Goal: Information Seeking & Learning: Learn about a topic

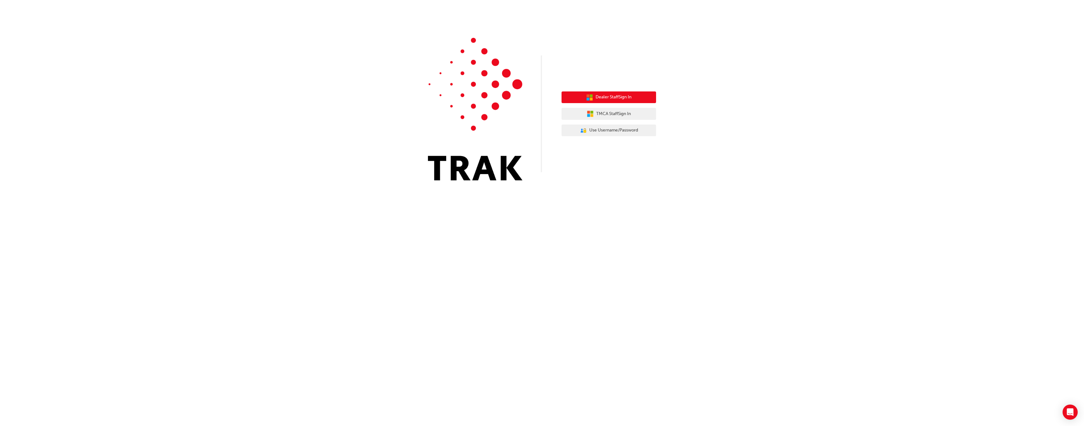
click at [633, 100] on button "Dealer Staff Sign In" at bounding box center [608, 97] width 95 height 12
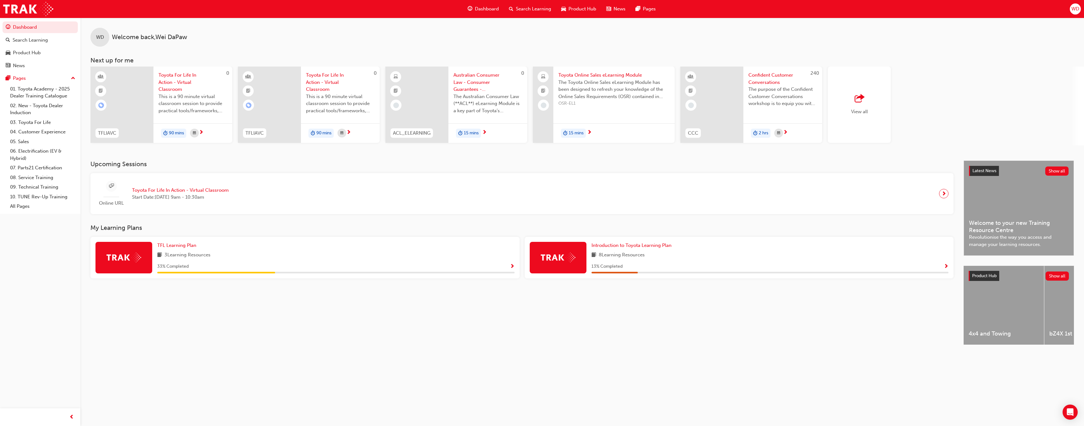
click at [1074, 8] on span "WD" at bounding box center [1075, 8] width 8 height 7
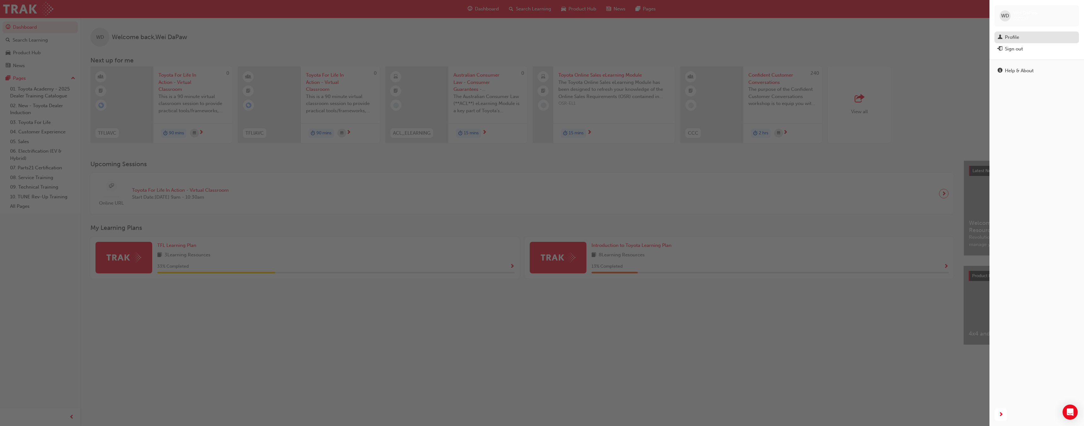
click at [1011, 37] on div "Profile" at bounding box center [1012, 37] width 14 height 7
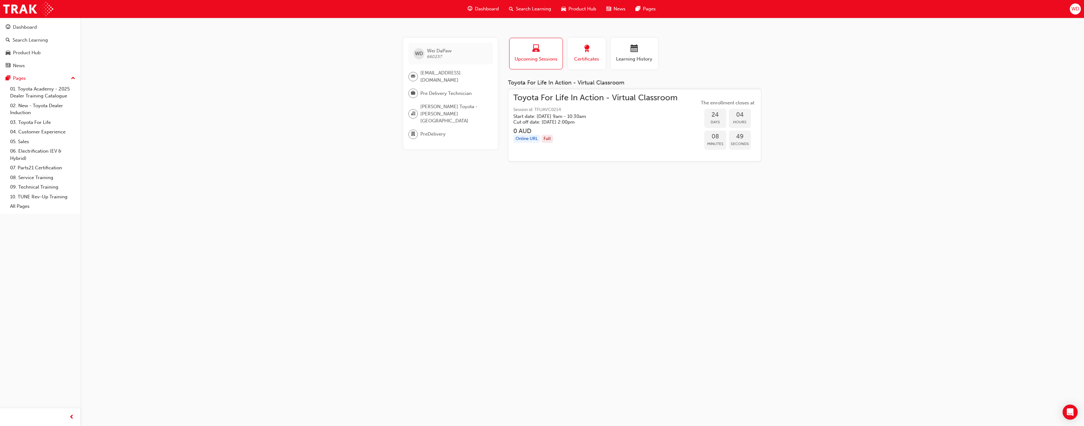
click at [582, 59] on span "Certificates" at bounding box center [586, 58] width 28 height 7
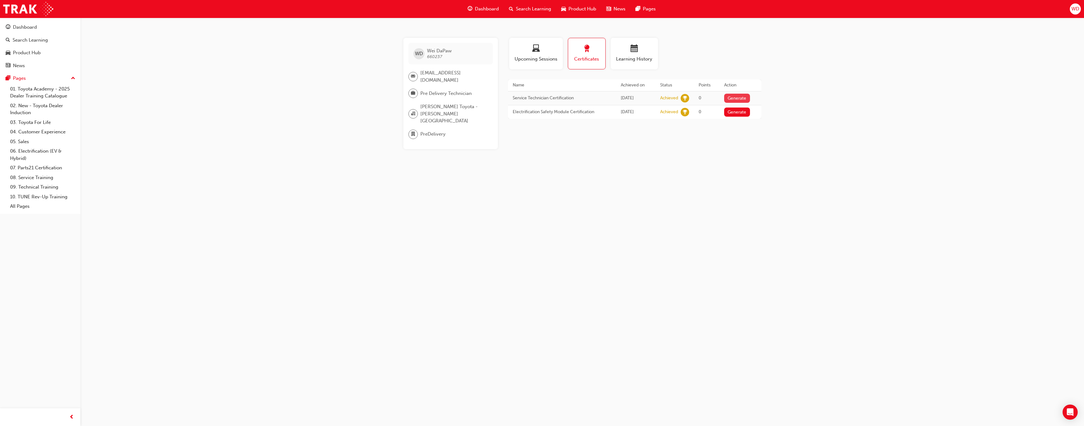
click at [743, 99] on button "Generate" at bounding box center [737, 98] width 26 height 9
click at [160, 239] on div "WD Wei DaPaw 660237 service@scarborotoyota.com.au Pre Delivery Technician Scarb…" at bounding box center [542, 213] width 1084 height 426
click at [740, 99] on link "Download PDF" at bounding box center [735, 97] width 29 height 5
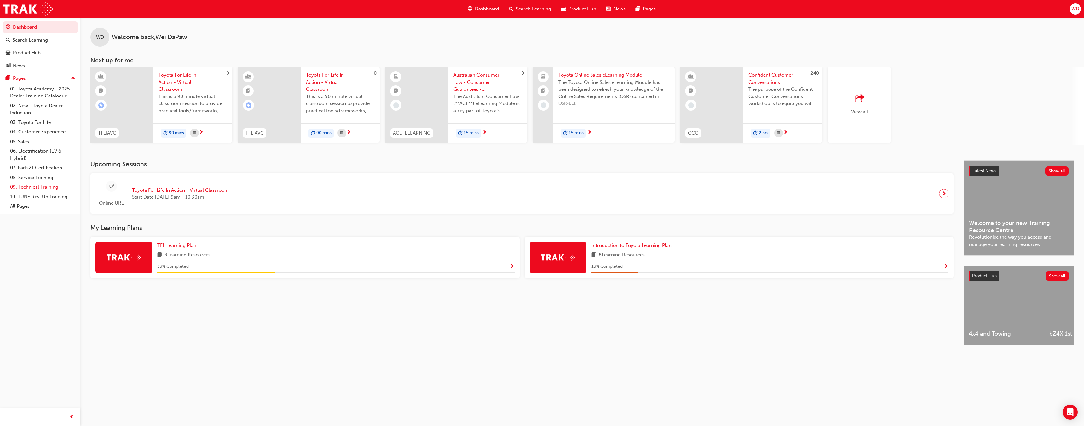
click at [40, 184] on link "09. Technical Training" at bounding box center [43, 187] width 70 height 10
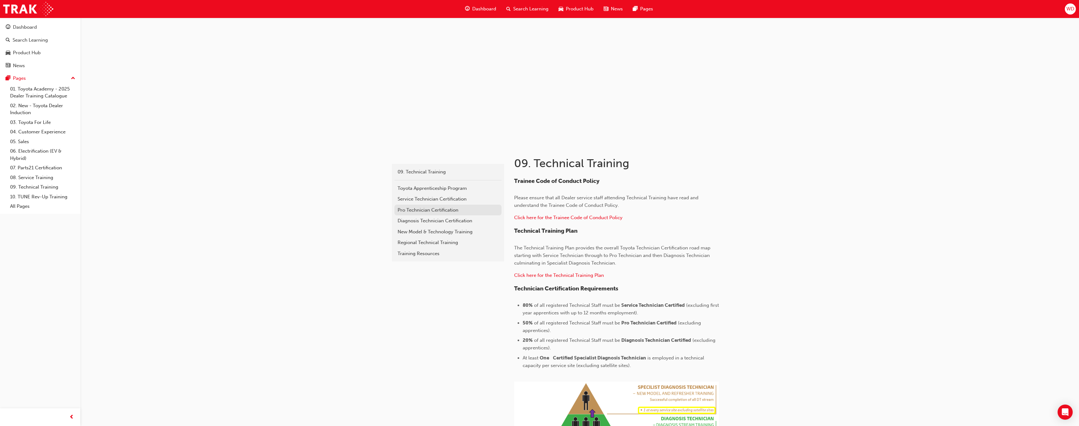
click at [420, 210] on div "Pro Technician Certification" at bounding box center [448, 209] width 101 height 7
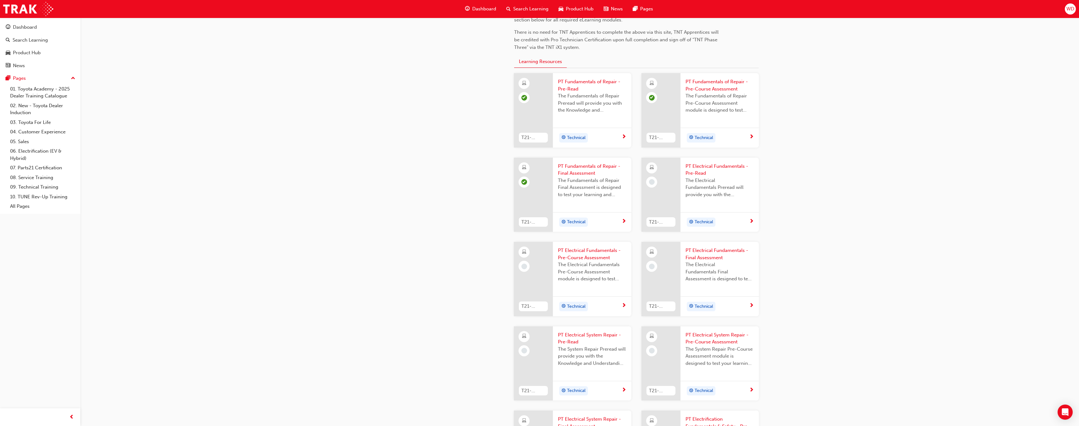
scroll to position [284, 0]
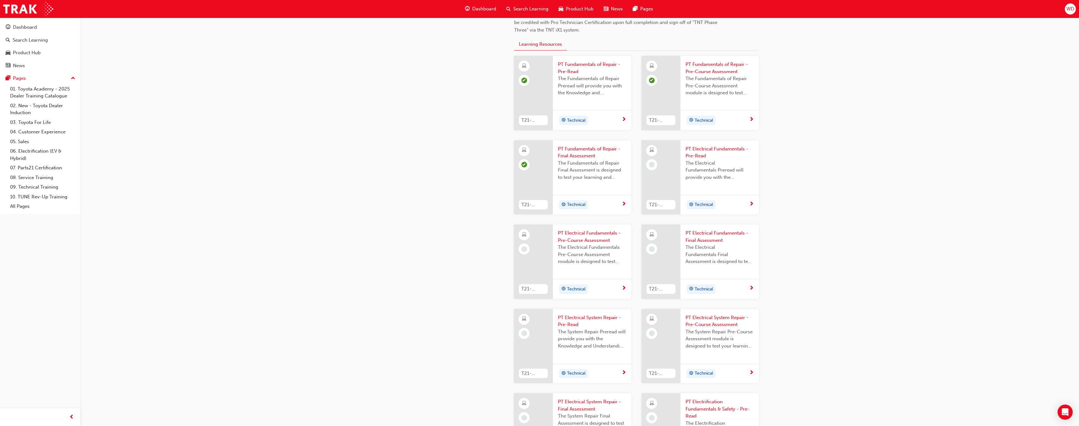
click at [704, 149] on span "PT Electrical Fundamentals - Pre-Read" at bounding box center [719, 152] width 68 height 14
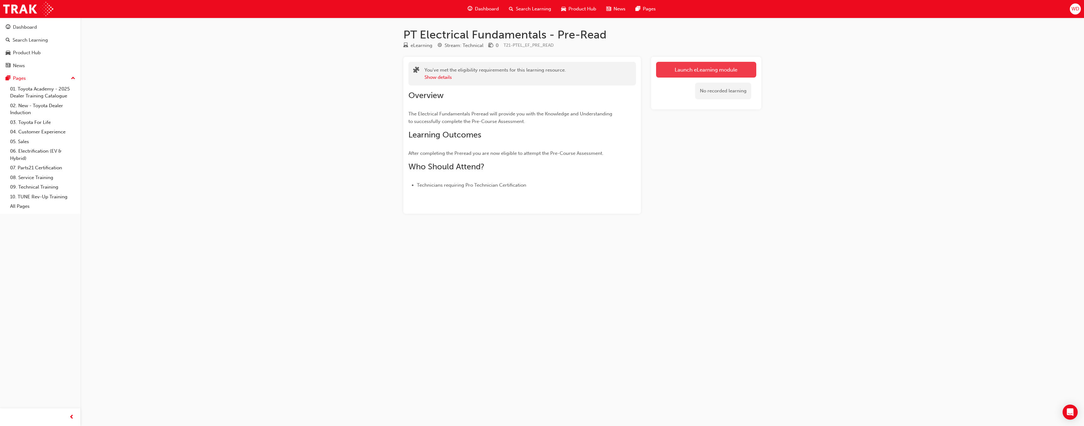
click at [711, 71] on link "Launch eLearning module" at bounding box center [706, 70] width 100 height 16
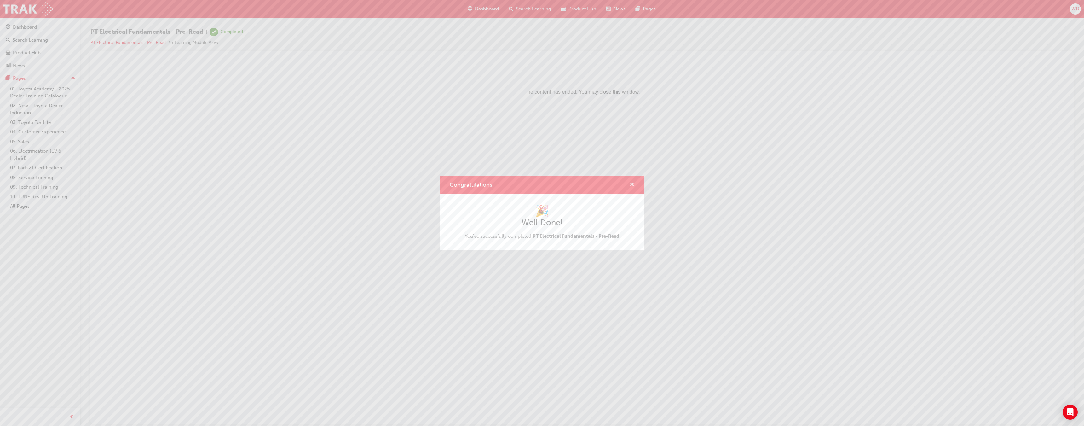
click at [629, 184] on span "cross-icon" at bounding box center [631, 185] width 5 height 6
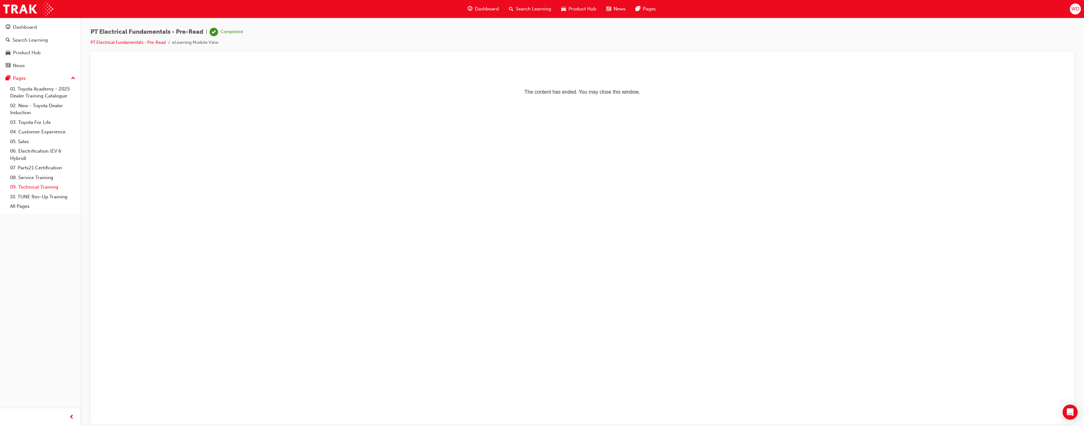
click at [47, 187] on link "09. Technical Training" at bounding box center [43, 187] width 70 height 10
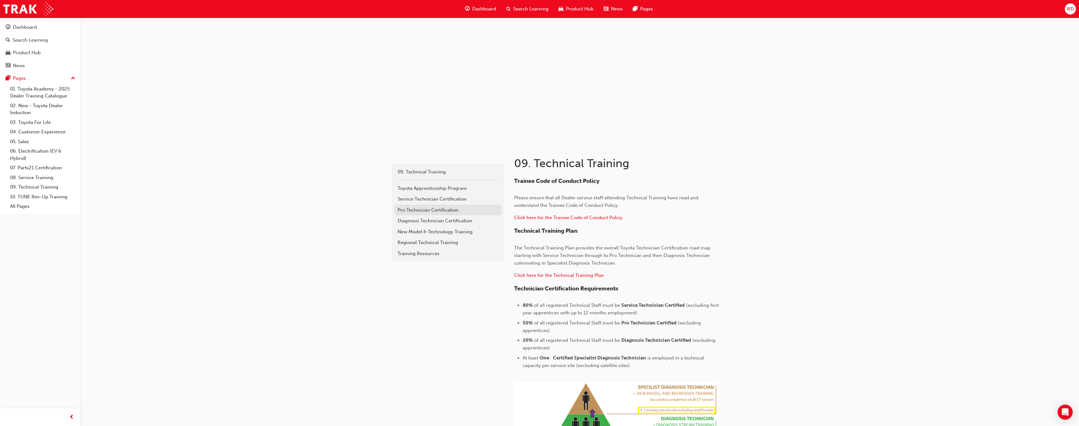
click at [403, 209] on div "Pro Technician Certification" at bounding box center [448, 209] width 101 height 7
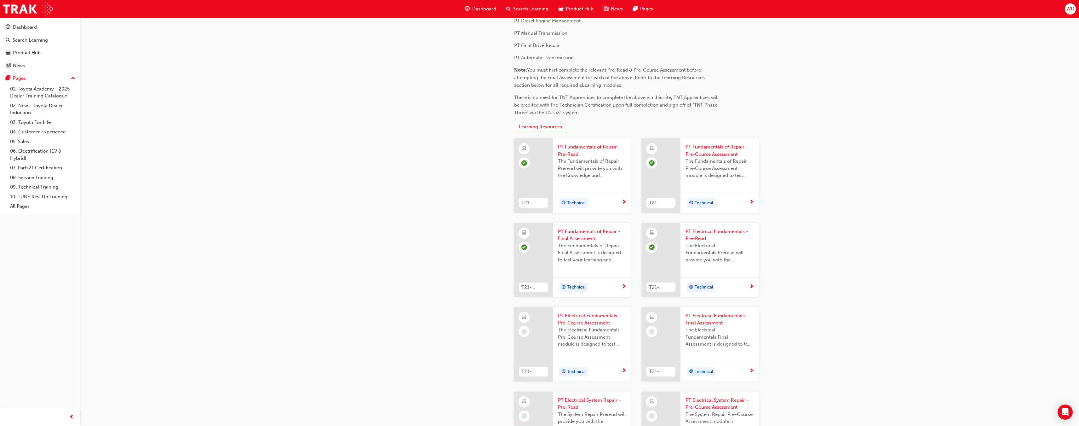
scroll to position [221, 0]
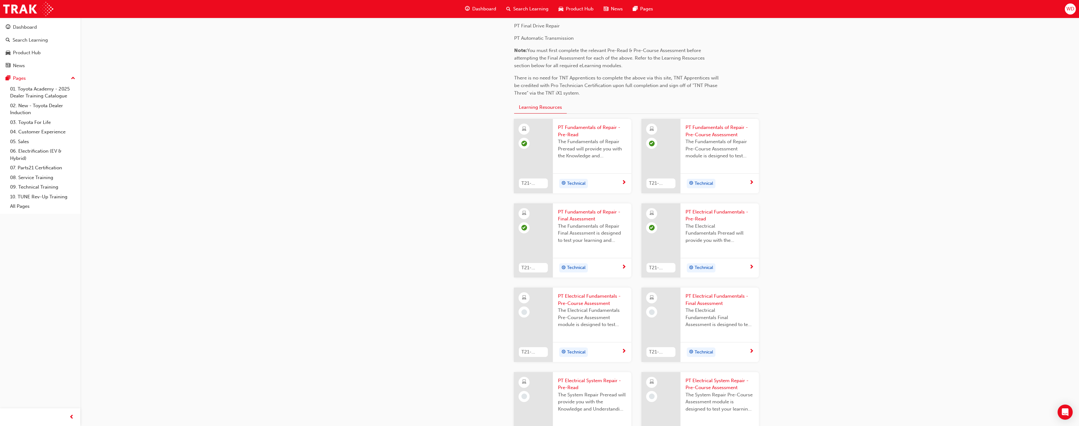
click at [570, 296] on span "PT Electrical Fundamentals - Pre-Course Assessment" at bounding box center [592, 299] width 68 height 14
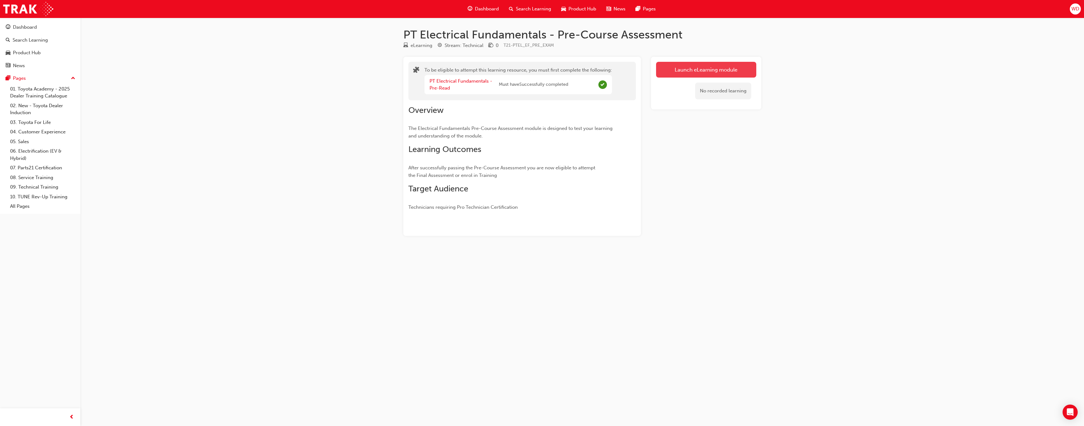
click at [712, 72] on button "Launch eLearning module" at bounding box center [706, 70] width 100 height 16
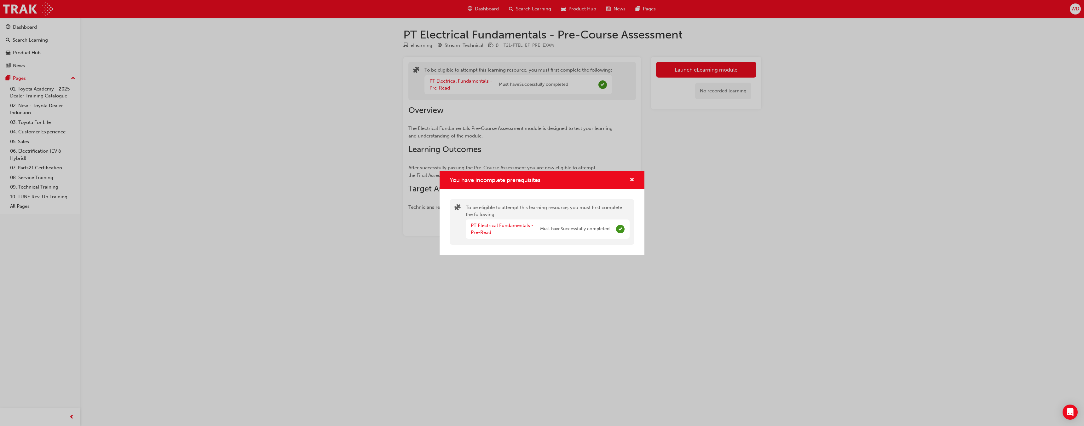
click at [651, 244] on div "You have incomplete prerequisites To be eligible to attempt this learning resou…" at bounding box center [542, 213] width 1084 height 426
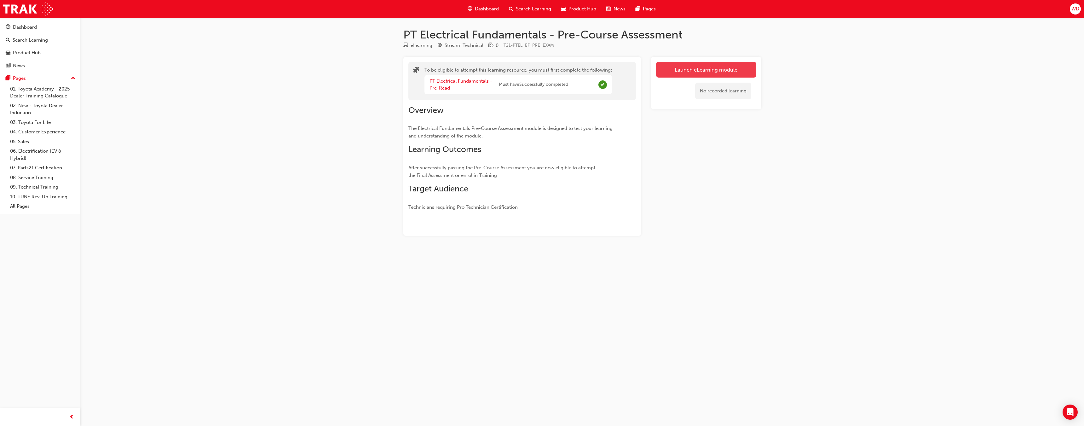
click at [706, 67] on button "Launch eLearning module" at bounding box center [706, 70] width 100 height 16
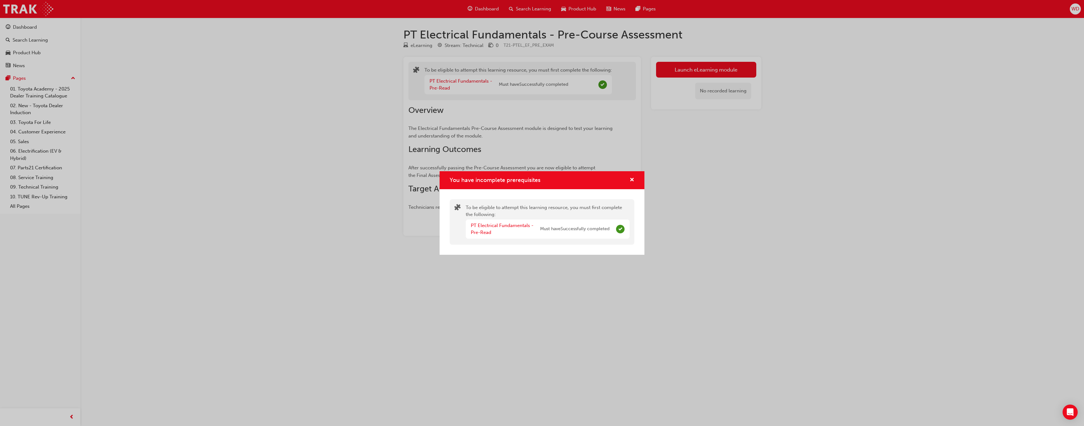
click at [691, 127] on div "You have incomplete prerequisites To be eligible to attempt this learning resou…" at bounding box center [542, 213] width 1084 height 426
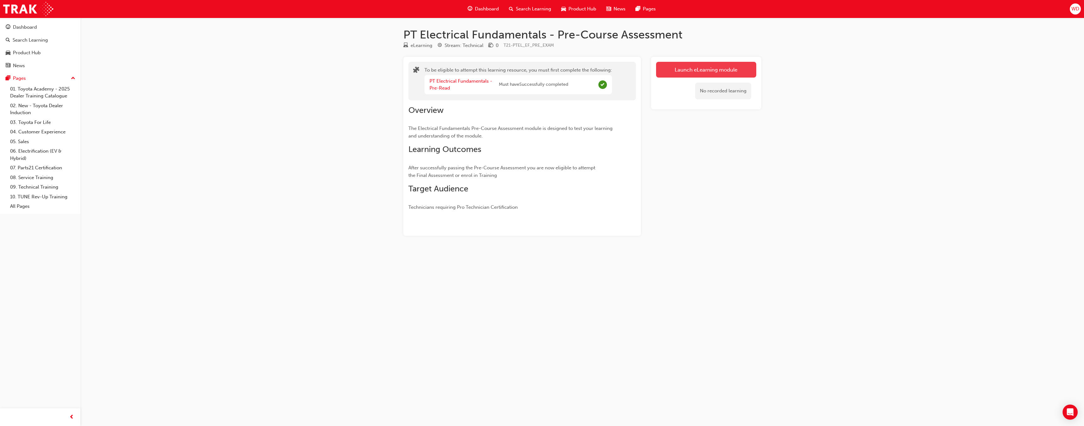
click at [728, 72] on button "Launch eLearning module" at bounding box center [706, 70] width 100 height 16
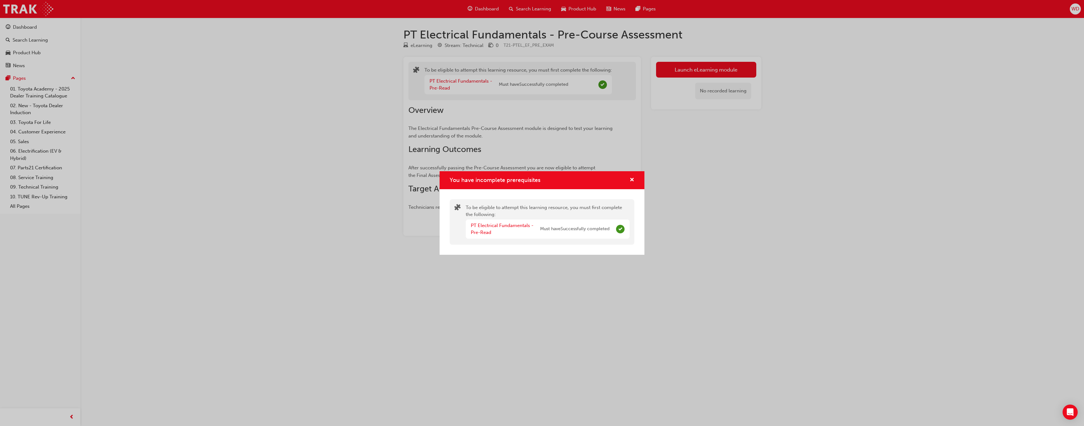
click at [711, 179] on div "You have incomplete prerequisites To be eligible to attempt this learning resou…" at bounding box center [542, 213] width 1084 height 426
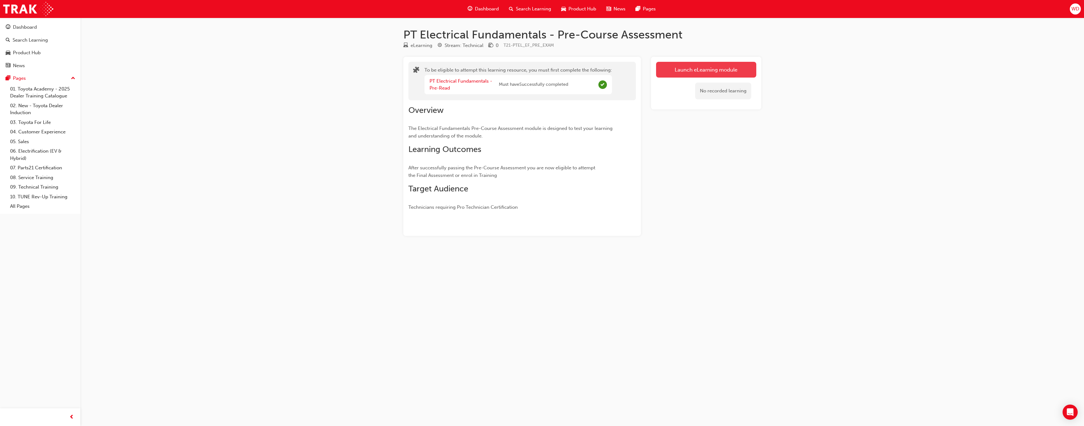
click at [710, 65] on button "Launch eLearning module" at bounding box center [706, 70] width 100 height 16
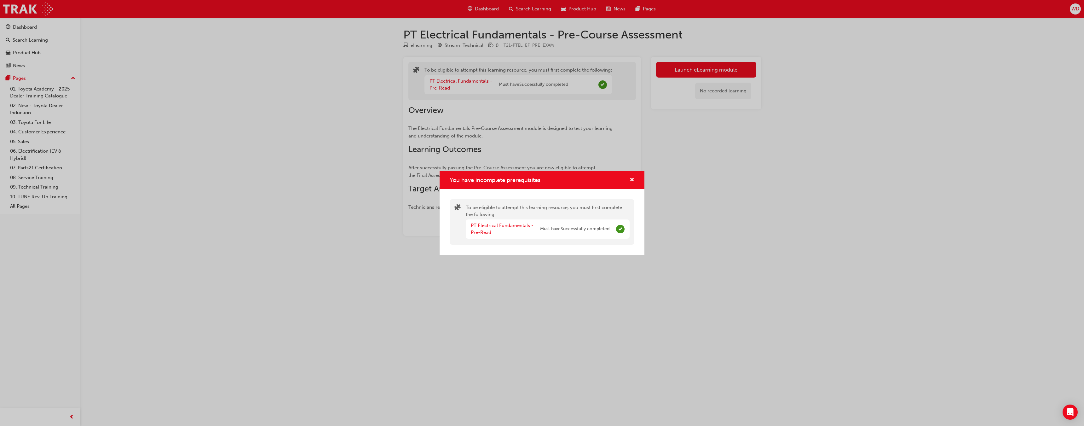
click at [627, 181] on div "You have incomplete prerequisites" at bounding box center [629, 180] width 10 height 8
click at [632, 179] on span "cross-icon" at bounding box center [631, 180] width 5 height 6
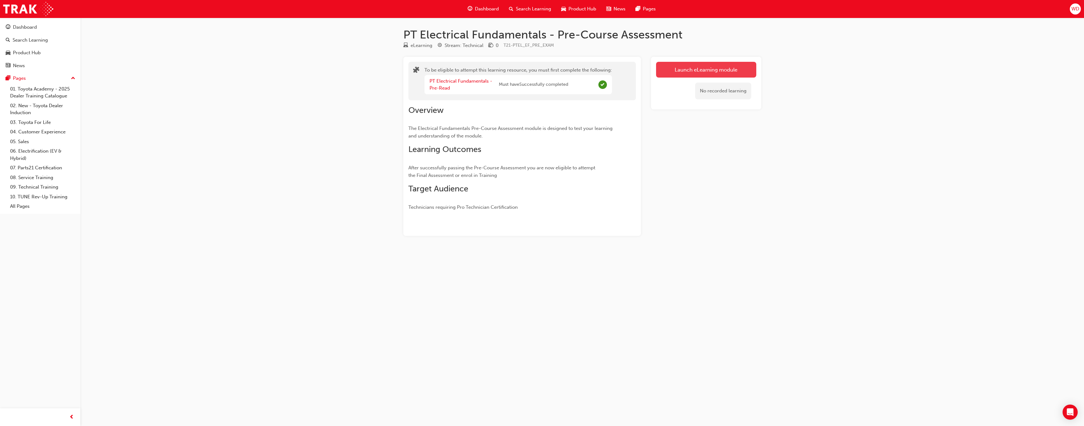
click at [704, 72] on button "Launch eLearning module" at bounding box center [706, 70] width 100 height 16
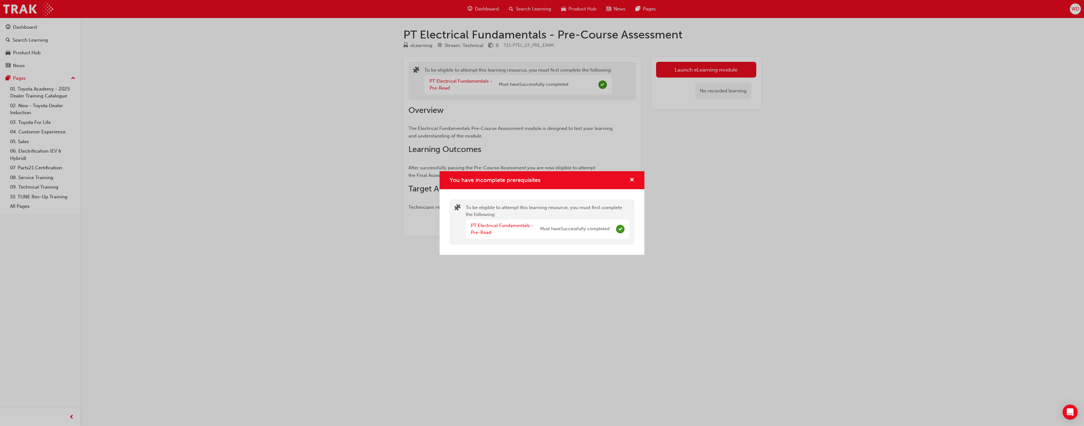
click at [582, 130] on div "You have incomplete prerequisites To be eligible to attempt this learning resou…" at bounding box center [542, 213] width 1084 height 426
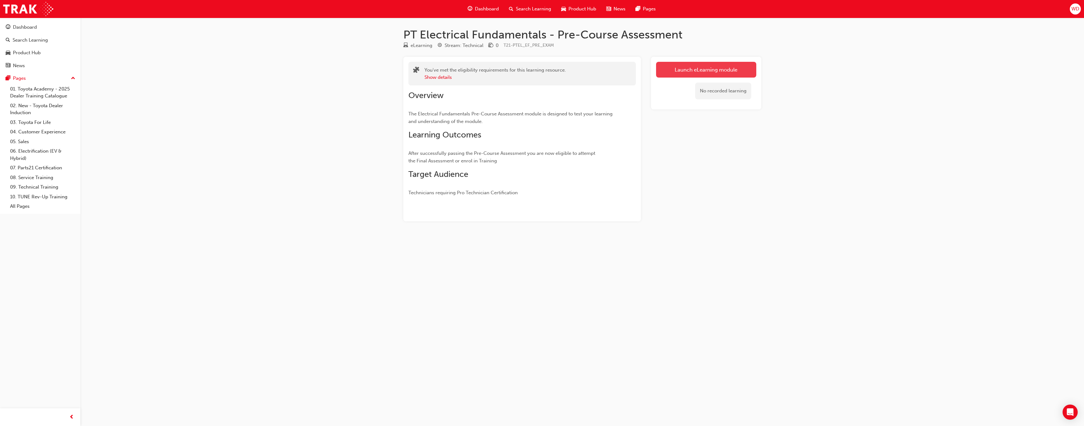
click at [724, 72] on link "Launch eLearning module" at bounding box center [706, 70] width 100 height 16
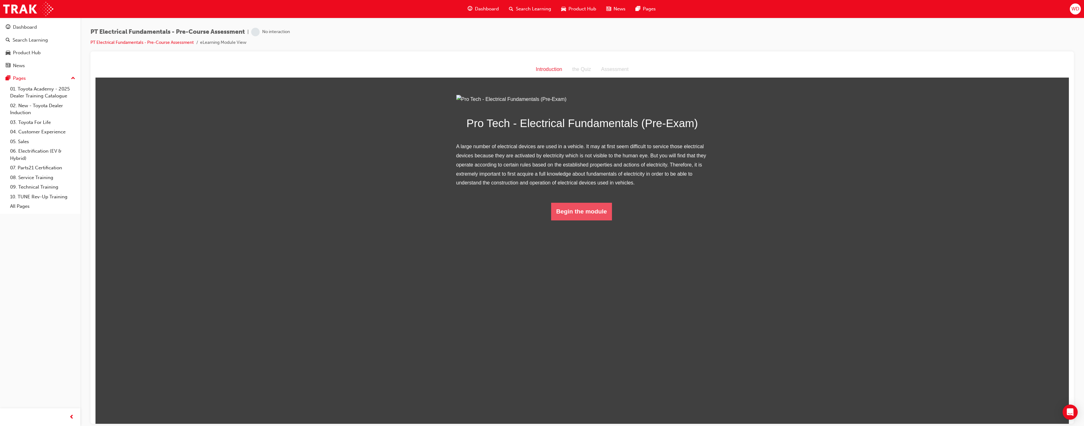
click at [580, 220] on button "Begin the module" at bounding box center [581, 211] width 61 height 18
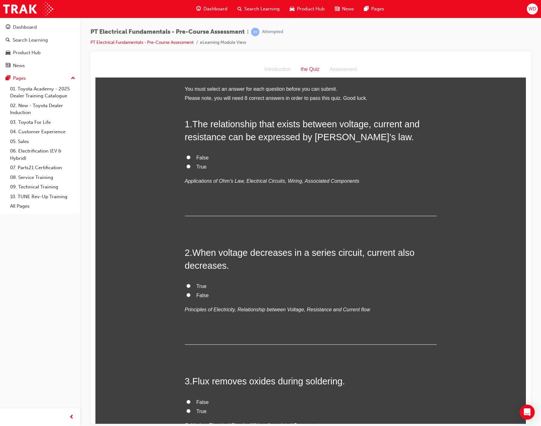
click at [191, 163] on label "True" at bounding box center [311, 166] width 252 height 9
click at [191, 164] on input "True" at bounding box center [188, 166] width 4 height 4
radio input "true"
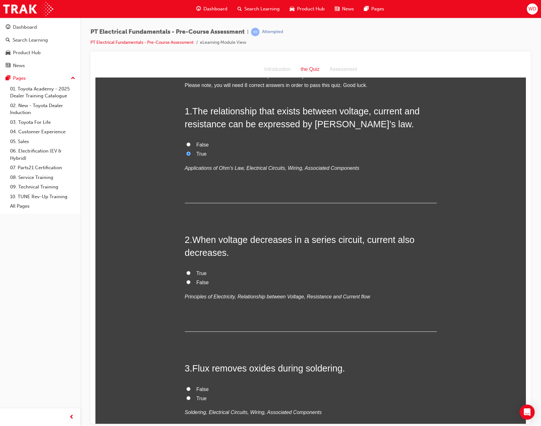
scroll to position [63, 0]
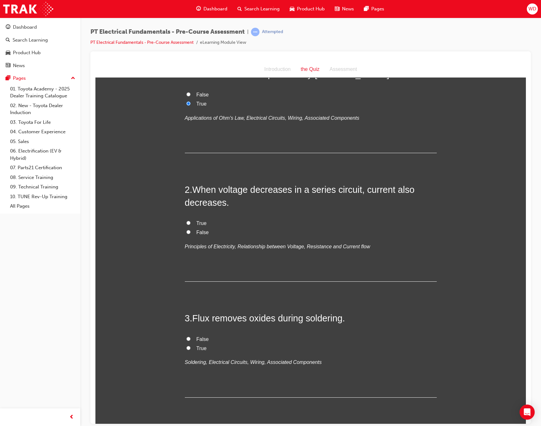
click at [194, 224] on label "True" at bounding box center [311, 223] width 252 height 9
click at [191, 224] on input "True" at bounding box center [188, 223] width 4 height 4
radio input "true"
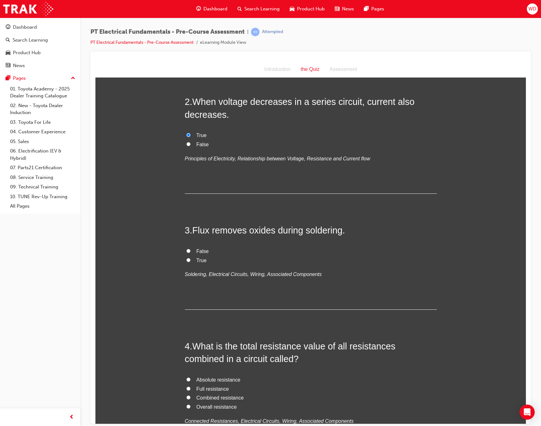
scroll to position [158, 0]
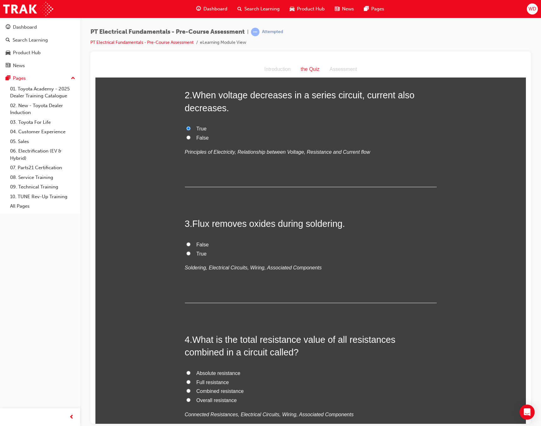
click at [197, 253] on span "True" at bounding box center [202, 253] width 10 height 5
click at [191, 253] on input "True" at bounding box center [188, 253] width 4 height 4
radio input "true"
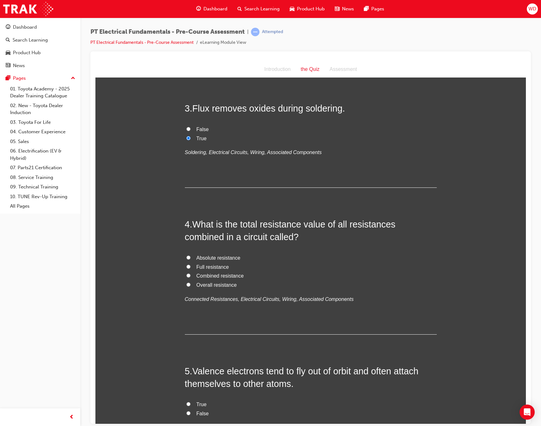
scroll to position [284, 0]
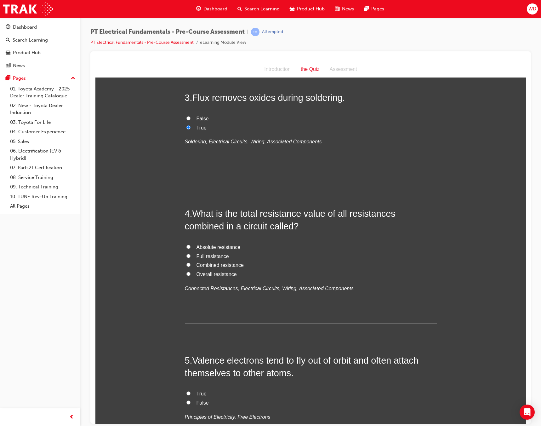
click at [218, 263] on span "Combined resistance" at bounding box center [220, 264] width 47 height 5
click at [191, 263] on input "Combined resistance" at bounding box center [188, 264] width 4 height 4
radio input "true"
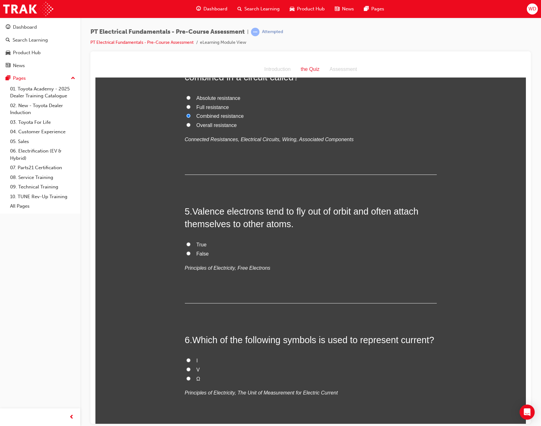
scroll to position [473, 0]
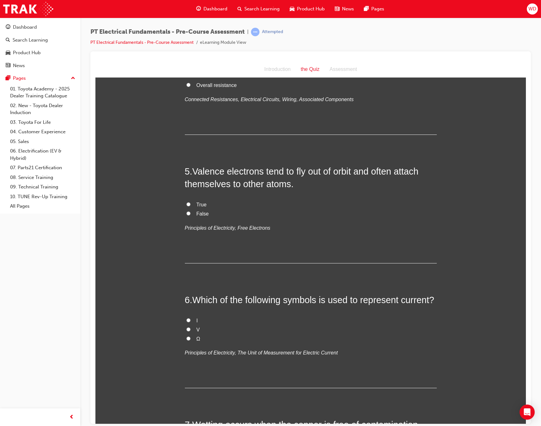
click at [197, 203] on span "True" at bounding box center [202, 204] width 10 height 5
click at [191, 203] on input "True" at bounding box center [188, 204] width 4 height 4
radio input "true"
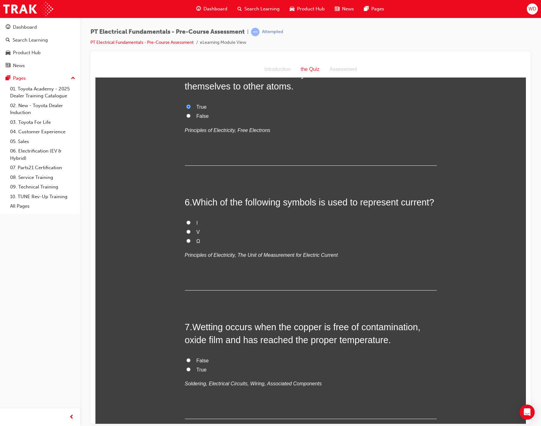
scroll to position [599, 0]
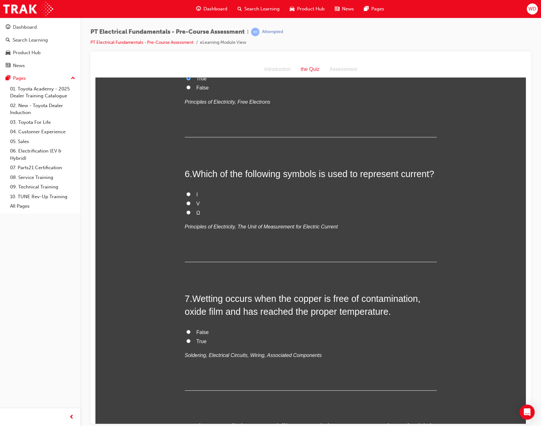
click at [186, 194] on input "I" at bounding box center [188, 194] width 4 height 4
radio input "true"
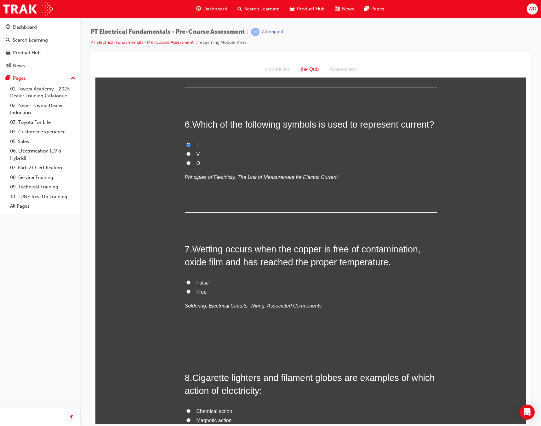
scroll to position [662, 0]
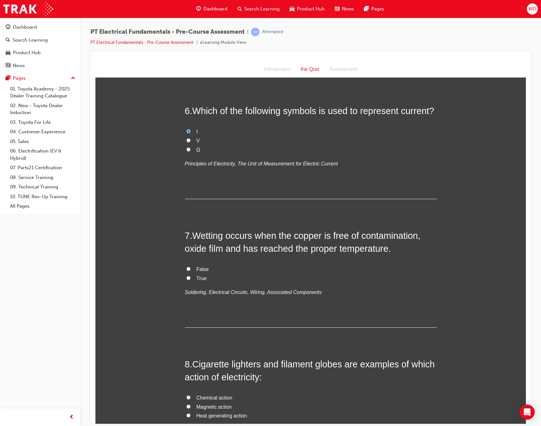
click at [201, 277] on span "True" at bounding box center [202, 277] width 10 height 5
click at [191, 277] on input "True" at bounding box center [188, 278] width 4 height 4
radio input "true"
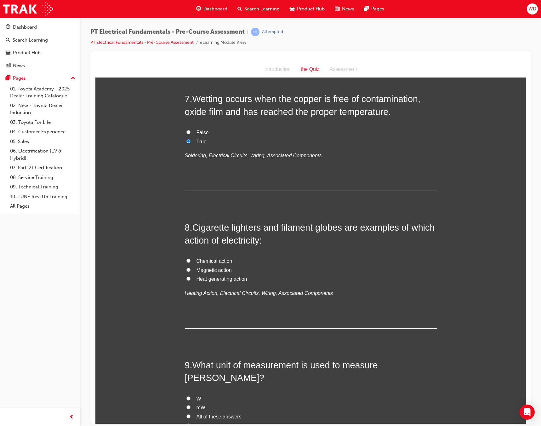
scroll to position [819, 0]
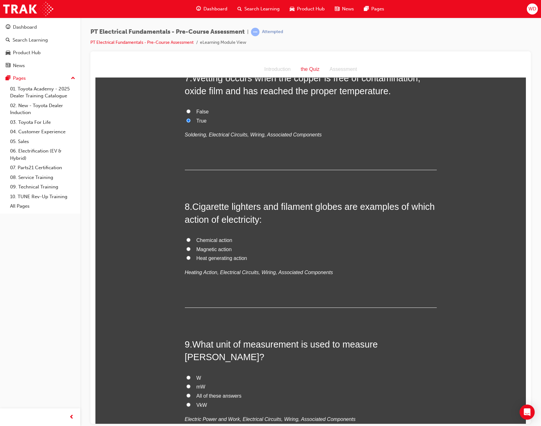
click at [217, 260] on span "Heat generating action" at bounding box center [222, 257] width 51 height 5
click at [191, 260] on input "Heat generating action" at bounding box center [188, 257] width 4 height 4
radio input "true"
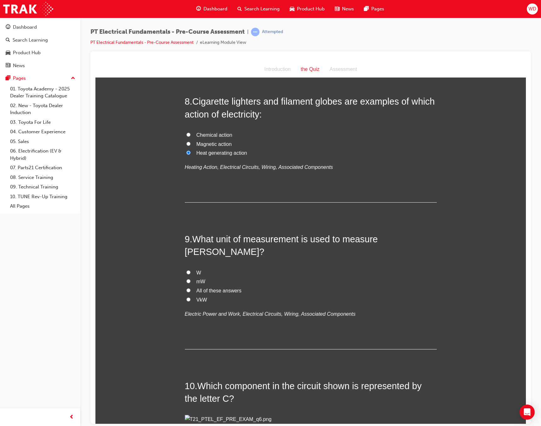
scroll to position [945, 0]
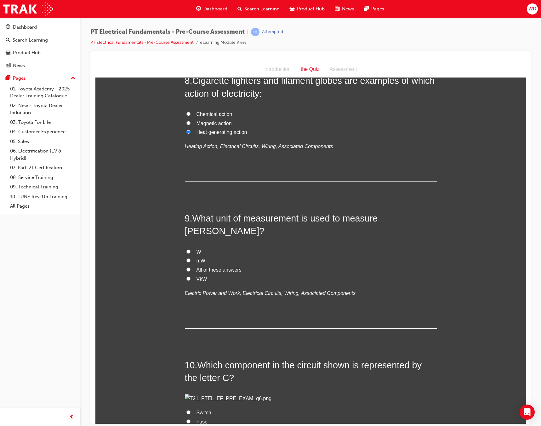
click at [190, 247] on label "W" at bounding box center [311, 251] width 252 height 9
click at [190, 249] on input "W" at bounding box center [188, 251] width 4 height 4
radio input "true"
click at [218, 267] on span "All of these answers" at bounding box center [219, 269] width 45 height 5
click at [191, 267] on input "All of these answers" at bounding box center [188, 269] width 4 height 4
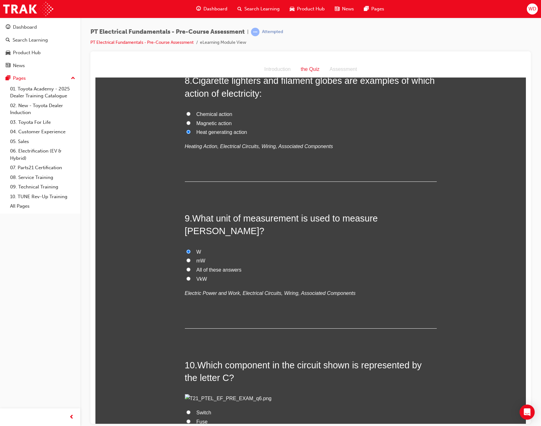
radio input "true"
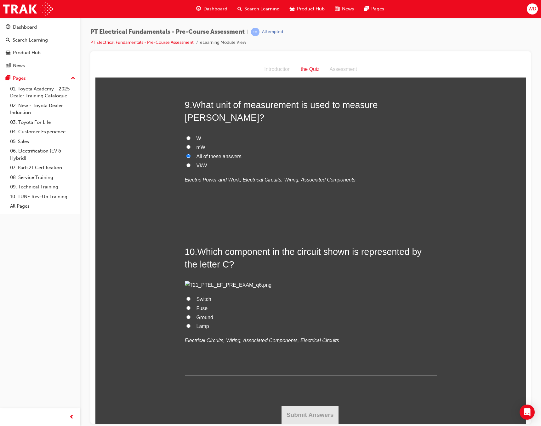
scroll to position [1103, 0]
click at [199, 311] on span "Fuse" at bounding box center [202, 307] width 11 height 5
click at [191, 310] on input "Fuse" at bounding box center [188, 308] width 4 height 4
radio input "true"
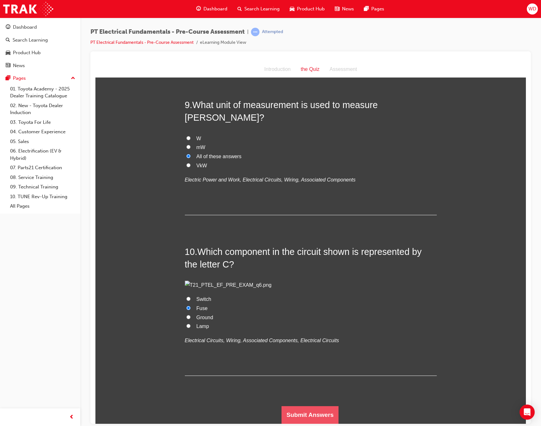
click at [321, 411] on button "Submit Answers" at bounding box center [310, 415] width 57 height 18
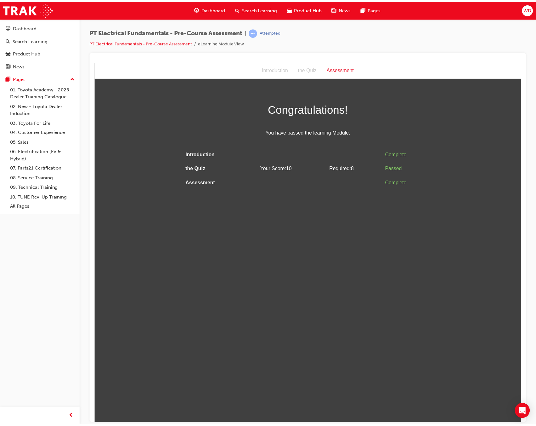
scroll to position [0, 0]
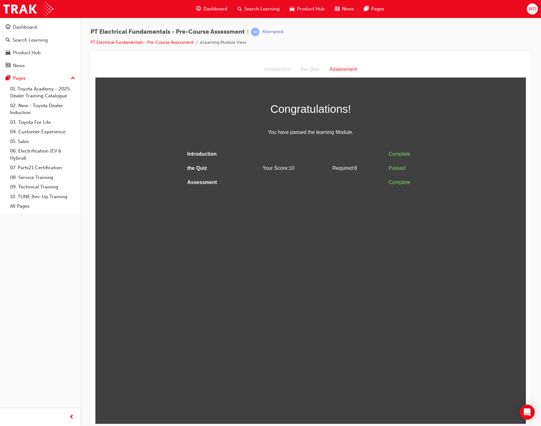
click at [446, 303] on html "Assessment Introduction the Quiz Assessment Congratulations! You have passed th…" at bounding box center [310, 242] width 431 height 362
click at [213, 68] on div "Introduction the Quiz Assessment" at bounding box center [310, 69] width 431 height 16
click at [31, 186] on link "09. Technical Training" at bounding box center [43, 187] width 70 height 10
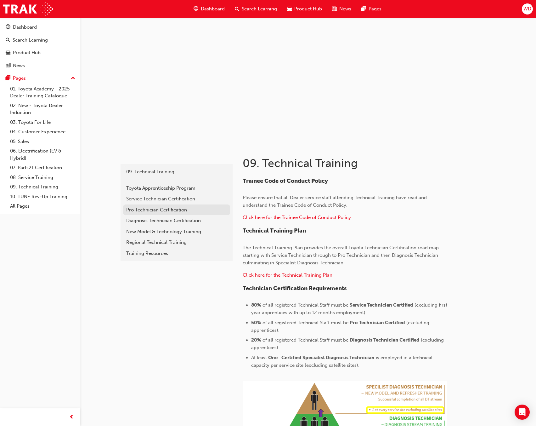
click at [155, 211] on div "Pro Technician Certification" at bounding box center [176, 209] width 101 height 7
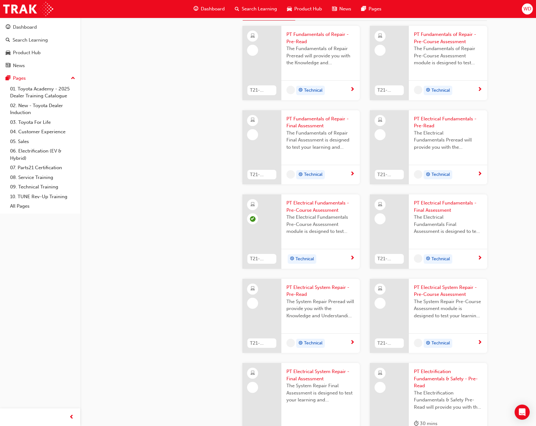
scroll to position [347, 0]
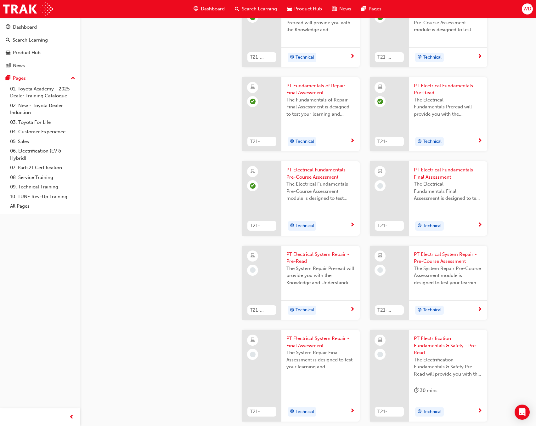
click at [451, 172] on span "PT Electrical Fundamentals - Final Assessment" at bounding box center [448, 173] width 68 height 14
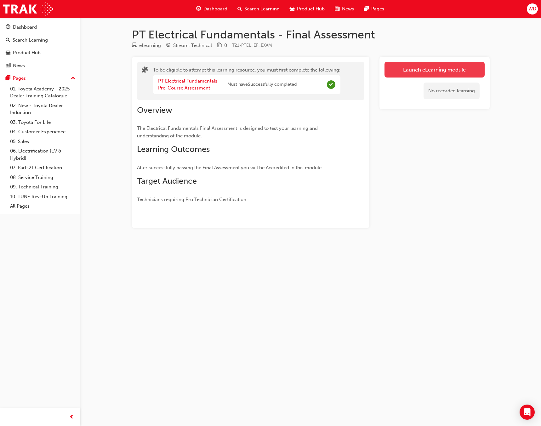
click at [425, 66] on button "Launch eLearning module" at bounding box center [435, 70] width 100 height 16
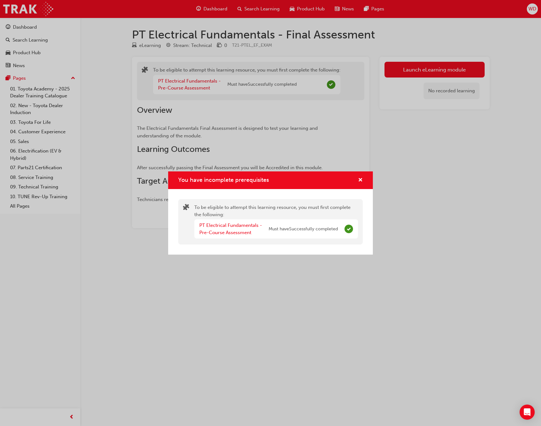
click at [431, 171] on div "You have incomplete prerequisites To be eligible to attempt this learning resou…" at bounding box center [270, 213] width 541 height 426
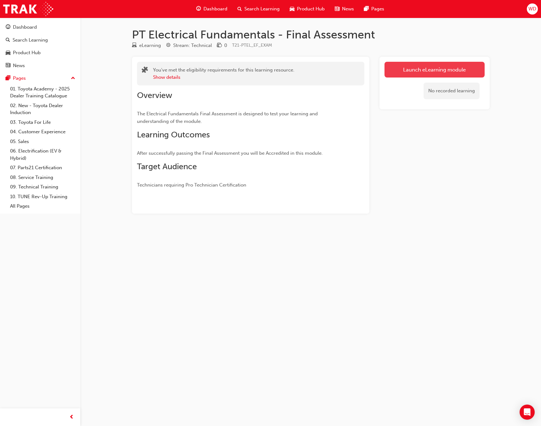
click at [423, 66] on link "Launch eLearning module" at bounding box center [435, 70] width 100 height 16
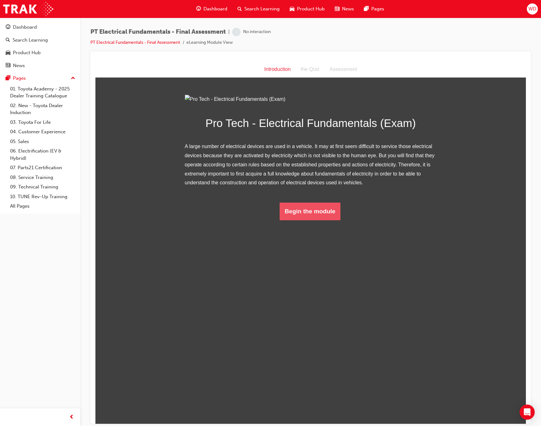
click at [322, 220] on button "Begin the module" at bounding box center [310, 211] width 61 height 18
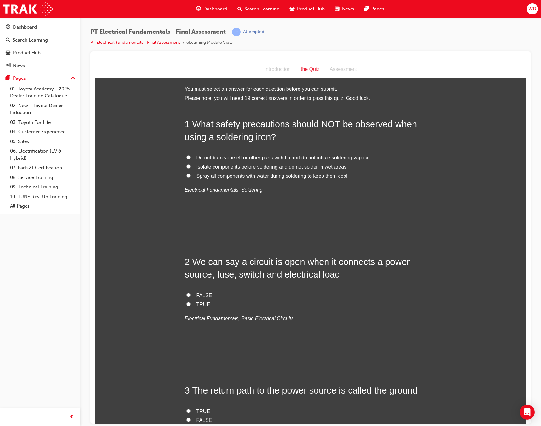
click at [284, 174] on span "Spray all components with water during soldering to keep them cool" at bounding box center [272, 175] width 151 height 5
click at [191, 174] on input "Spray all components with water during soldering to keep them cool" at bounding box center [188, 175] width 4 height 4
radio input "true"
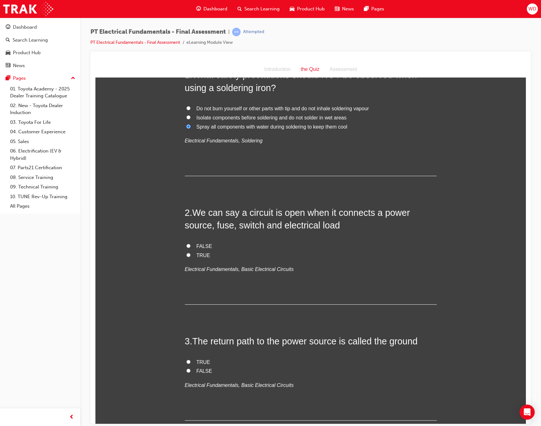
scroll to position [63, 0]
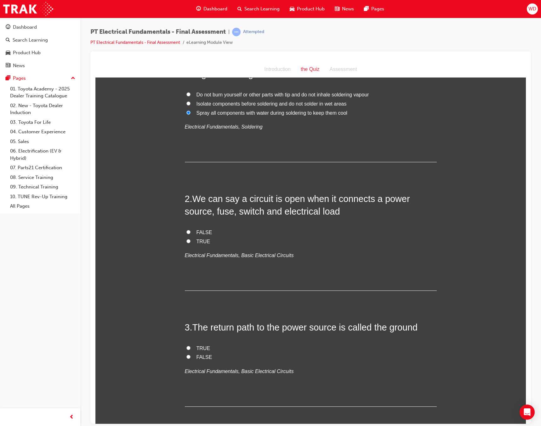
click at [201, 231] on span "FALSE" at bounding box center [205, 231] width 16 height 5
click at [191, 231] on input "FALSE" at bounding box center [188, 232] width 4 height 4
radio input "true"
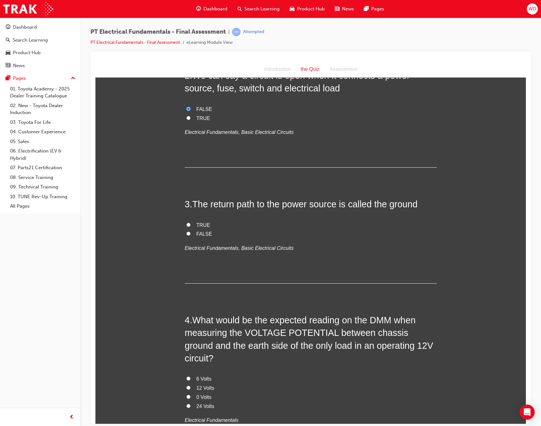
scroll to position [189, 0]
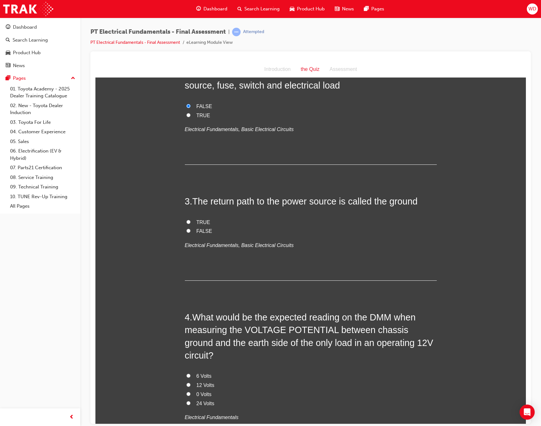
click at [197, 223] on span "TRUE" at bounding box center [204, 221] width 14 height 5
click at [191, 223] on input "TRUE" at bounding box center [188, 222] width 4 height 4
radio input "true"
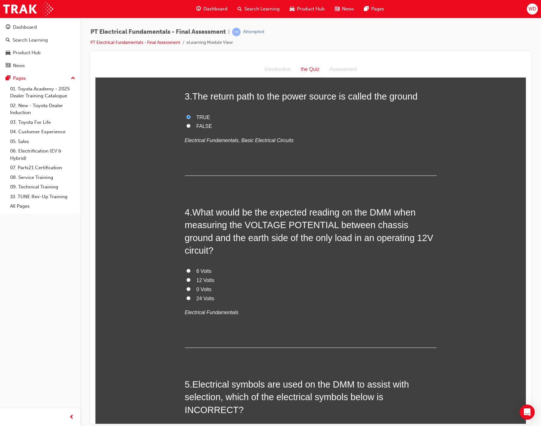
scroll to position [315, 0]
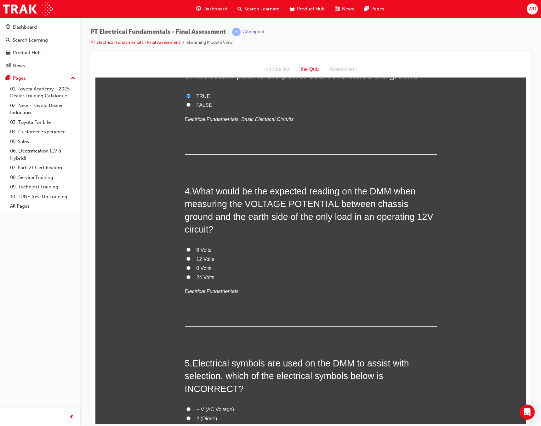
click at [204, 256] on span "12 Volts" at bounding box center [206, 258] width 18 height 5
click at [191, 256] on input "12 Volts" at bounding box center [188, 258] width 4 height 4
radio input "true"
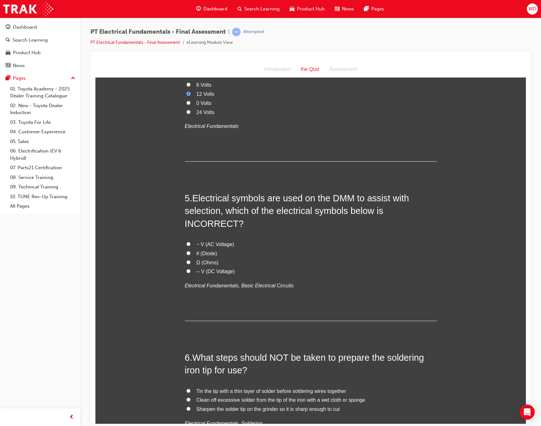
scroll to position [504, 0]
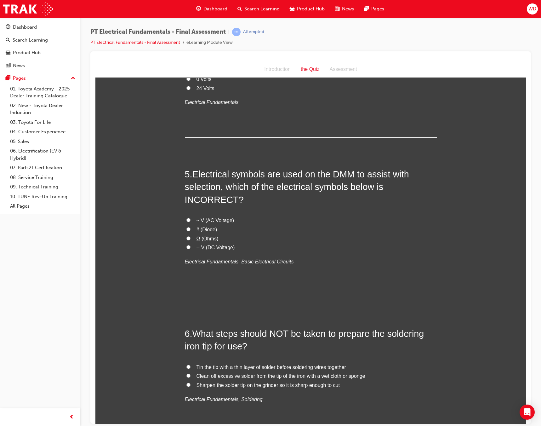
click at [210, 226] on span "# (Diode)" at bounding box center [207, 228] width 21 height 5
click at [191, 227] on input "# (Diode)" at bounding box center [188, 229] width 4 height 4
radio input "true"
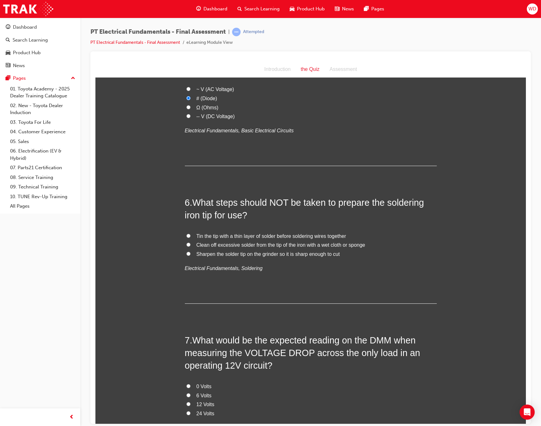
scroll to position [662, 0]
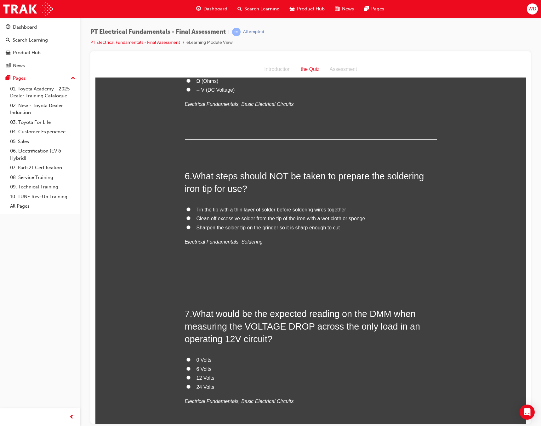
click at [261, 225] on span "Sharpen the solder tip on the grinder so it is sharp enough to cut" at bounding box center [268, 227] width 143 height 5
click at [191, 225] on input "Sharpen the solder tip on the grinder so it is sharp enough to cut" at bounding box center [188, 227] width 4 height 4
radio input "true"
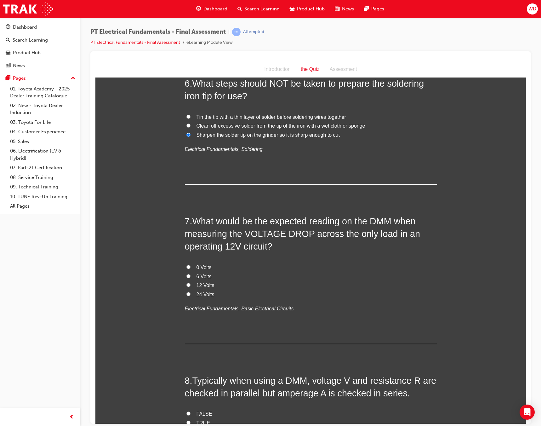
scroll to position [756, 0]
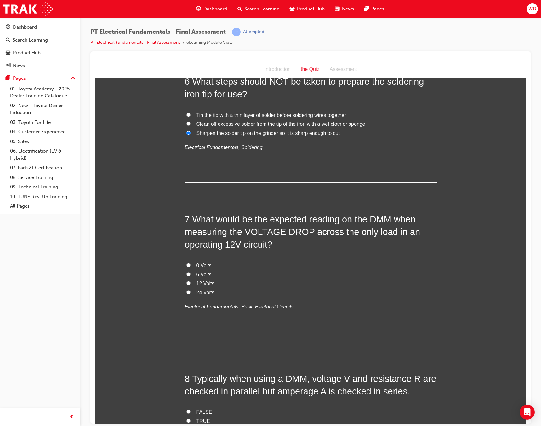
click at [200, 262] on span "0 Volts" at bounding box center [204, 264] width 15 height 5
click at [191, 263] on input "0 Volts" at bounding box center [188, 265] width 4 height 4
radio input "true"
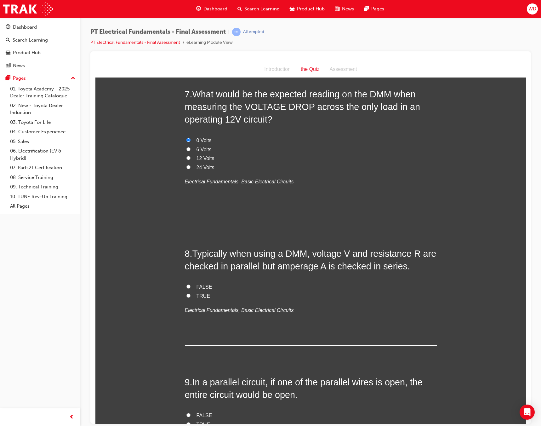
scroll to position [882, 0]
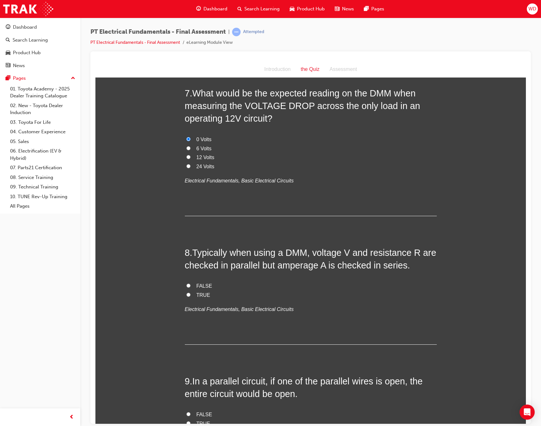
click at [189, 290] on label "TRUE" at bounding box center [311, 294] width 252 height 9
click at [189, 292] on input "TRUE" at bounding box center [188, 294] width 4 height 4
radio input "true"
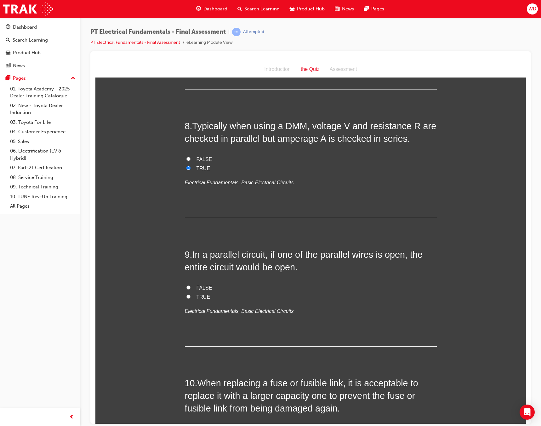
scroll to position [977, 0]
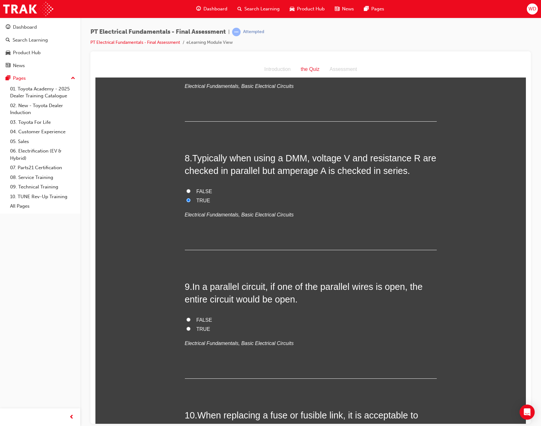
click at [198, 317] on span "FALSE" at bounding box center [205, 319] width 16 height 5
click at [191, 317] on input "FALSE" at bounding box center [188, 319] width 4 height 4
radio input "true"
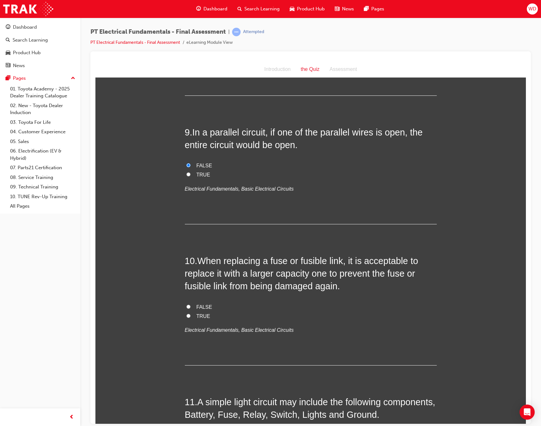
scroll to position [1134, 0]
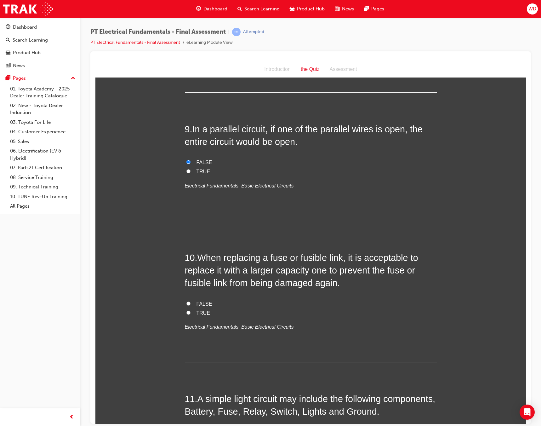
click at [202, 301] on span "FALSE" at bounding box center [205, 303] width 16 height 5
click at [191, 301] on input "FALSE" at bounding box center [188, 303] width 4 height 4
radio input "true"
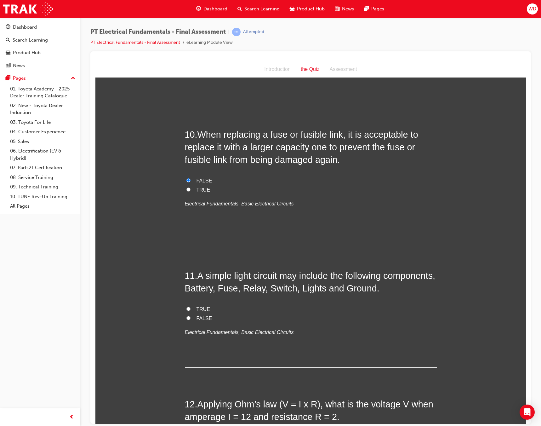
scroll to position [1260, 0]
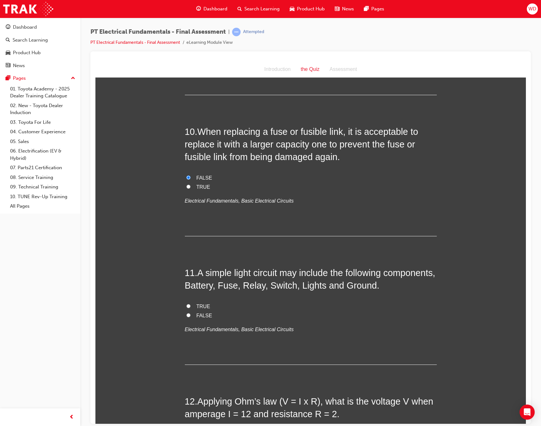
click at [202, 303] on span "TRUE" at bounding box center [204, 305] width 14 height 5
click at [191, 304] on input "TRUE" at bounding box center [188, 306] width 4 height 4
radio input "true"
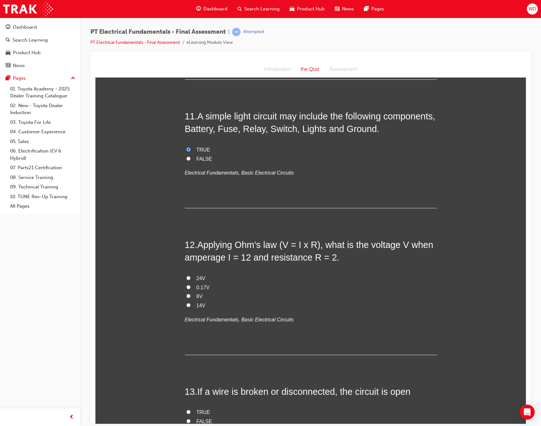
scroll to position [1418, 0]
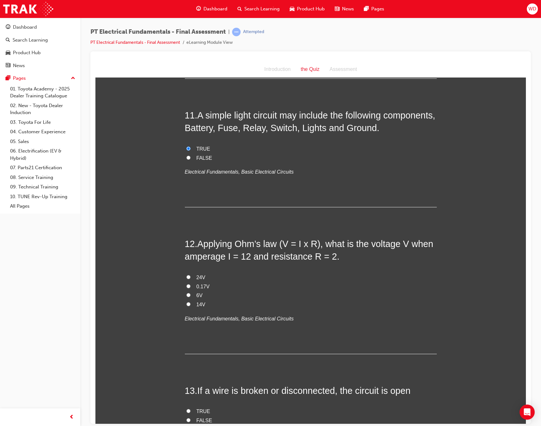
click at [193, 273] on label "24V" at bounding box center [311, 277] width 252 height 9
click at [191, 275] on input "24V" at bounding box center [188, 277] width 4 height 4
radio input "true"
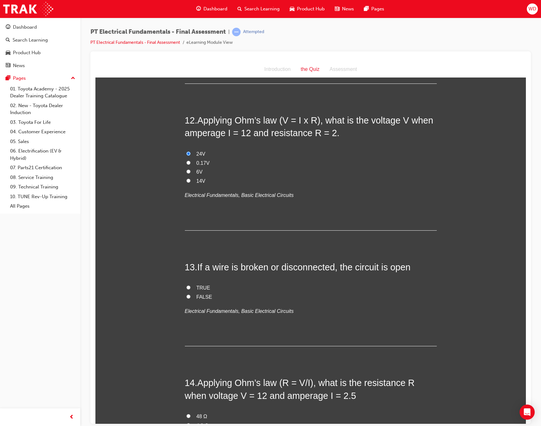
scroll to position [1544, 0]
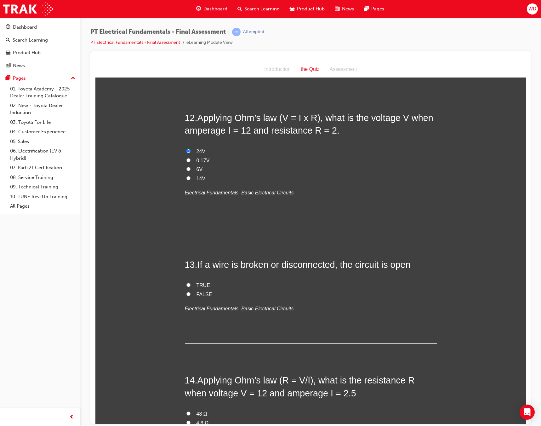
click at [192, 281] on label "TRUE" at bounding box center [311, 285] width 252 height 9
click at [191, 283] on input "TRUE" at bounding box center [188, 285] width 4 height 4
radio input "true"
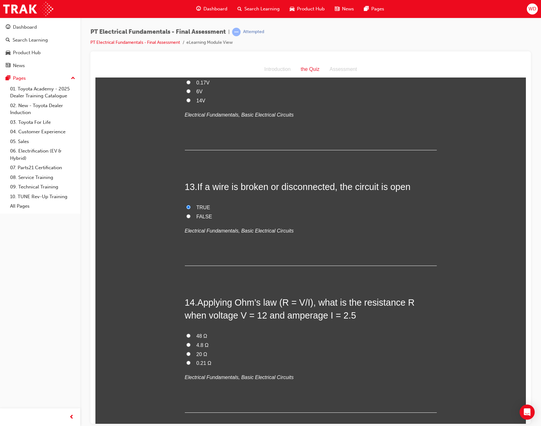
scroll to position [1638, 0]
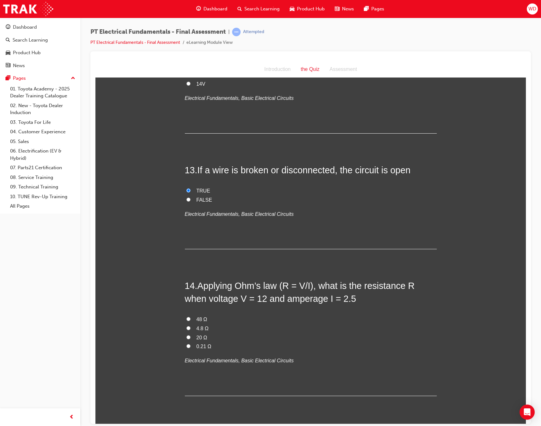
click at [58, 287] on div "Dashboard Search Learning Product Hub News Pages Pages 01. Toyota Academy - 202…" at bounding box center [40, 205] width 80 height 410
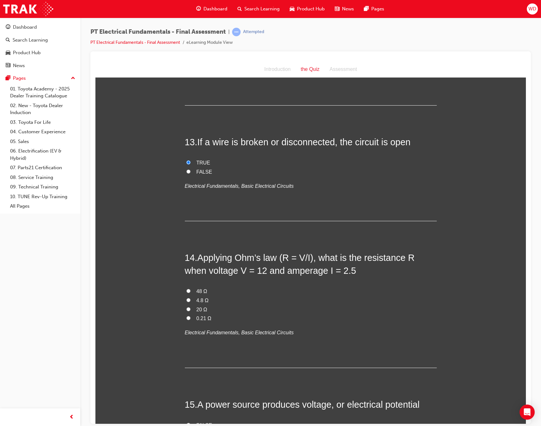
scroll to position [1670, 0]
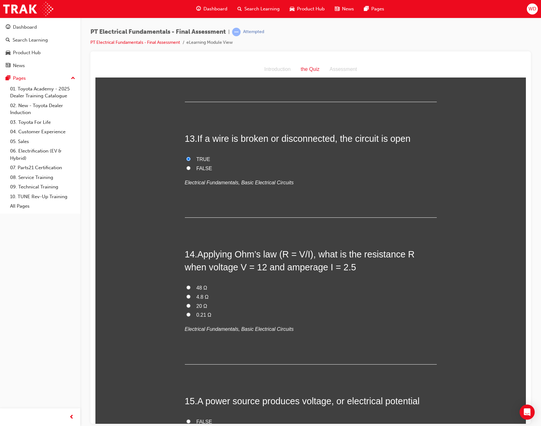
click at [199, 294] on span "4.8 Ω" at bounding box center [203, 296] width 12 height 5
click at [191, 294] on input "4.8 Ω" at bounding box center [188, 296] width 4 height 4
radio input "true"
click at [334, 296] on div "48 Ω 4.8 Ω 20 Ω 0.21 Ω Electrical Fundamentals, Basic Electrical Circuits" at bounding box center [311, 308] width 252 height 50
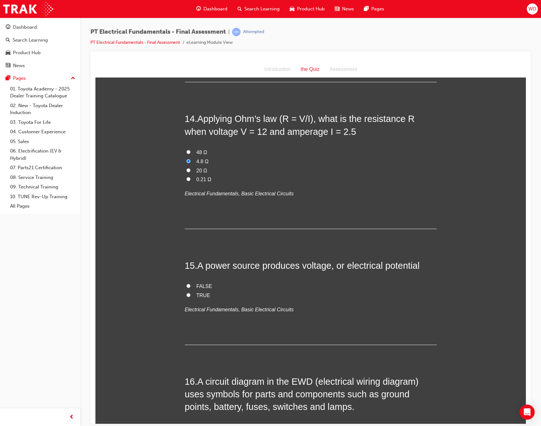
scroll to position [1827, 0]
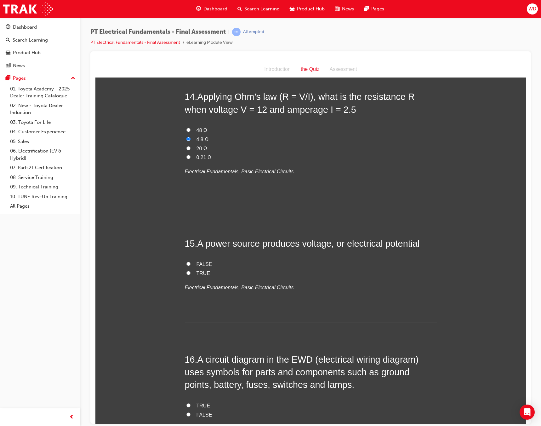
click at [197, 261] on span "FALSE" at bounding box center [205, 263] width 16 height 5
click at [191, 261] on input "FALSE" at bounding box center [188, 263] width 4 height 4
radio input "true"
click at [197, 270] on span "TRUE" at bounding box center [204, 272] width 14 height 5
click at [191, 271] on input "TRUE" at bounding box center [188, 273] width 4 height 4
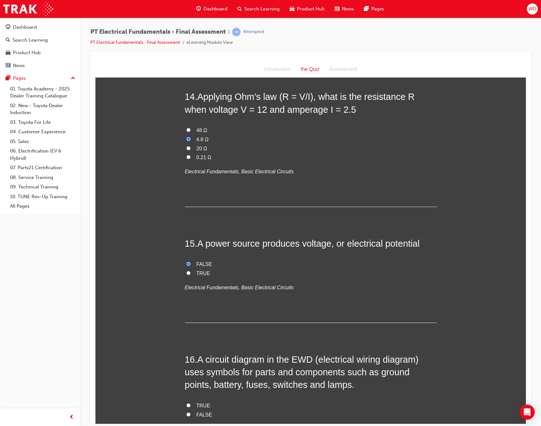
radio input "true"
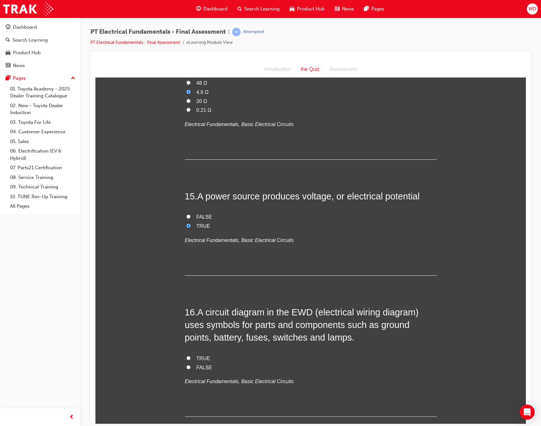
scroll to position [1890, 0]
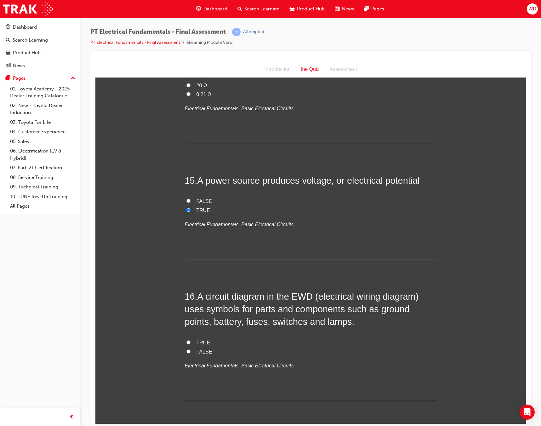
drag, startPoint x: 139, startPoint y: 327, endPoint x: 143, endPoint y: 326, distance: 4.5
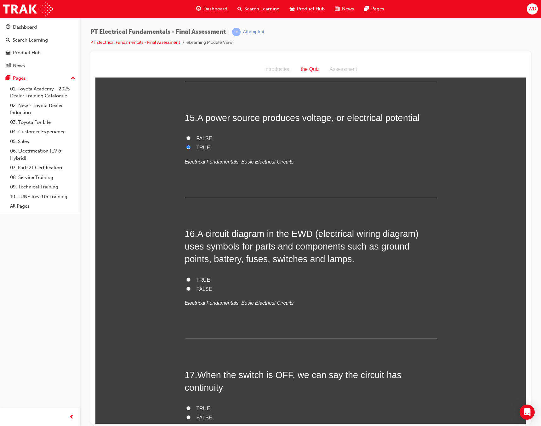
scroll to position [1953, 0]
click at [197, 277] on span "TRUE" at bounding box center [204, 279] width 14 height 5
click at [191, 277] on input "TRUE" at bounding box center [188, 279] width 4 height 4
radio input "true"
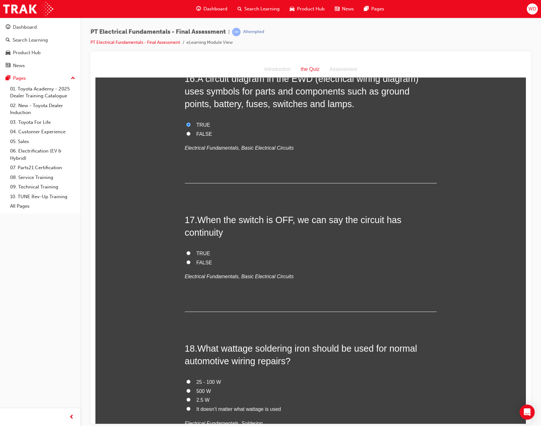
scroll to position [2111, 0]
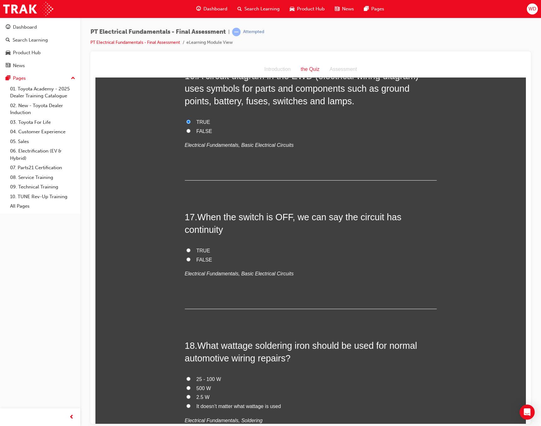
click at [199, 248] on span "TRUE" at bounding box center [204, 250] width 14 height 5
click at [191, 248] on input "TRUE" at bounding box center [188, 250] width 4 height 4
radio input "true"
click at [194, 255] on label "FALSE" at bounding box center [311, 259] width 252 height 9
click at [191, 257] on input "FALSE" at bounding box center [188, 259] width 4 height 4
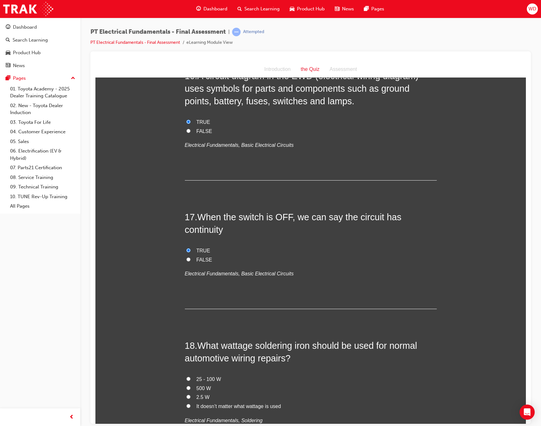
radio input "true"
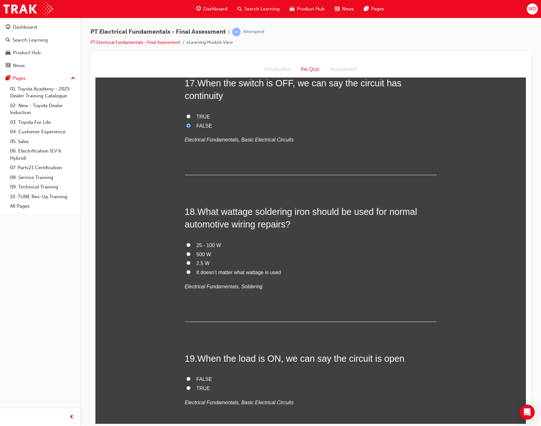
scroll to position [2268, 0]
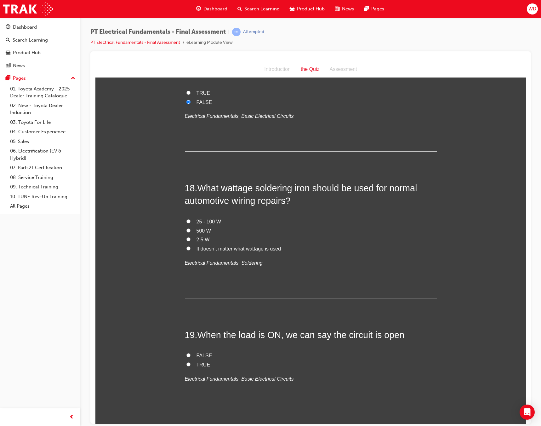
click at [218, 246] on span "It doesn’t matter what wattage is used" at bounding box center [239, 248] width 85 height 5
click at [191, 246] on input "It doesn’t matter what wattage is used" at bounding box center [188, 248] width 4 height 4
radio input "true"
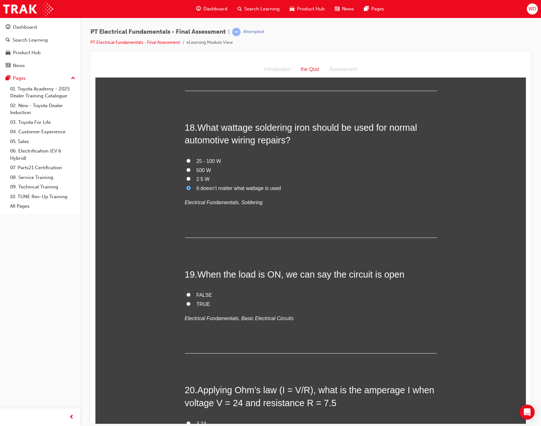
scroll to position [2363, 0]
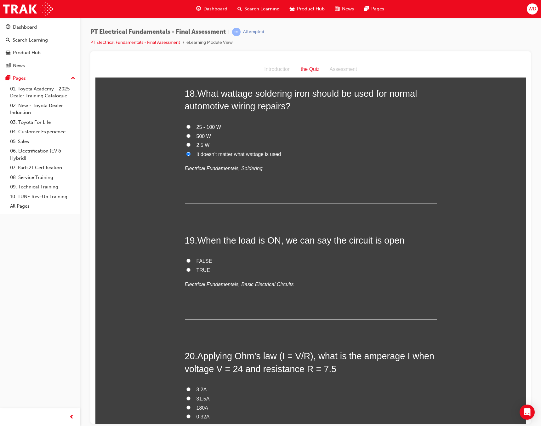
click at [197, 267] on span "TRUE" at bounding box center [204, 269] width 14 height 5
click at [191, 267] on input "TRUE" at bounding box center [188, 269] width 4 height 4
radio input "true"
click at [199, 258] on span "FALSE" at bounding box center [205, 260] width 16 height 5
click at [191, 258] on input "FALSE" at bounding box center [188, 260] width 4 height 4
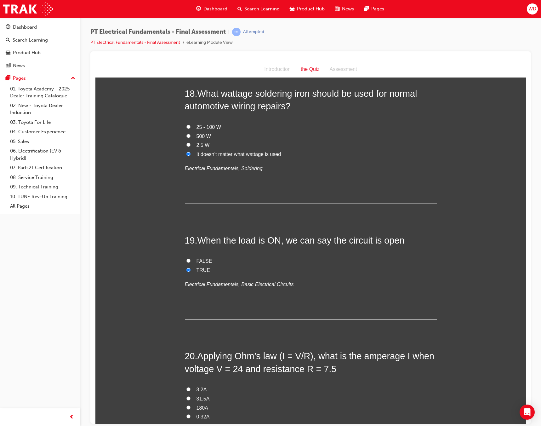
radio input "true"
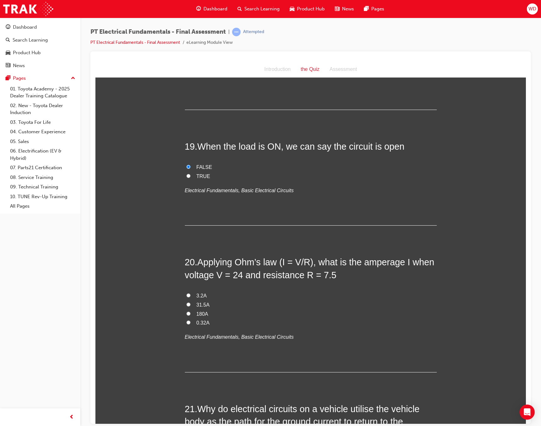
scroll to position [2457, 0]
click at [186, 292] on input "3.2A" at bounding box center [188, 294] width 4 height 4
radio input "true"
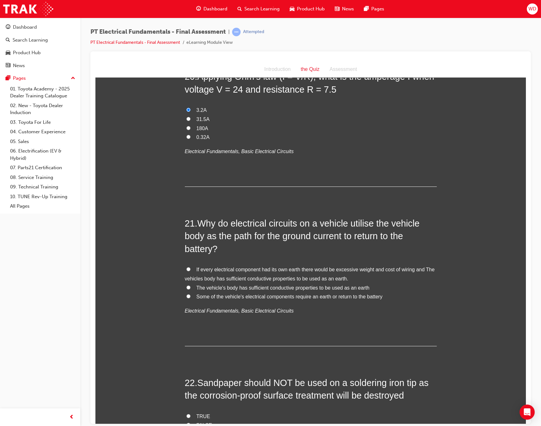
scroll to position [2646, 0]
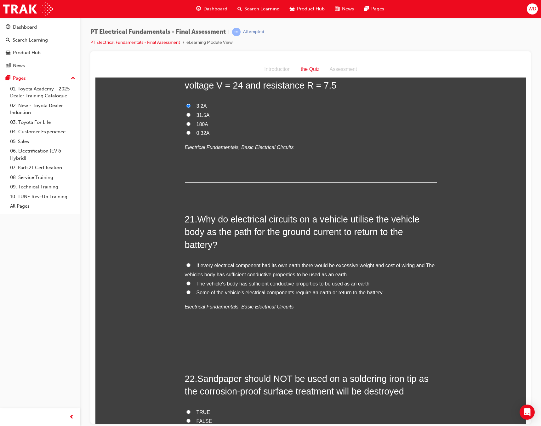
click at [258, 262] on span "If every electrical component had its own earth there would be excessive weight…" at bounding box center [310, 269] width 250 height 14
click at [191, 263] on input "If every electrical component had its own earth there would be excessive weight…" at bounding box center [188, 265] width 4 height 4
radio input "true"
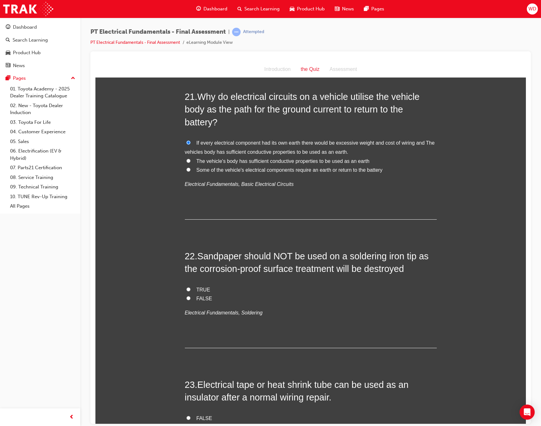
scroll to position [2772, 0]
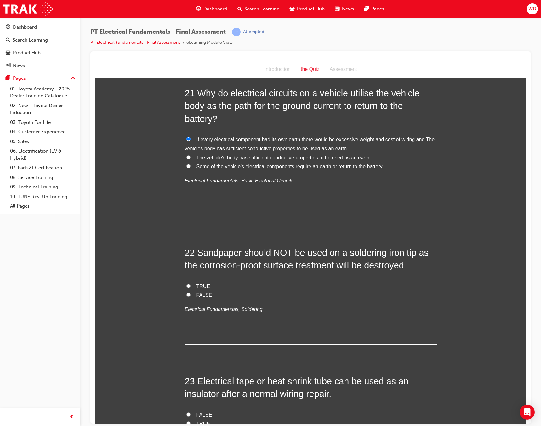
click at [193, 282] on label "TRUE" at bounding box center [311, 286] width 252 height 9
click at [191, 284] on input "TRUE" at bounding box center [188, 286] width 4 height 4
radio input "true"
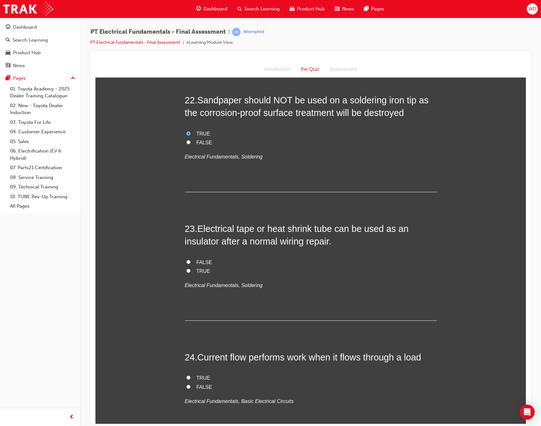
scroll to position [2959, 0]
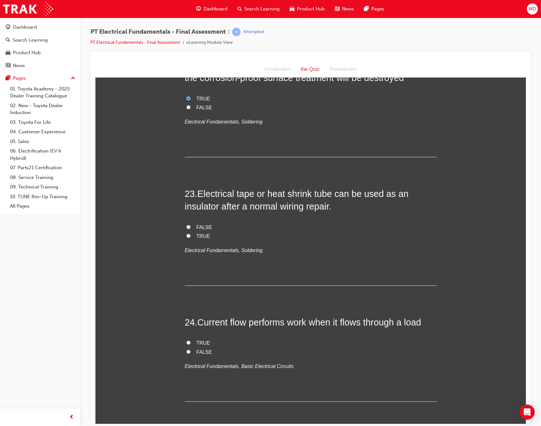
click at [197, 233] on span "TRUE" at bounding box center [204, 235] width 14 height 5
click at [191, 233] on input "TRUE" at bounding box center [188, 235] width 4 height 4
radio input "true"
click at [200, 340] on span "TRUE" at bounding box center [204, 342] width 14 height 5
click at [191, 340] on input "TRUE" at bounding box center [188, 342] width 4 height 4
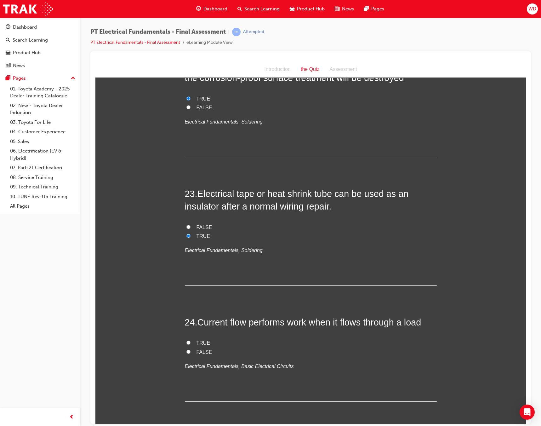
radio input "true"
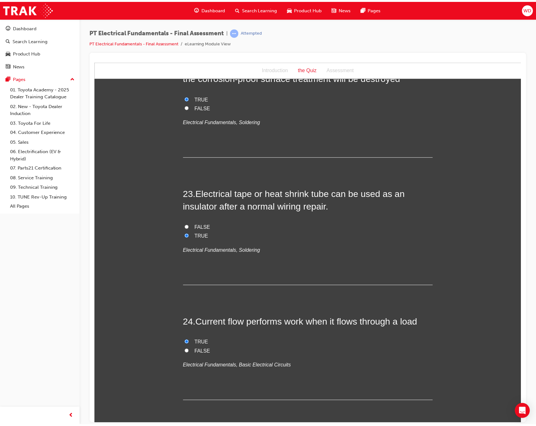
scroll to position [0, 0]
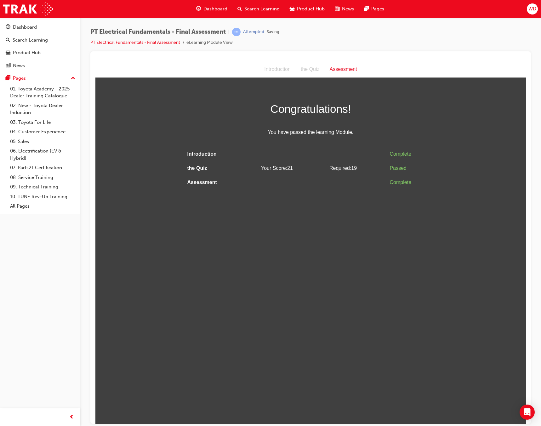
click at [405, 284] on html "Assessment Introduction the Quiz Assessment Congratulations! You have passed th…" at bounding box center [310, 242] width 431 height 362
drag, startPoint x: 36, startPoint y: 296, endPoint x: 39, endPoint y: 294, distance: 3.4
click at [36, 296] on div "Dashboard Search Learning Product Hub News Pages Pages 01. Toyota Academy - 202…" at bounding box center [40, 205] width 80 height 410
click at [31, 185] on link "09. Technical Training" at bounding box center [43, 187] width 70 height 10
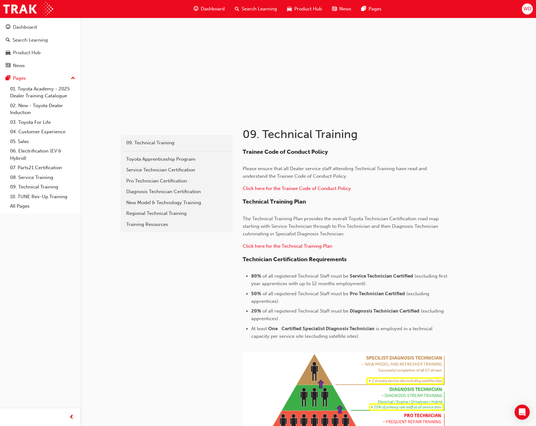
scroll to position [32, 0]
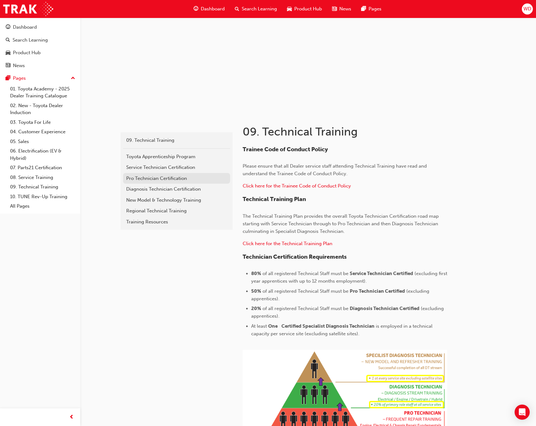
click at [168, 174] on link "Pro Technician Certification" at bounding box center [176, 178] width 107 height 11
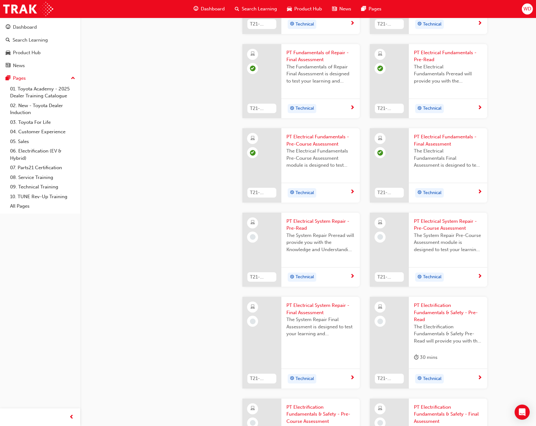
scroll to position [378, 0]
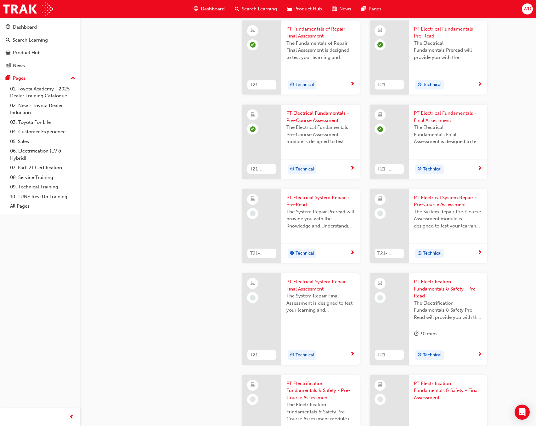
scroll to position [410, 0]
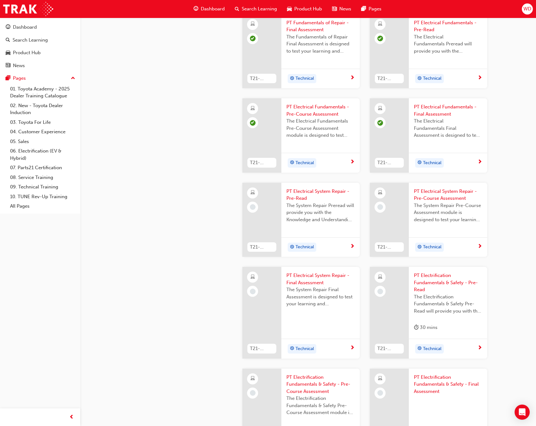
click at [308, 191] on span "PT Electrical System Repair - Pre-Read" at bounding box center [321, 195] width 68 height 14
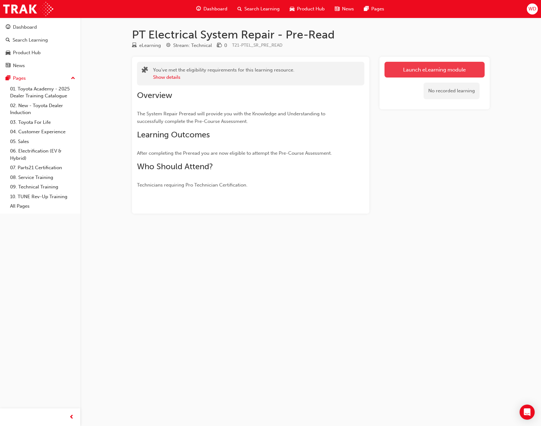
click at [430, 72] on link "Launch eLearning module" at bounding box center [435, 70] width 100 height 16
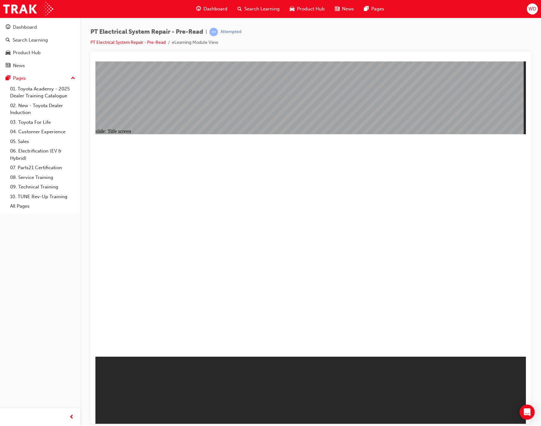
click at [534, 373] on div "PT Electrical System Repair - Pre-Read | Attempted PT Electrical System Repair …" at bounding box center [310, 214] width 461 height 392
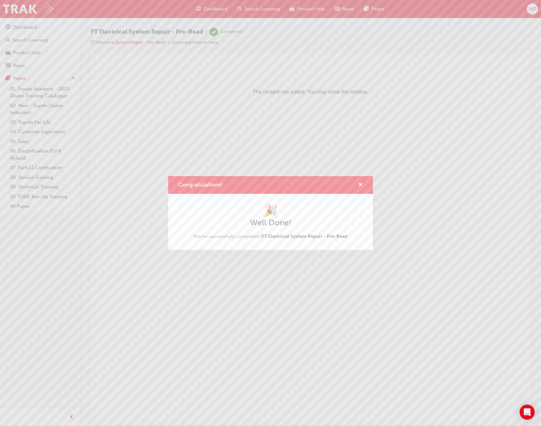
click at [363, 184] on div "Congratulations!" at bounding box center [270, 185] width 205 height 18
drag, startPoint x: 360, startPoint y: 185, endPoint x: 265, endPoint y: 123, distance: 113.7
click at [360, 185] on span "cross-icon" at bounding box center [360, 185] width 5 height 6
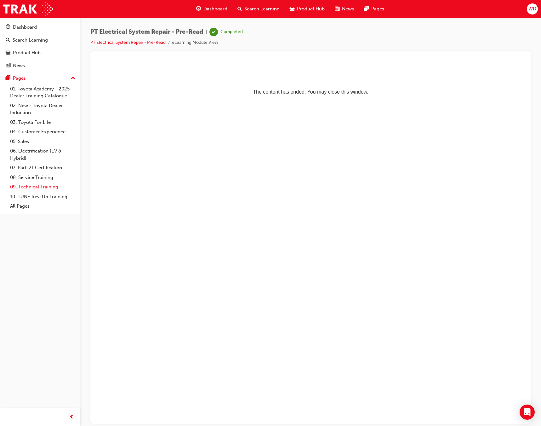
click at [25, 187] on link "09. Technical Training" at bounding box center [43, 187] width 70 height 10
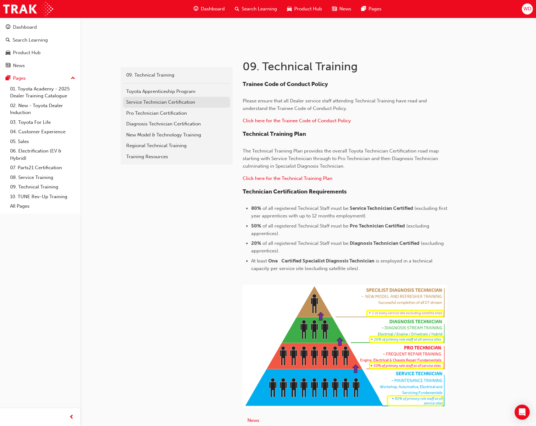
scroll to position [81, 0]
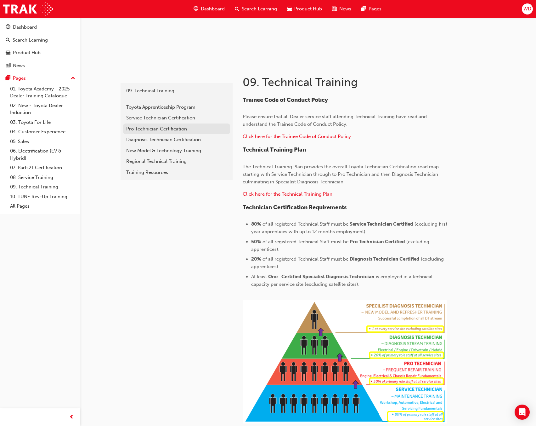
click at [157, 125] on link "Pro Technician Certification" at bounding box center [176, 128] width 107 height 11
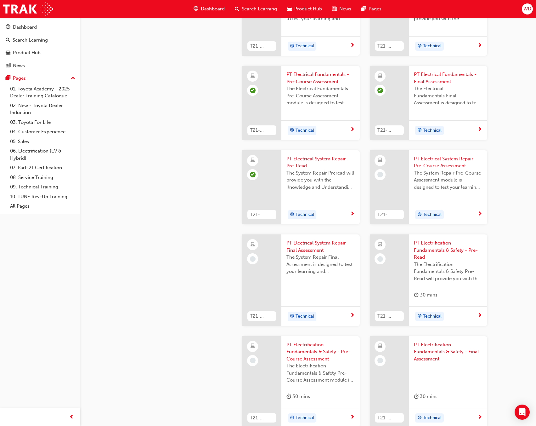
scroll to position [459, 0]
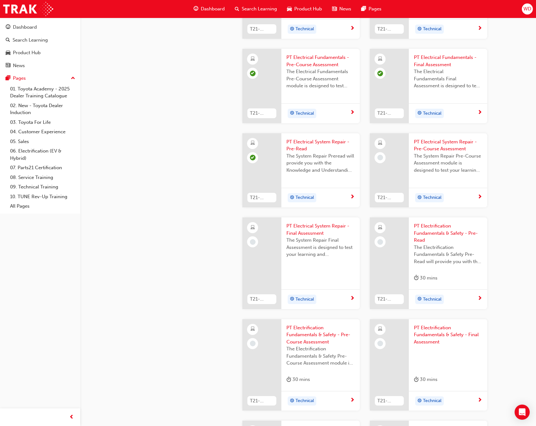
click at [450, 145] on span "PT Electrical System Repair - Pre-Course Assessment" at bounding box center [448, 145] width 68 height 14
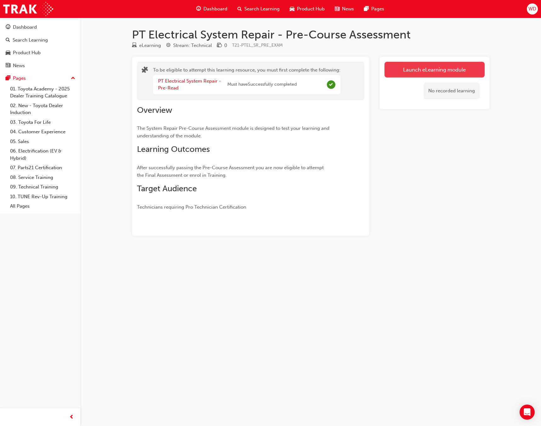
click at [423, 71] on button "Launch eLearning module" at bounding box center [435, 70] width 100 height 16
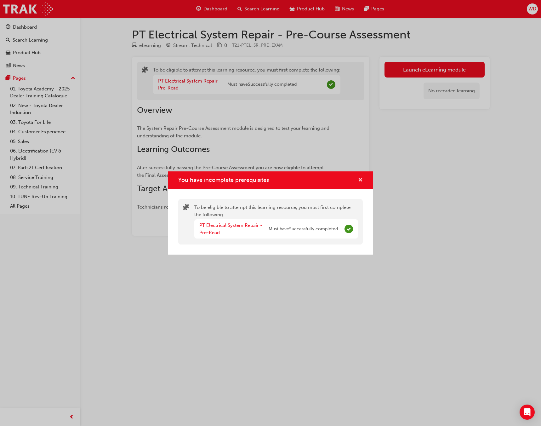
drag, startPoint x: 356, startPoint y: 186, endPoint x: 360, endPoint y: 178, distance: 8.0
click at [357, 185] on div "You have incomplete prerequisites" at bounding box center [270, 180] width 205 height 18
drag, startPoint x: 360, startPoint y: 178, endPoint x: 226, endPoint y: 129, distance: 142.7
click at [359, 178] on span "cross-icon" at bounding box center [360, 181] width 5 height 6
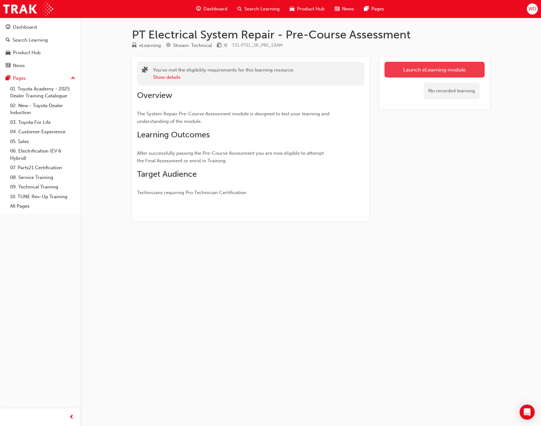
click at [472, 72] on link "Launch eLearning module" at bounding box center [435, 70] width 100 height 16
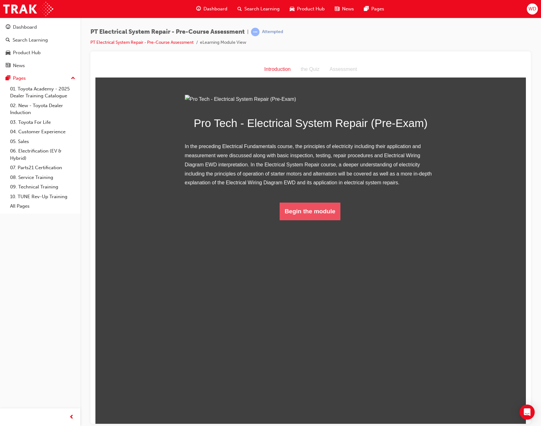
click at [307, 220] on button "Begin the module" at bounding box center [310, 211] width 61 height 18
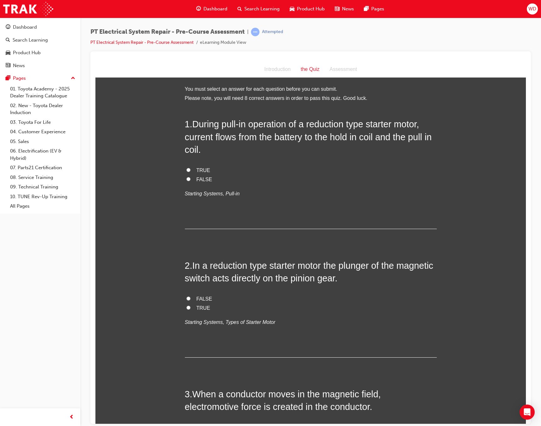
click at [197, 169] on span "TRUE" at bounding box center [204, 169] width 14 height 5
click at [191, 169] on input "TRUE" at bounding box center [188, 170] width 4 height 4
radio input "true"
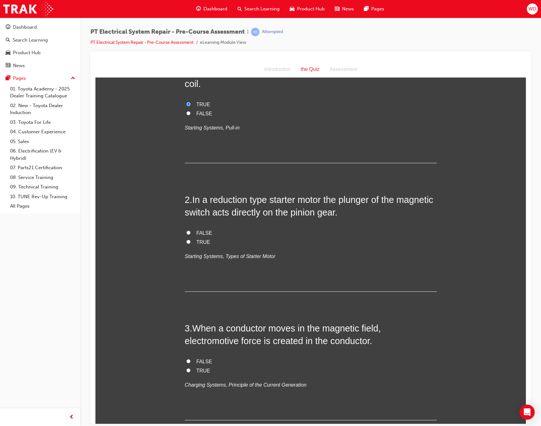
scroll to position [95, 0]
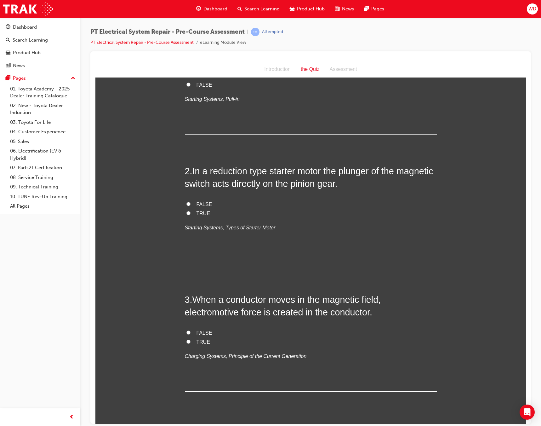
click at [198, 211] on span "TRUE" at bounding box center [204, 212] width 14 height 5
click at [191, 211] on input "TRUE" at bounding box center [188, 213] width 4 height 4
radio input "true"
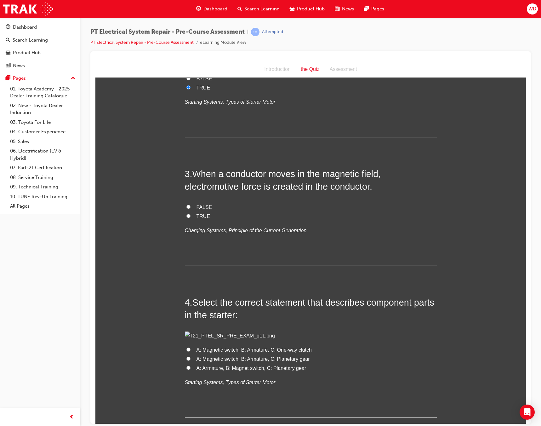
scroll to position [221, 0]
click at [198, 216] on span "TRUE" at bounding box center [204, 215] width 14 height 5
click at [191, 216] on input "TRUE" at bounding box center [188, 215] width 4 height 4
radio input "true"
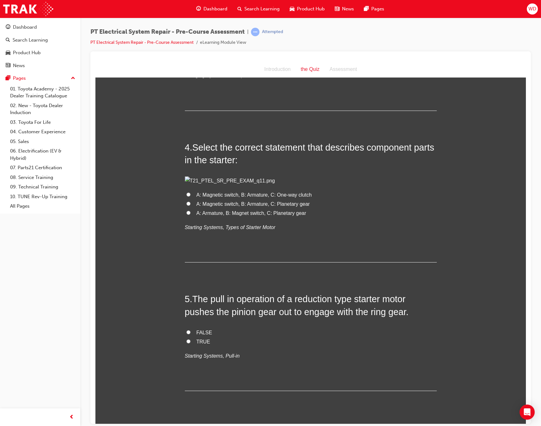
scroll to position [378, 0]
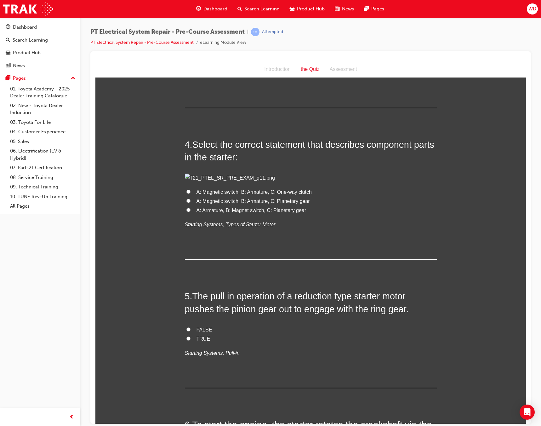
click at [270, 203] on span "A: Magnetic switch, B: Armature, C: Planetary gear" at bounding box center [253, 200] width 113 height 5
click at [191, 203] on input "A: Magnetic switch, B: Armature, C: Planetary gear" at bounding box center [188, 200] width 4 height 4
radio input "true"
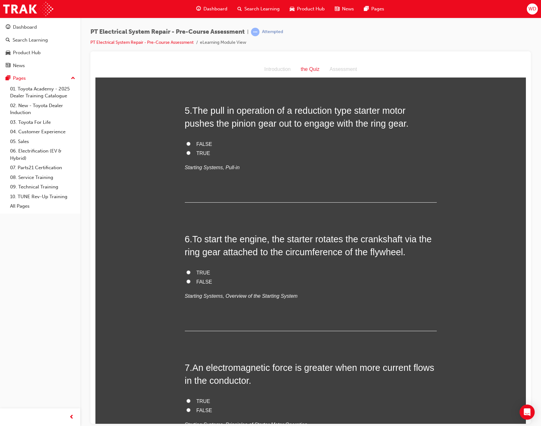
scroll to position [567, 0]
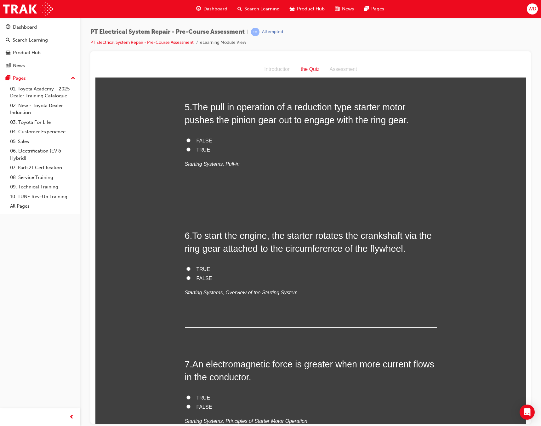
click at [199, 152] on span "TRUE" at bounding box center [204, 149] width 14 height 5
click at [191, 151] on input "TRUE" at bounding box center [188, 149] width 4 height 4
radio input "true"
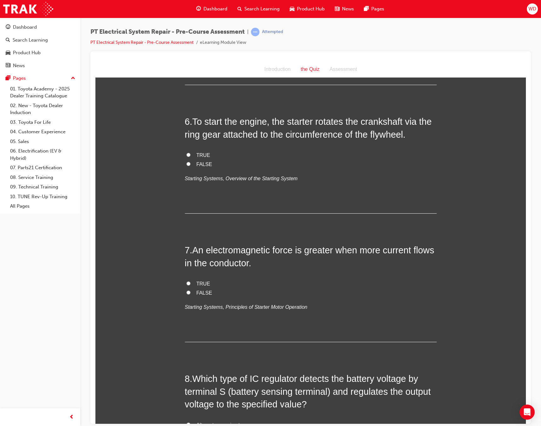
scroll to position [693, 0]
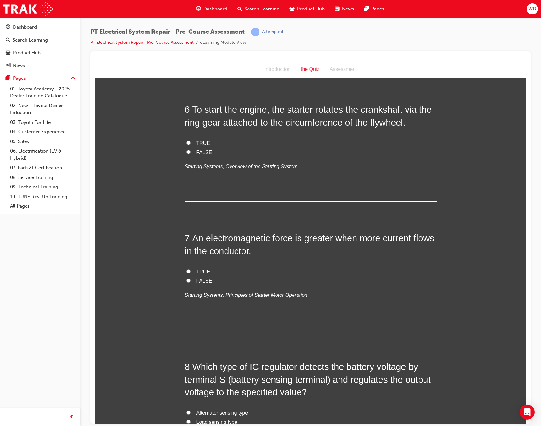
click at [197, 146] on span "TRUE" at bounding box center [204, 142] width 14 height 5
click at [191, 145] on input "TRUE" at bounding box center [188, 142] width 4 height 4
radio input "true"
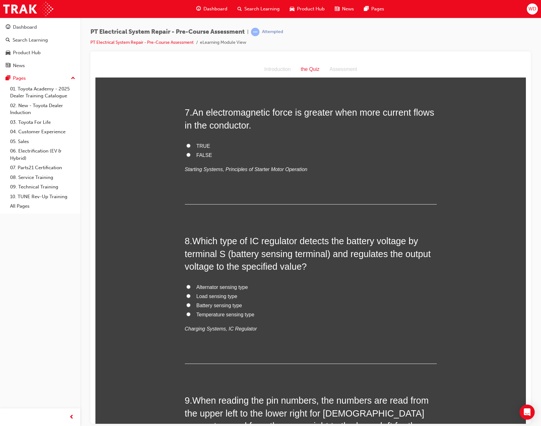
scroll to position [819, 0]
click at [203, 148] on span "TRUE" at bounding box center [204, 145] width 14 height 5
click at [191, 147] on input "TRUE" at bounding box center [188, 145] width 4 height 4
radio input "true"
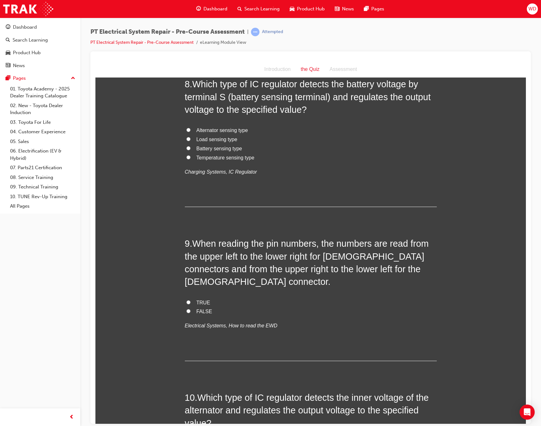
scroll to position [977, 0]
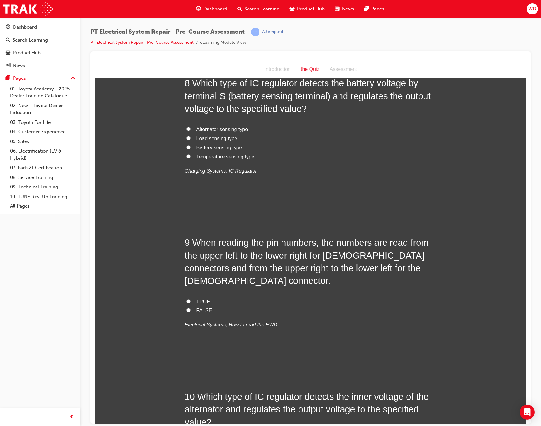
click at [210, 150] on span "Battery sensing type" at bounding box center [220, 147] width 46 height 5
click at [191, 149] on input "Battery sensing type" at bounding box center [188, 147] width 4 height 4
radio input "true"
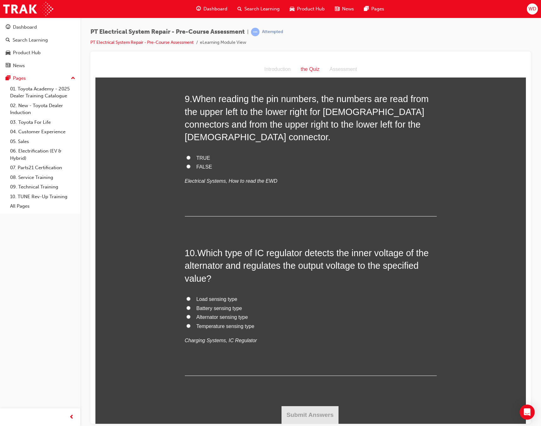
scroll to position [1134, 0]
click at [198, 169] on span "FALSE" at bounding box center [205, 166] width 16 height 5
click at [191, 168] on input "FALSE" at bounding box center [188, 166] width 4 height 4
radio input "true"
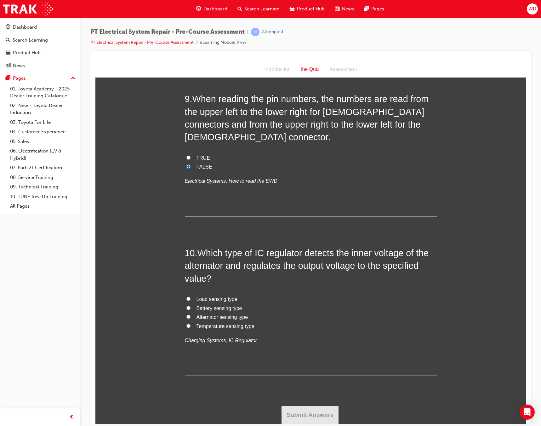
click at [229, 318] on span "Alternator sensing type" at bounding box center [223, 316] width 52 height 5
click at [191, 318] on input "Alternator sensing type" at bounding box center [188, 316] width 4 height 4
radio input "true"
click at [313, 412] on button "Submit Answers" at bounding box center [310, 415] width 57 height 18
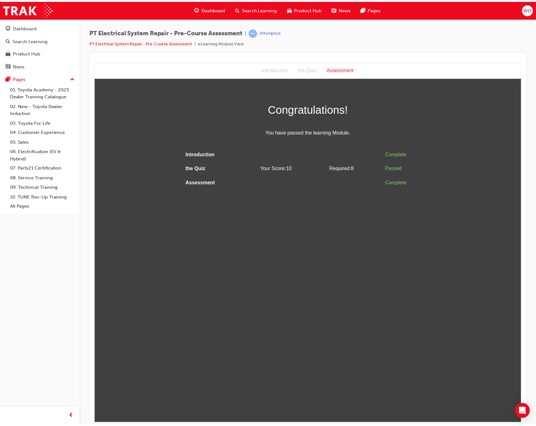
scroll to position [0, 0]
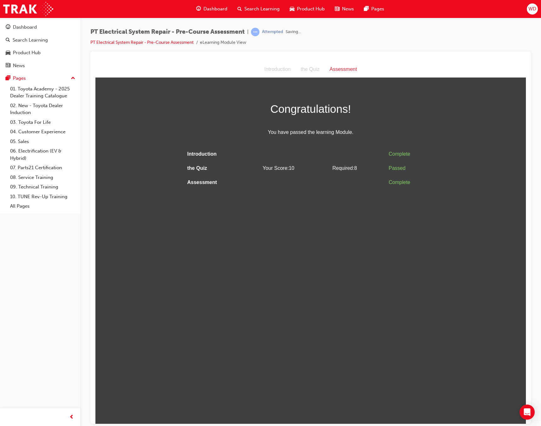
click at [360, 336] on html "Assessment Introduction the Quiz Assessment Congratulations! You have passed th…" at bounding box center [310, 242] width 431 height 362
click at [223, 204] on html "Assessment Introduction the Quiz Assessment Congratulations! You have passed th…" at bounding box center [310, 242] width 431 height 362
click at [39, 184] on link "09. Technical Training" at bounding box center [43, 187] width 70 height 10
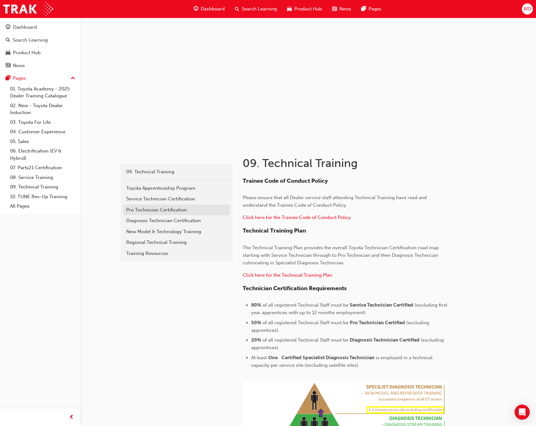
click at [182, 209] on div "Pro Technician Certification" at bounding box center [176, 209] width 101 height 7
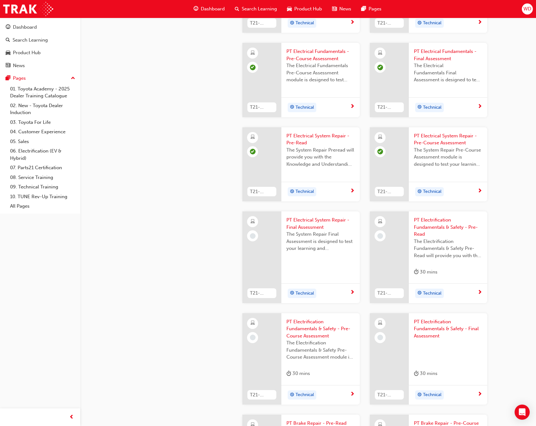
scroll to position [473, 0]
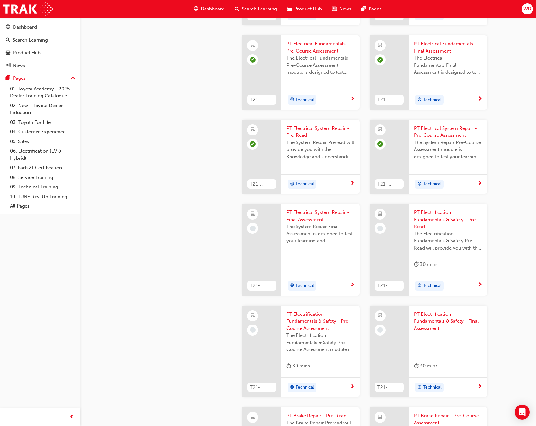
click at [320, 213] on span "PT Electrical System Repair - Final Assessment" at bounding box center [321, 216] width 68 height 14
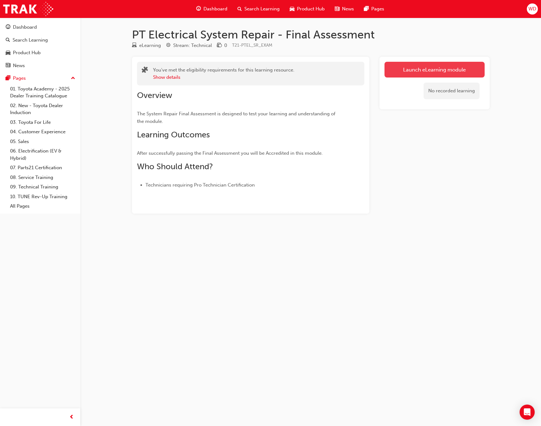
click at [427, 72] on link "Launch eLearning module" at bounding box center [435, 70] width 100 height 16
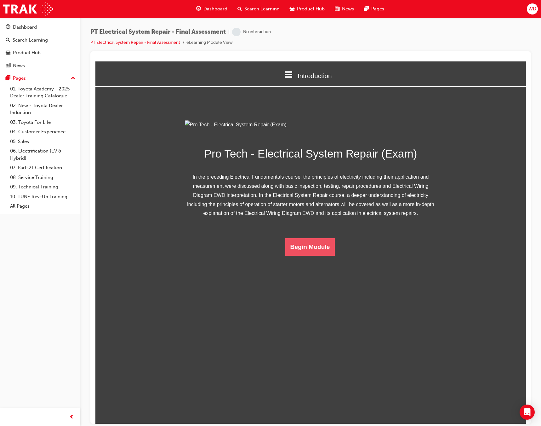
click at [312, 255] on button "Begin Module" at bounding box center [310, 247] width 50 height 18
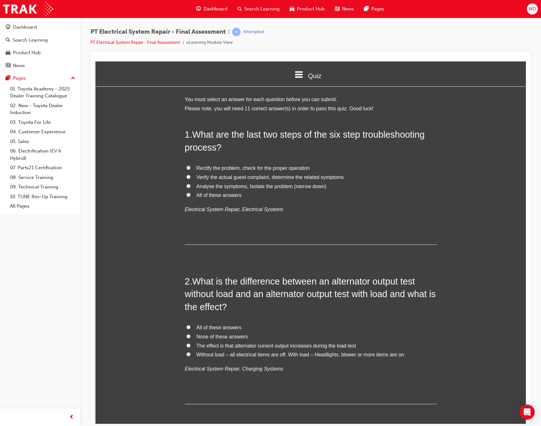
click at [221, 188] on span "Analyse the symptoms, Isolate the problem (narrow down)" at bounding box center [262, 185] width 130 height 5
click at [191, 188] on input "Analyse the symptoms, Isolate the problem (narrow down)" at bounding box center [188, 186] width 4 height 4
radio input "true"
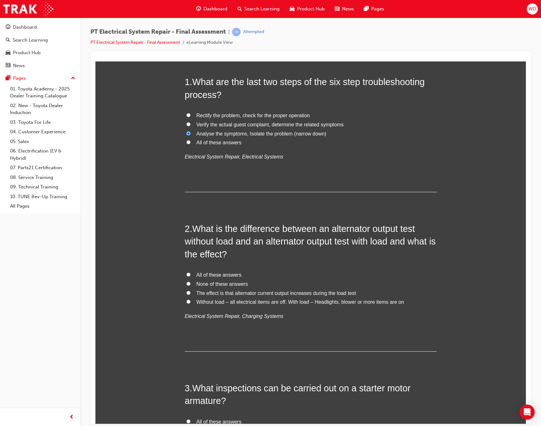
scroll to position [95, 0]
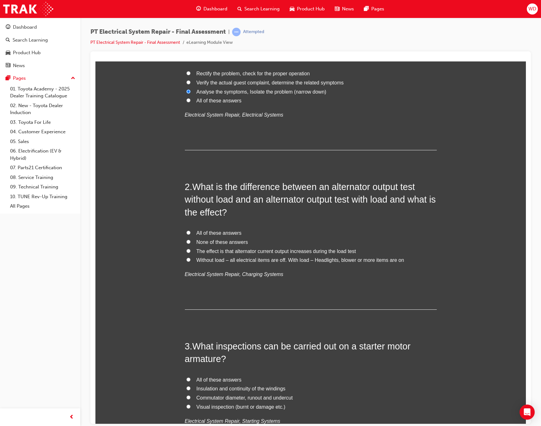
click at [357, 261] on span "Without load – all electrical items are off. With load – Headlights, blower or …" at bounding box center [301, 259] width 208 height 5
click at [191, 261] on input "Without load – all electrical items are off. With load – Headlights, blower or …" at bounding box center [188, 259] width 4 height 4
radio input "true"
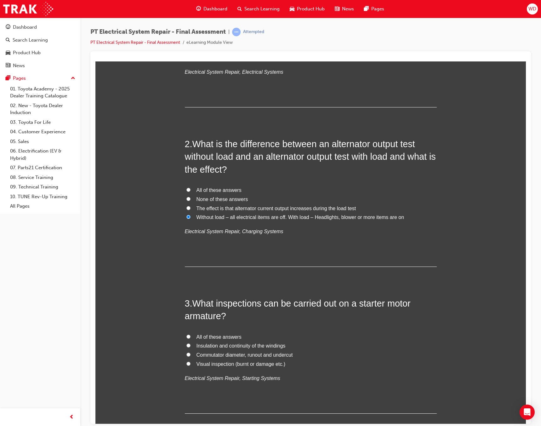
scroll to position [189, 0]
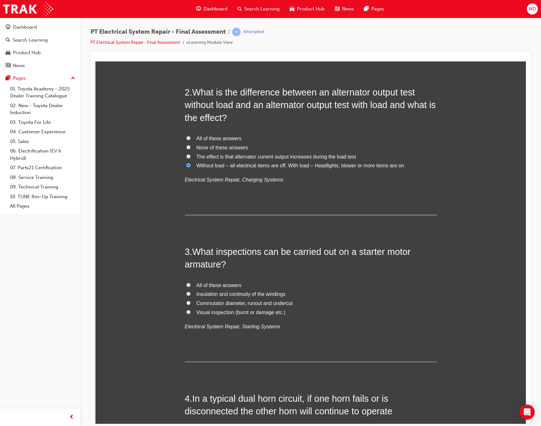
click at [64, 266] on div "Dashboard Search Learning Product Hub News Pages Pages 01. Toyota Academy - 202…" at bounding box center [40, 205] width 80 height 410
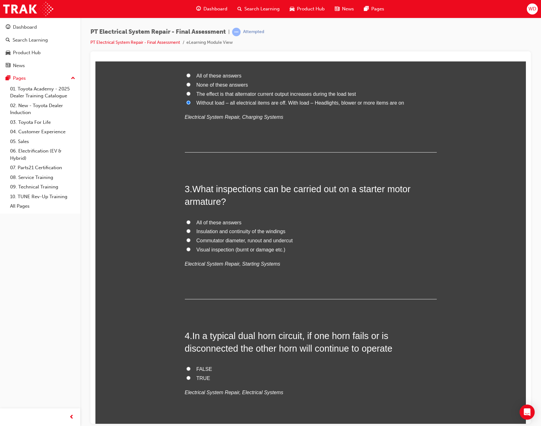
scroll to position [252, 0]
click at [226, 221] on span "All of these answers" at bounding box center [219, 221] width 45 height 5
click at [191, 221] on input "All of these answers" at bounding box center [188, 222] width 4 height 4
radio input "true"
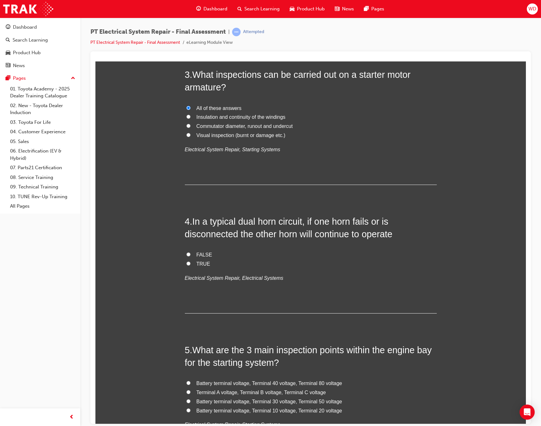
scroll to position [378, 0]
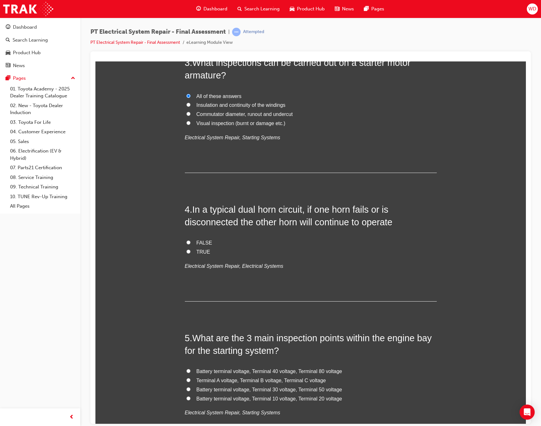
click at [204, 250] on span "TRUE" at bounding box center [204, 251] width 14 height 5
click at [191, 250] on input "TRUE" at bounding box center [188, 251] width 4 height 4
radio input "true"
click at [199, 242] on span "FALSE" at bounding box center [205, 242] width 16 height 5
click at [191, 242] on input "FALSE" at bounding box center [188, 242] width 4 height 4
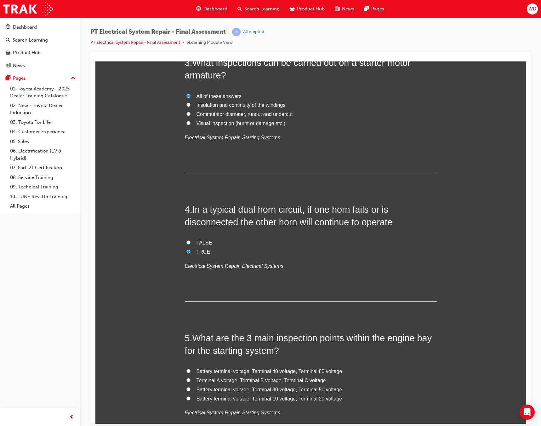
radio input "true"
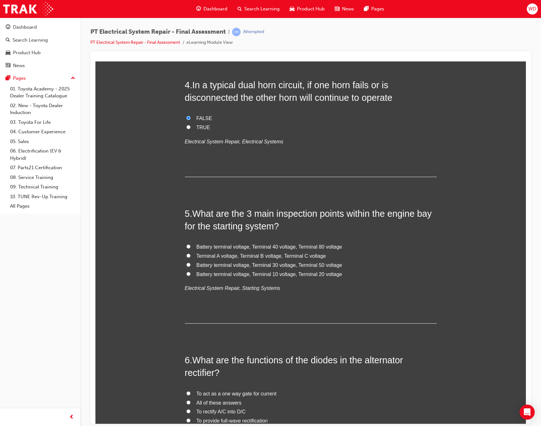
scroll to position [504, 0]
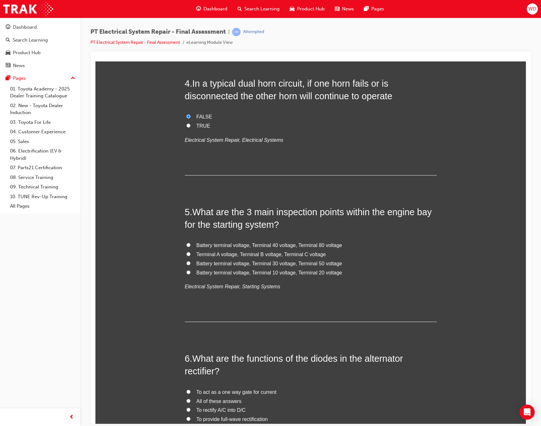
click at [254, 252] on span "Terminal A voltage, Terminal B voltage, Terminal C voltage" at bounding box center [261, 253] width 129 height 5
click at [191, 252] on input "Terminal A voltage, Terminal B voltage, Terminal C voltage" at bounding box center [188, 254] width 4 height 4
radio input "true"
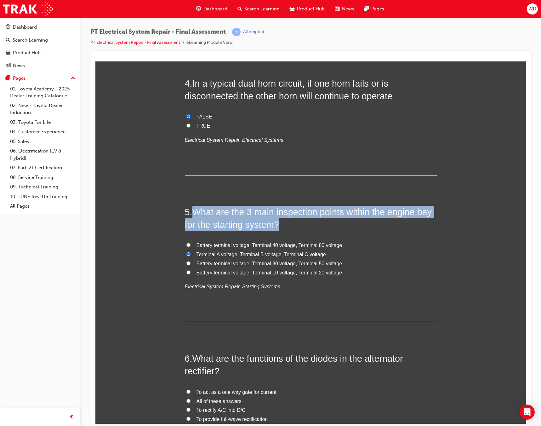
drag, startPoint x: 286, startPoint y: 223, endPoint x: 192, endPoint y: 213, distance: 94.1
click at [192, 213] on h2 "5 . What are the 3 main inspection points within the engine bay for the startin…" at bounding box center [311, 218] width 252 height 26
copy span "What are the 3 main inspection points within the engine bay for the starting sy…"
click at [320, 215] on span "What are the 3 main inspection points within the engine bay for the starting sy…" at bounding box center [308, 218] width 247 height 23
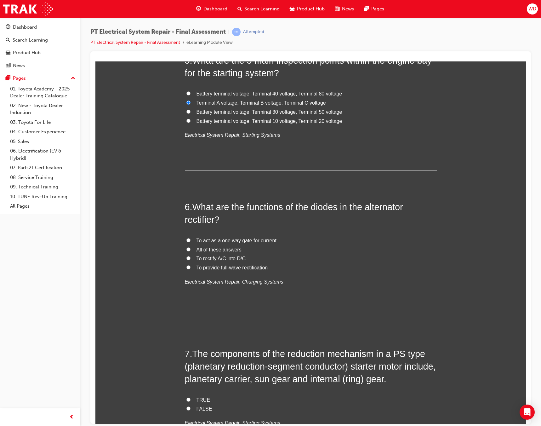
scroll to position [662, 0]
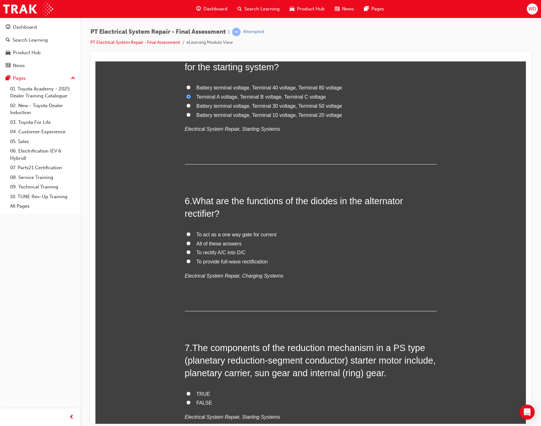
click at [218, 243] on span "All of these answers" at bounding box center [219, 243] width 45 height 5
click at [191, 243] on input "All of these answers" at bounding box center [188, 243] width 4 height 4
radio input "true"
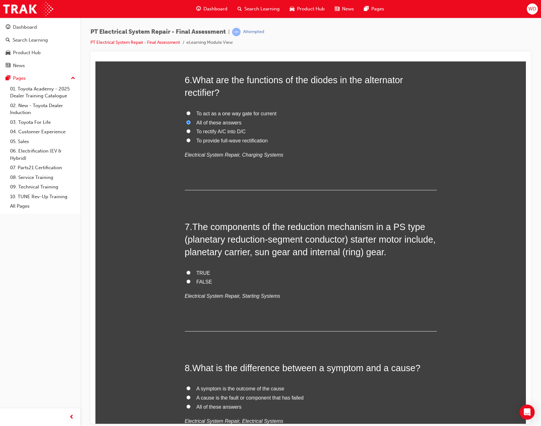
scroll to position [788, 0]
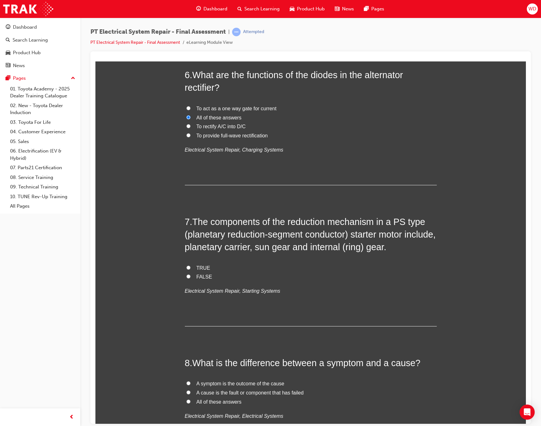
click at [197, 266] on span "TRUE" at bounding box center [204, 267] width 14 height 5
click at [191, 266] on input "TRUE" at bounding box center [188, 267] width 4 height 4
radio input "true"
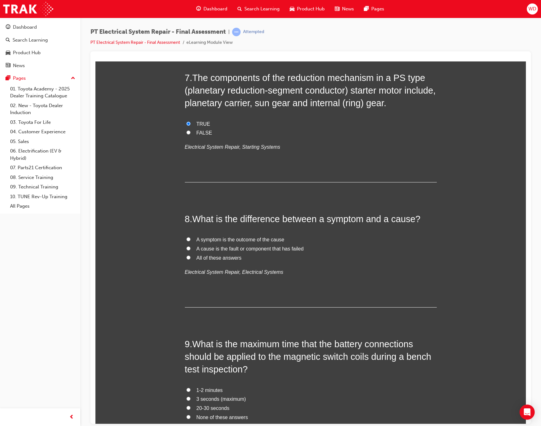
scroll to position [945, 0]
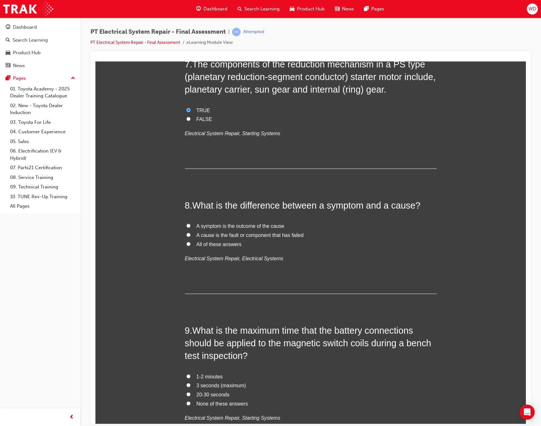
click at [214, 244] on span "All of these answers" at bounding box center [219, 243] width 45 height 5
click at [191, 244] on input "All of these answers" at bounding box center [188, 244] width 4 height 4
radio input "true"
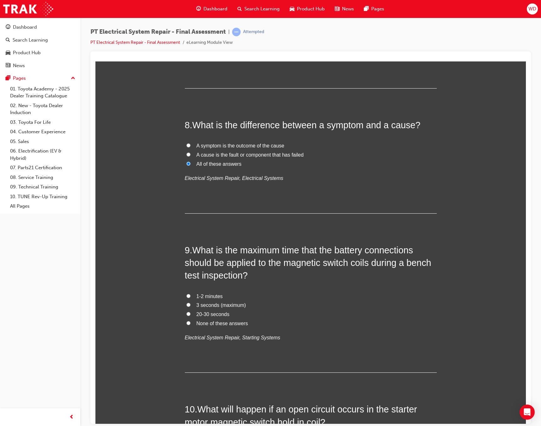
scroll to position [1071, 0]
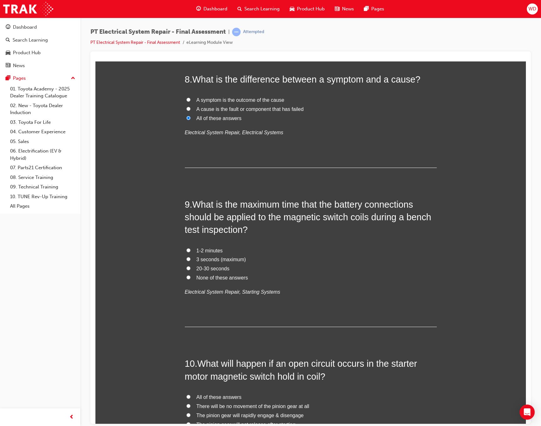
click at [49, 272] on div "Dashboard Search Learning Product Hub News Pages Pages 01. Toyota Academy - 202…" at bounding box center [40, 205] width 80 height 410
click at [232, 259] on span "3 seconds (maximum)" at bounding box center [221, 258] width 49 height 5
click at [191, 259] on input "3 seconds (maximum)" at bounding box center [188, 259] width 4 height 4
radio input "true"
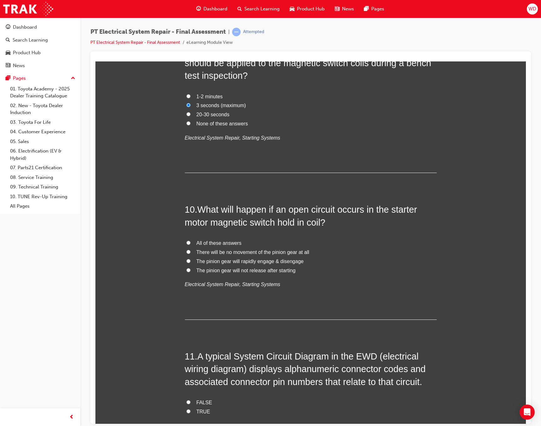
scroll to position [1229, 0]
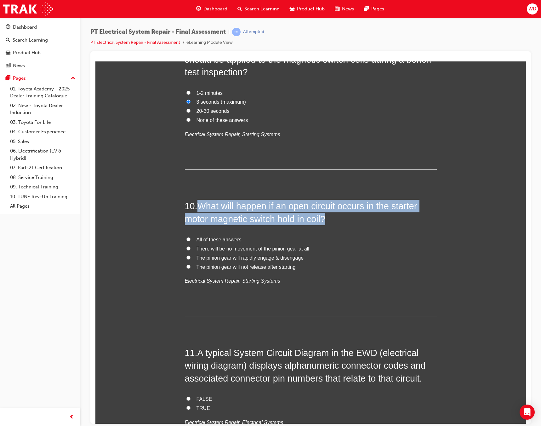
drag, startPoint x: 332, startPoint y: 221, endPoint x: 199, endPoint y: 207, distance: 133.0
click at [199, 207] on h2 "10 . What will happen if an open circuit occurs in the starter motor magnetic s…" at bounding box center [311, 212] width 252 height 26
copy span "What will happen if an open circuit occurs in the starter motor magnetic switch…"
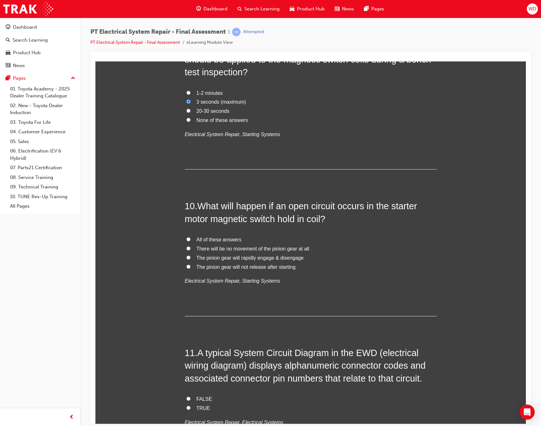
click at [262, 249] on span "There will be no movement of the pinion gear at all" at bounding box center [253, 248] width 113 height 5
click at [191, 249] on input "There will be no movement of the pinion gear at all" at bounding box center [188, 248] width 4 height 4
radio input "true"
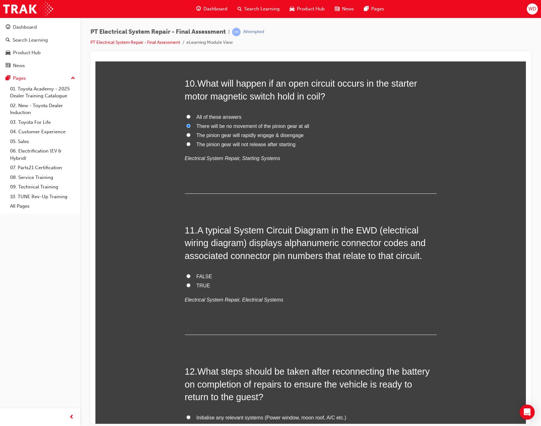
scroll to position [1355, 0]
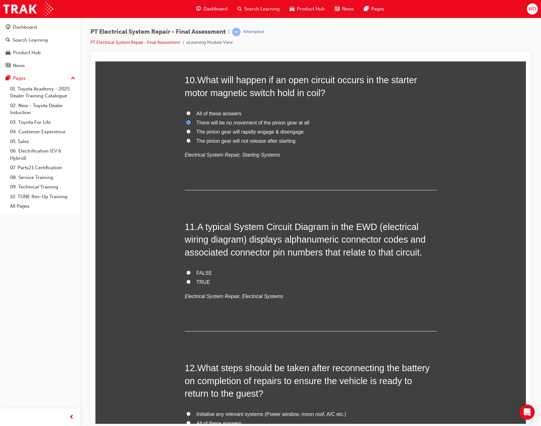
click at [194, 281] on label "TRUE" at bounding box center [311, 282] width 252 height 9
click at [191, 281] on input "TRUE" at bounding box center [188, 281] width 4 height 4
radio input "true"
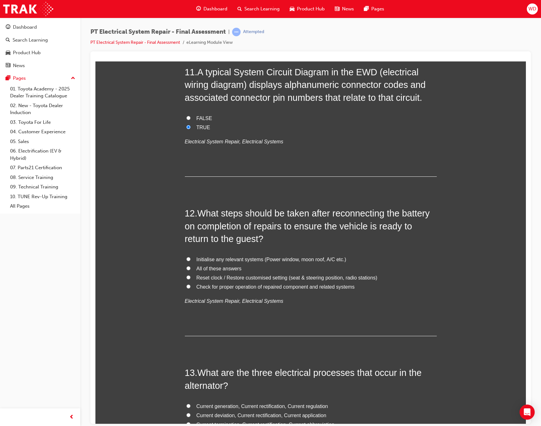
scroll to position [1512, 0]
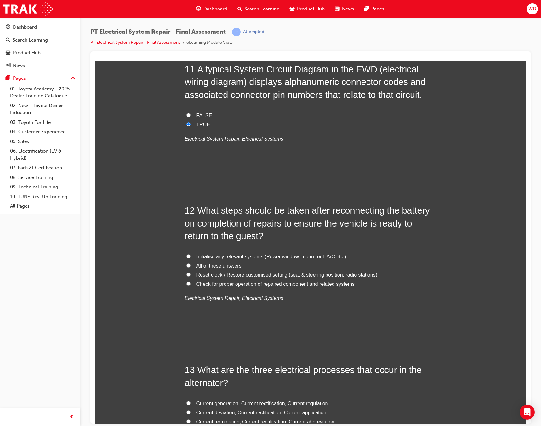
click at [216, 263] on span "All of these answers" at bounding box center [219, 265] width 45 height 5
click at [191, 263] on input "All of these answers" at bounding box center [188, 265] width 4 height 4
radio input "true"
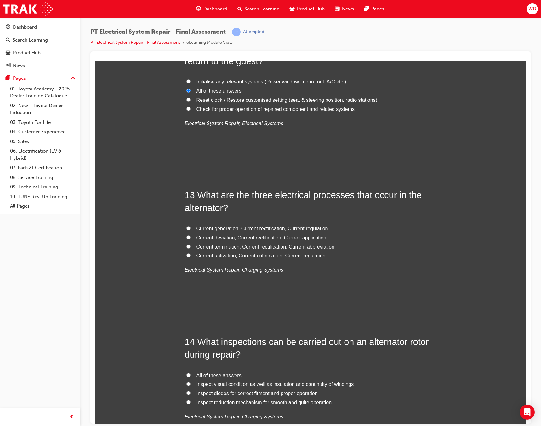
scroll to position [1701, 0]
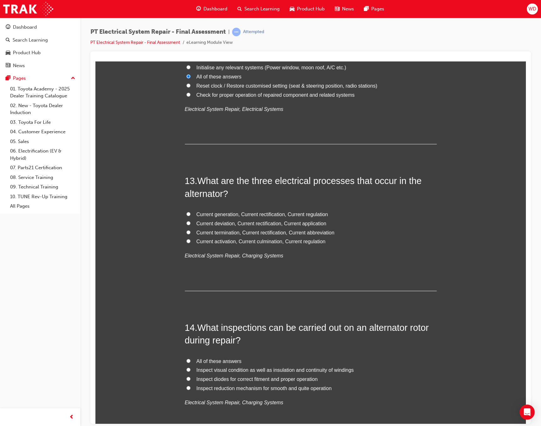
click at [280, 212] on span "Current generation, Current rectification, Current regulation" at bounding box center [263, 213] width 132 height 5
click at [191, 212] on input "Current generation, Current rectification, Current regulation" at bounding box center [188, 214] width 4 height 4
radio input "true"
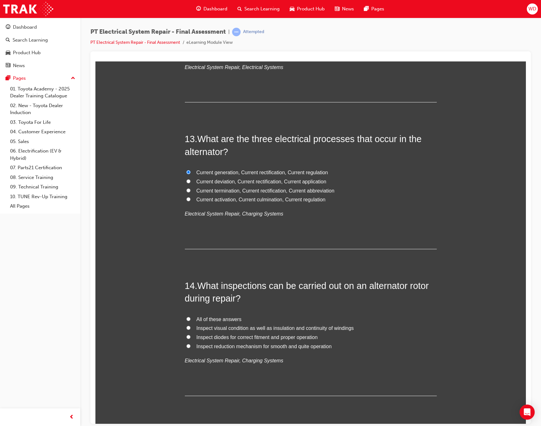
scroll to position [1763, 0]
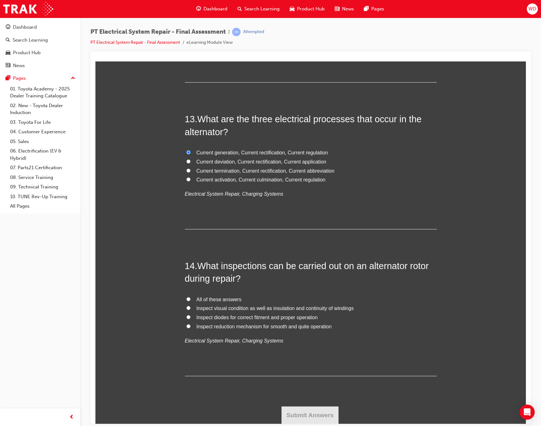
click at [209, 298] on span "All of these answers" at bounding box center [219, 298] width 45 height 5
click at [191, 298] on input "All of these answers" at bounding box center [188, 299] width 4 height 4
radio input "true"
drag, startPoint x: 317, startPoint y: 411, endPoint x: 327, endPoint y: 398, distance: 15.7
click at [317, 411] on button "Submit Answers" at bounding box center [310, 415] width 57 height 18
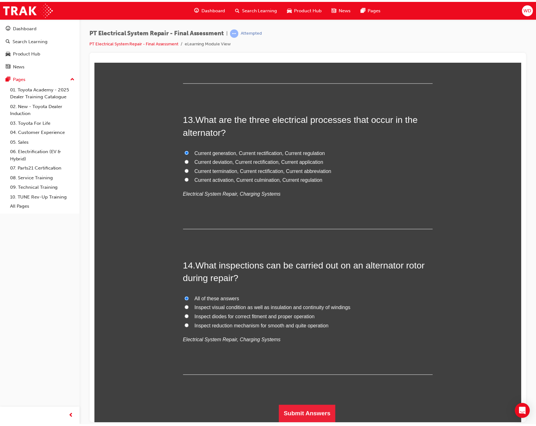
scroll to position [0, 0]
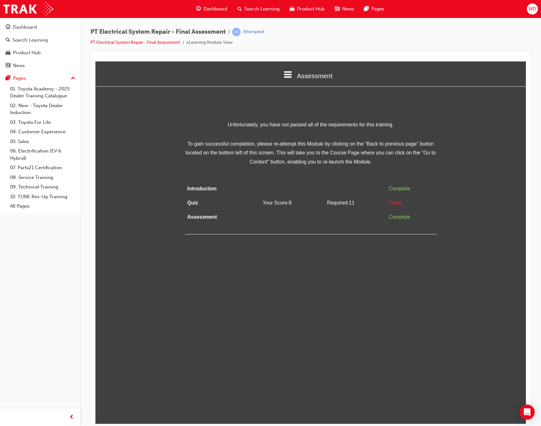
click at [395, 342] on html "Assessment Introduction Quiz Assessment Unfortunately, you have not passed all …" at bounding box center [310, 242] width 431 height 362
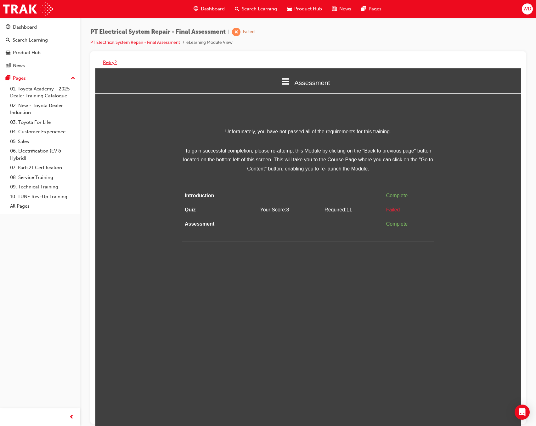
click at [109, 61] on button "Retry?" at bounding box center [110, 62] width 14 height 7
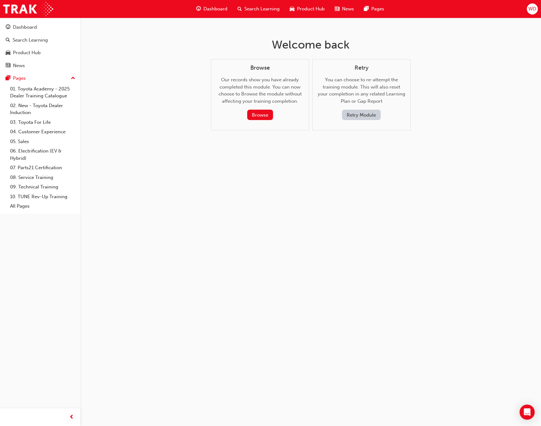
click at [360, 114] on button "Retry Module" at bounding box center [361, 115] width 39 height 10
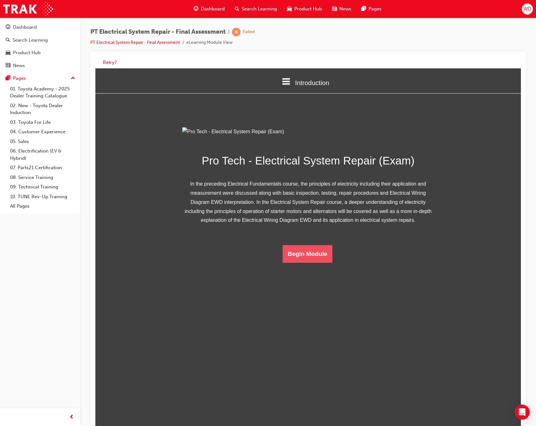
click at [312, 263] on button "Begin Module" at bounding box center [308, 254] width 50 height 18
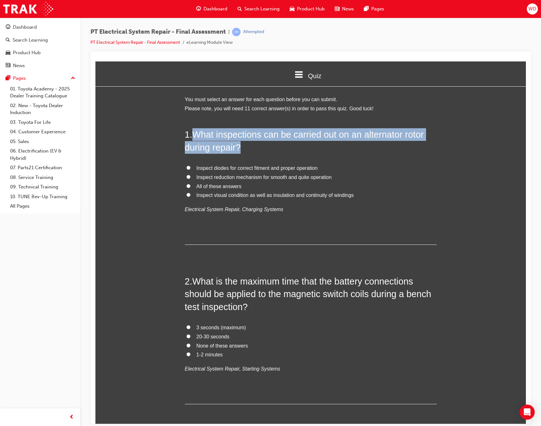
drag, startPoint x: 241, startPoint y: 145, endPoint x: 194, endPoint y: 131, distance: 48.3
click at [194, 131] on h2 "1 . What inspections can be carried out on an alternator rotor during repair?" at bounding box center [311, 141] width 252 height 26
copy span "What inspections can be carried out on an alternator rotor during repair?"
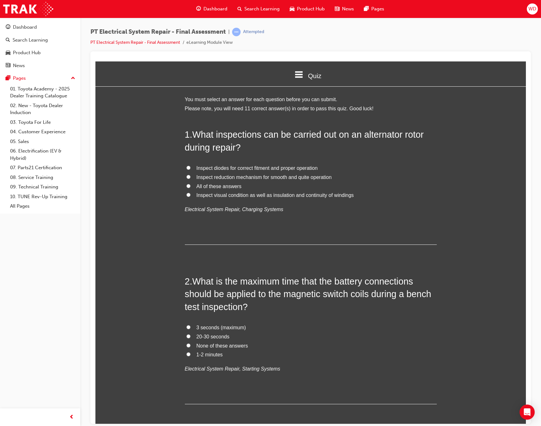
click at [249, 195] on span "Inspect visual condition as well as insulation and continuity of windings" at bounding box center [276, 194] width 158 height 5
click at [191, 195] on input "Inspect visual condition as well as insulation and continuity of windings" at bounding box center [188, 194] width 4 height 4
radio input "true"
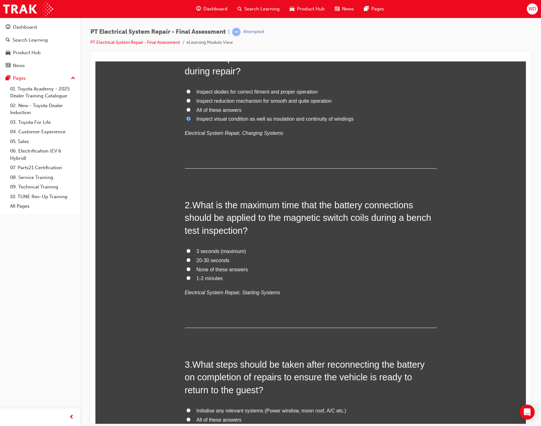
scroll to position [95, 0]
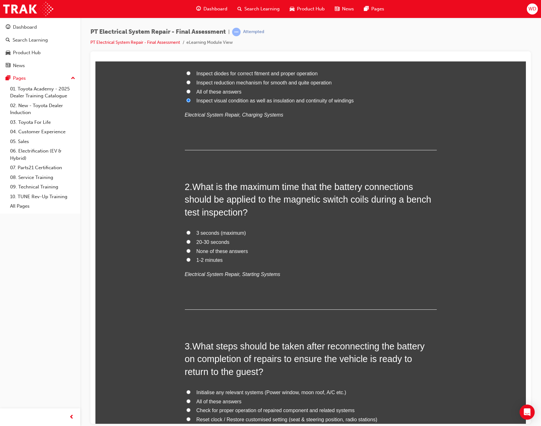
click at [72, 264] on div "Dashboard Search Learning Product Hub News Pages Pages 01. Toyota Academy - 202…" at bounding box center [40, 205] width 80 height 410
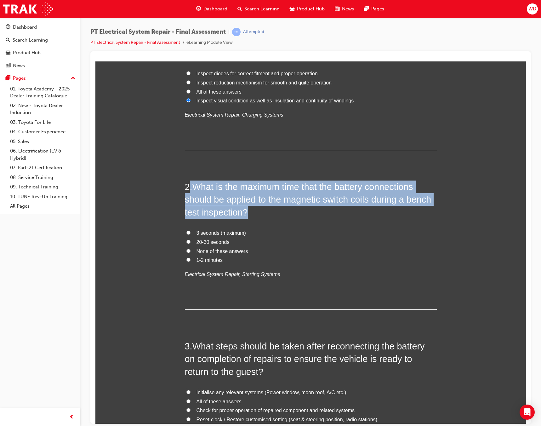
drag, startPoint x: 254, startPoint y: 213, endPoint x: 188, endPoint y: 186, distance: 70.7
click at [188, 186] on h2 "2 . What is the maximum time that the battery connections should be applied to …" at bounding box center [311, 199] width 252 height 38
copy h2 ". What is the maximum time that the battery connections should be applied to th…"
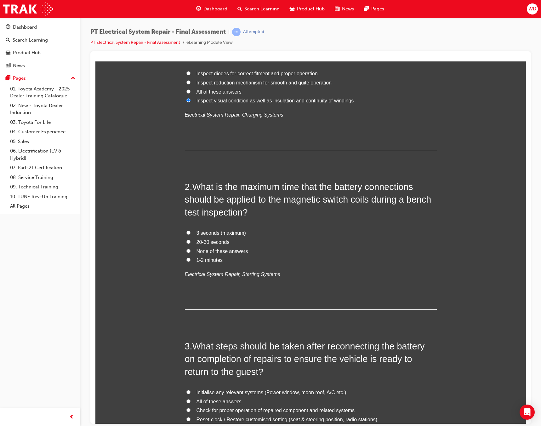
drag, startPoint x: 219, startPoint y: 231, endPoint x: 242, endPoint y: 234, distance: 22.9
click at [220, 231] on span "3 seconds (maximum)" at bounding box center [221, 232] width 49 height 5
click at [191, 231] on input "3 seconds (maximum)" at bounding box center [188, 232] width 4 height 4
radio input "true"
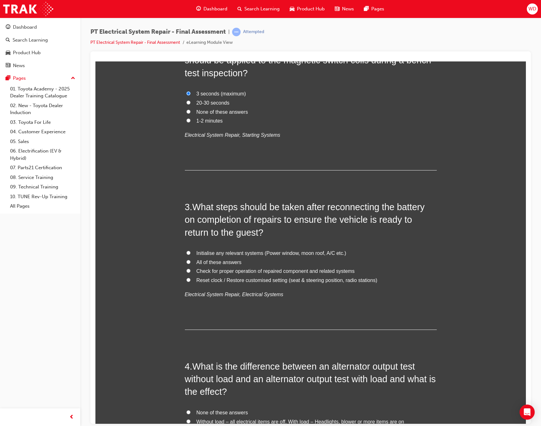
scroll to position [252, 0]
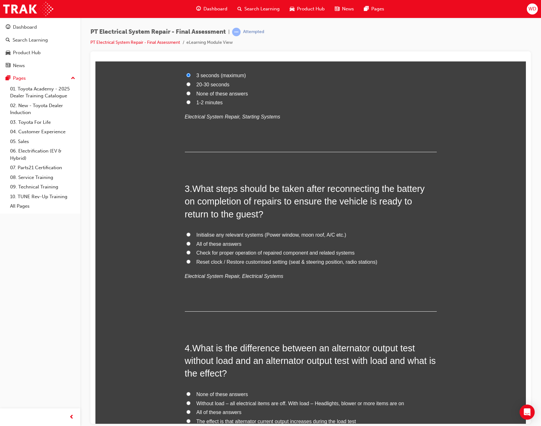
click at [220, 243] on span "All of these answers" at bounding box center [219, 243] width 45 height 5
click at [191, 243] on input "All of these answers" at bounding box center [188, 243] width 4 height 4
radio input "true"
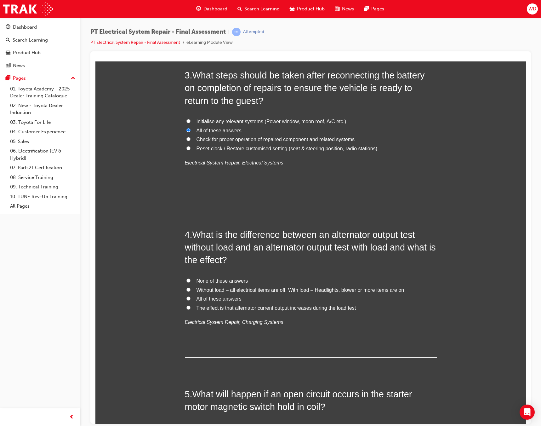
scroll to position [378, 0]
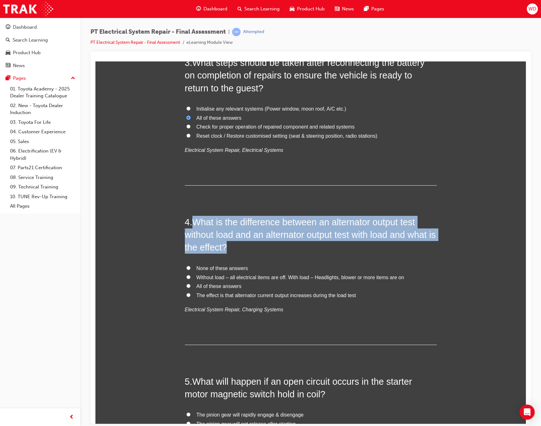
drag, startPoint x: 226, startPoint y: 239, endPoint x: 193, endPoint y: 221, distance: 37.7
click at [193, 221] on h2 "4 . What is the difference between an alternator output test without load and a…" at bounding box center [311, 234] width 252 height 38
copy span "What is the difference between an alternator output test without load and an al…"
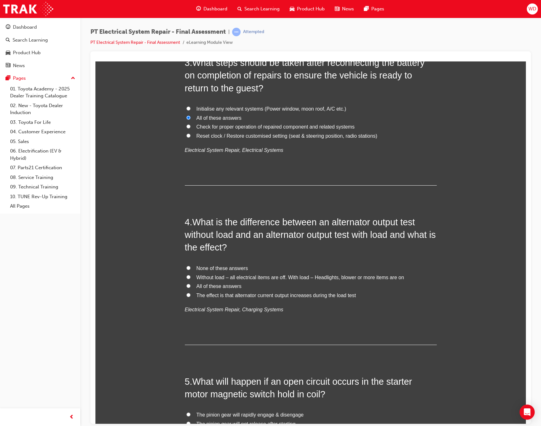
click at [224, 286] on span "All of these answers" at bounding box center [219, 285] width 45 height 5
click at [191, 286] on input "All of these answers" at bounding box center [188, 286] width 4 height 4
radio input "true"
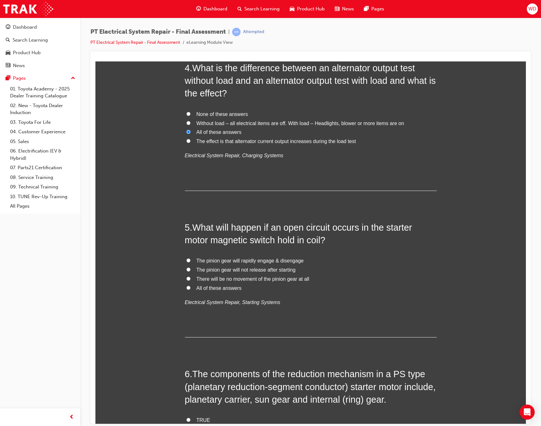
scroll to position [536, 0]
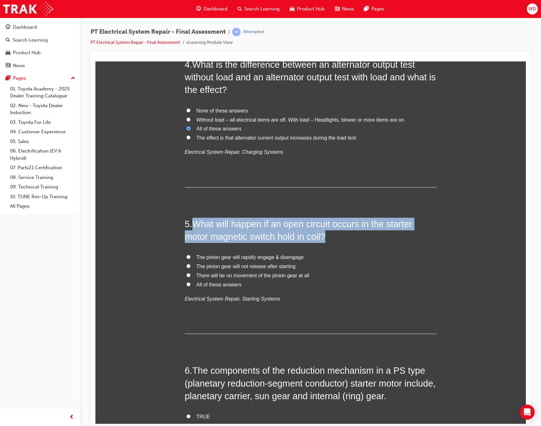
drag, startPoint x: 326, startPoint y: 236, endPoint x: 194, endPoint y: 224, distance: 132.5
click at [194, 224] on h2 "5 . What will happen if an open circuit occurs in the starter motor magnetic sw…" at bounding box center [311, 230] width 252 height 26
copy span "What will happen if an open circuit occurs in the starter motor magnetic switch…"
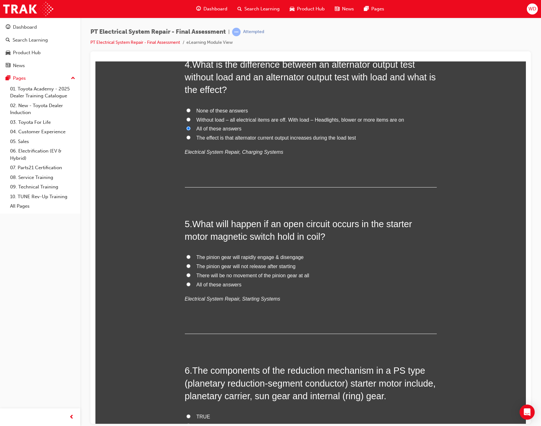
click at [267, 256] on span "The pinion gear will rapidly engage & disengage" at bounding box center [250, 256] width 107 height 5
click at [191, 256] on input "The pinion gear will rapidly engage & disengage" at bounding box center [188, 257] width 4 height 4
radio input "true"
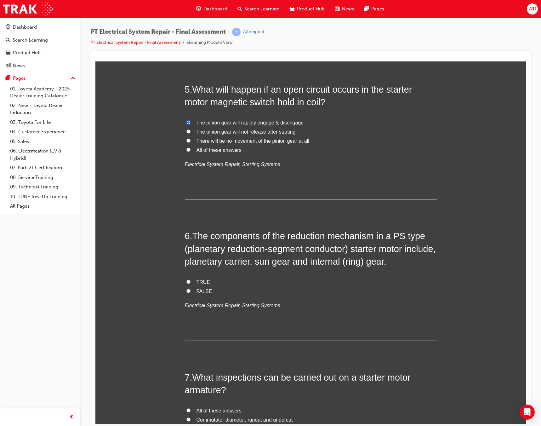
scroll to position [693, 0]
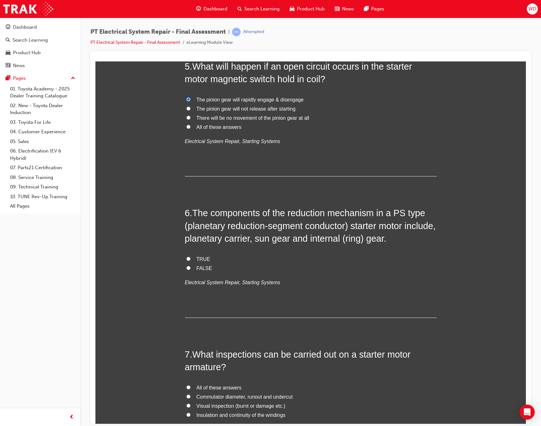
click at [197, 258] on span "TRUE" at bounding box center [204, 258] width 14 height 5
click at [191, 258] on input "TRUE" at bounding box center [188, 258] width 4 height 4
radio input "true"
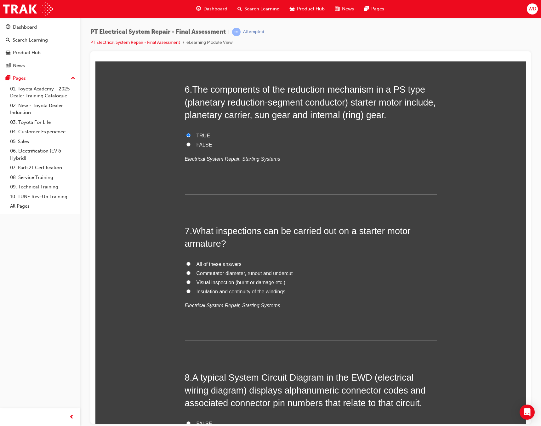
scroll to position [819, 0]
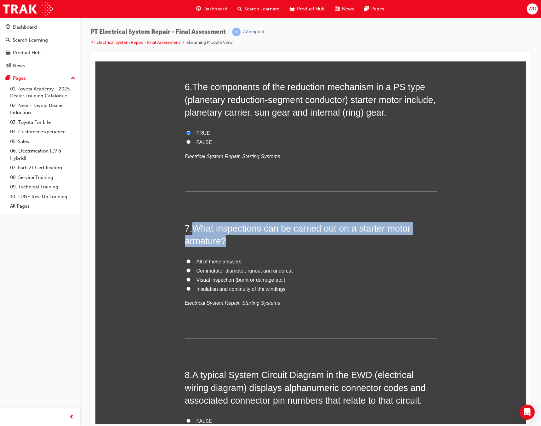
drag, startPoint x: 211, startPoint y: 240, endPoint x: 191, endPoint y: 229, distance: 23.7
click at [191, 229] on h2 "7 . What inspections can be carried out on a starter motor armature?" at bounding box center [311, 235] width 252 height 26
copy h2 "What inspections can be carried out on a starter motor armature?"
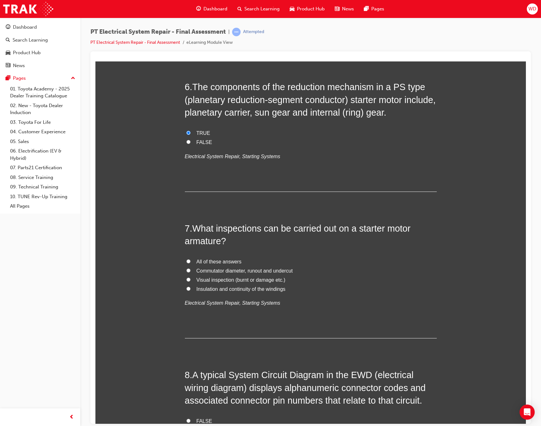
click at [273, 291] on span "Insulation and continuity of the windings" at bounding box center [241, 288] width 89 height 5
click at [191, 290] on input "Insulation and continuity of the windings" at bounding box center [188, 288] width 4 height 4
radio input "true"
click at [248, 281] on span "Visual inspection (burnt or damage etc.)" at bounding box center [241, 279] width 89 height 5
click at [191, 281] on input "Visual inspection (burnt or damage etc.)" at bounding box center [188, 279] width 4 height 4
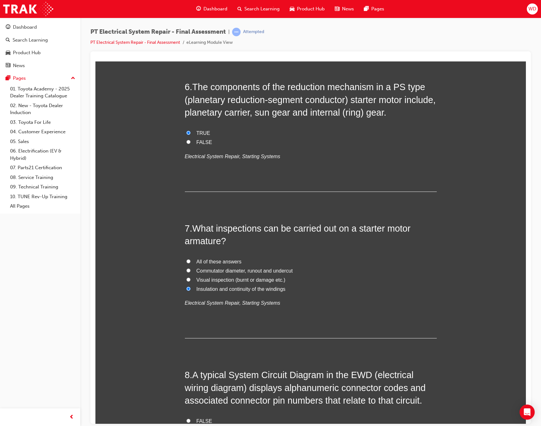
radio input "true"
click at [257, 270] on span "Commutator diameter, runout and undercut" at bounding box center [245, 270] width 96 height 5
click at [191, 270] on input "Commutator diameter, runout and undercut" at bounding box center [188, 270] width 4 height 4
radio input "true"
click at [215, 260] on span "All of these answers" at bounding box center [219, 261] width 45 height 5
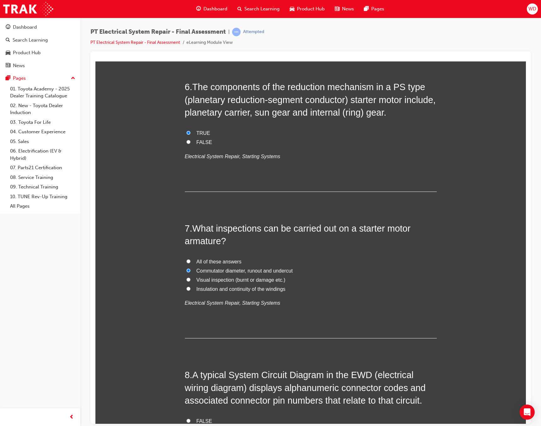
click at [191, 260] on input "All of these answers" at bounding box center [188, 261] width 4 height 4
radio input "true"
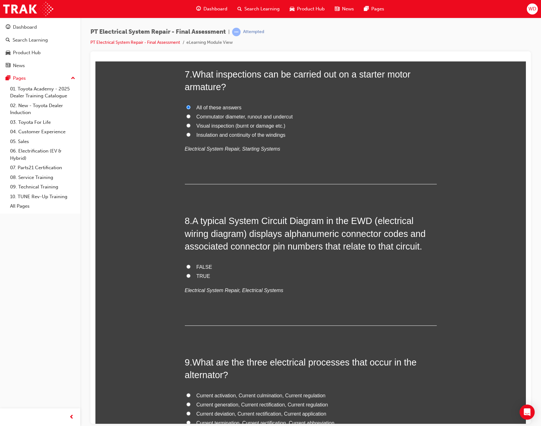
scroll to position [977, 0]
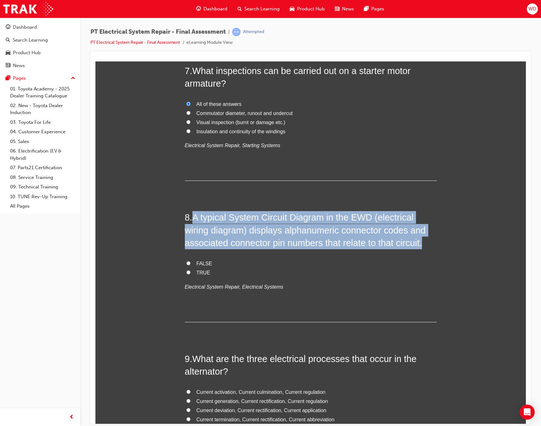
drag, startPoint x: 422, startPoint y: 243, endPoint x: 189, endPoint y: 217, distance: 234.6
click at [189, 217] on h2 "8 . A typical System Circuit Diagram in the EWD (electrical wiring diagram) dis…" at bounding box center [311, 230] width 252 height 38
copy h2 "A typical System Circuit Diagram in the EWD (electrical wiring diagram) display…"
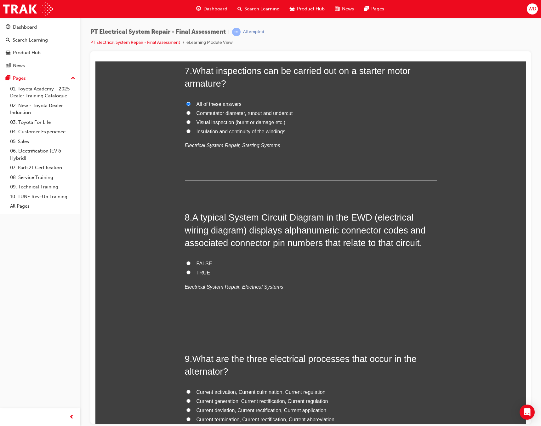
click at [198, 271] on span "TRUE" at bounding box center [204, 272] width 14 height 5
click at [191, 271] on input "TRUE" at bounding box center [188, 272] width 4 height 4
radio input "true"
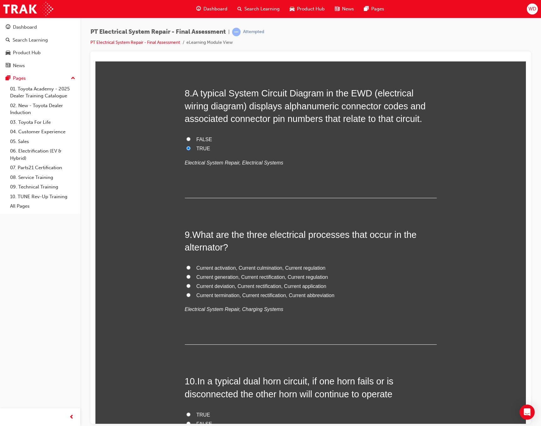
scroll to position [1103, 0]
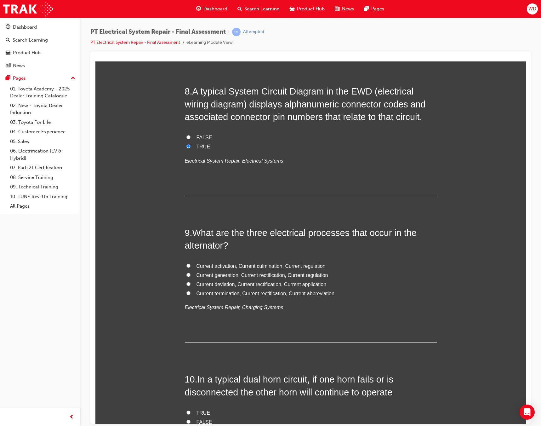
click at [285, 275] on span "Current generation, Current rectification, Current regulation" at bounding box center [263, 274] width 132 height 5
click at [191, 275] on input "Current generation, Current rectification, Current regulation" at bounding box center [188, 274] width 4 height 4
radio input "true"
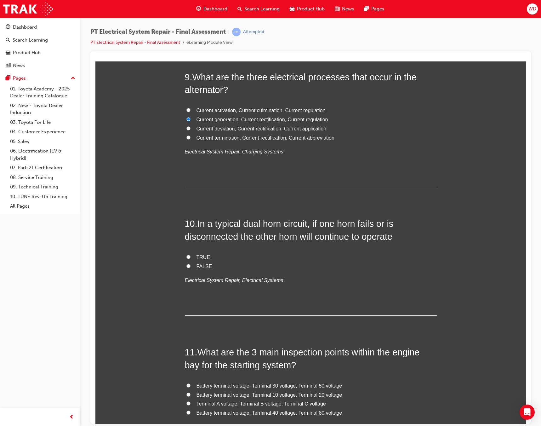
scroll to position [1260, 0]
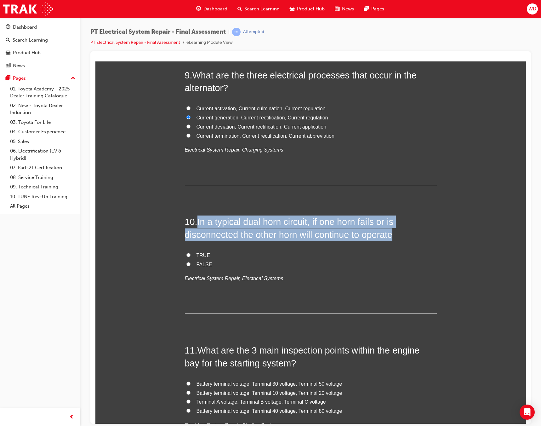
drag, startPoint x: 351, startPoint y: 236, endPoint x: 197, endPoint y: 222, distance: 154.7
click at [197, 222] on h2 "10 . In a typical dual horn circuit, if one horn fails or is disconnected the o…" at bounding box center [311, 228] width 252 height 26
copy span "In a typical dual horn circuit, if one horn fails or is disconnected the other …"
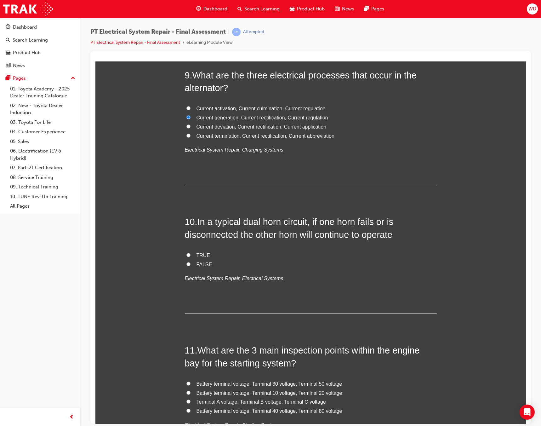
click at [192, 255] on label "TRUE" at bounding box center [311, 255] width 252 height 9
click at [191, 255] on input "TRUE" at bounding box center [188, 255] width 4 height 4
radio input "true"
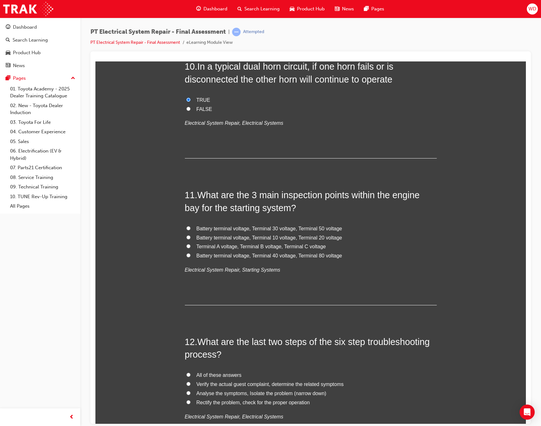
scroll to position [1418, 0]
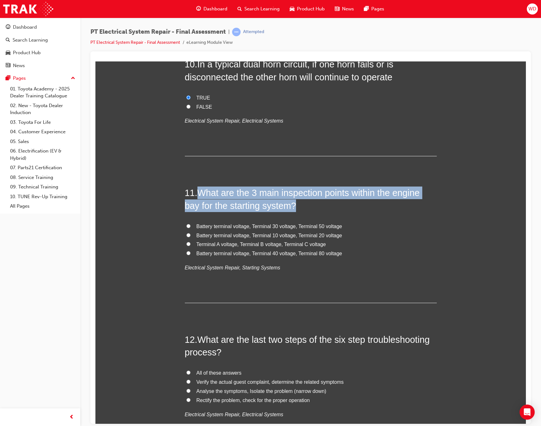
drag, startPoint x: 301, startPoint y: 207, endPoint x: 199, endPoint y: 190, distance: 103.2
click at [199, 190] on h2 "11 . What are the 3 main inspection points within the engine bay for the starti…" at bounding box center [311, 199] width 252 height 26
copy span "What are the 3 main inspection points within the engine bay for the starting sy…"
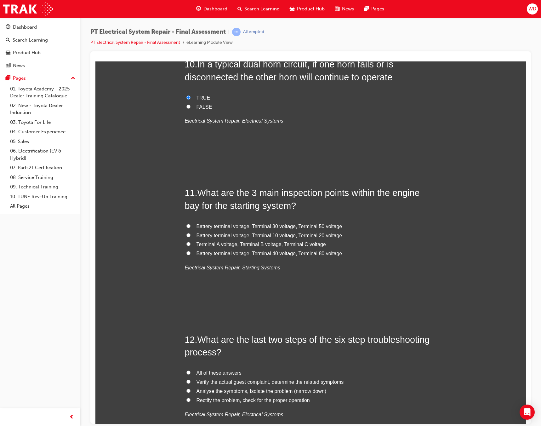
click at [213, 244] on span "Terminal A voltage, Terminal B voltage, Terminal C voltage" at bounding box center [261, 243] width 129 height 5
click at [191, 244] on input "Terminal A voltage, Terminal B voltage, Terminal C voltage" at bounding box center [188, 244] width 4 height 4
radio input "true"
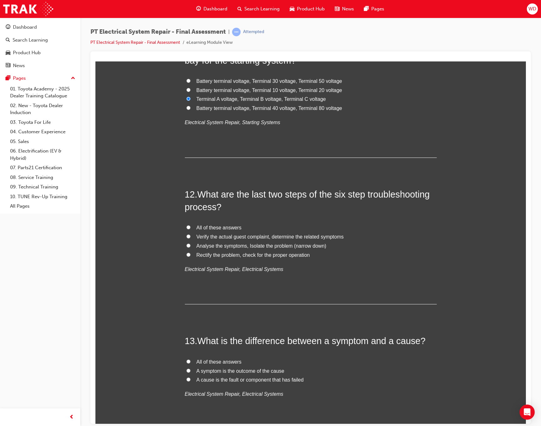
scroll to position [1575, 0]
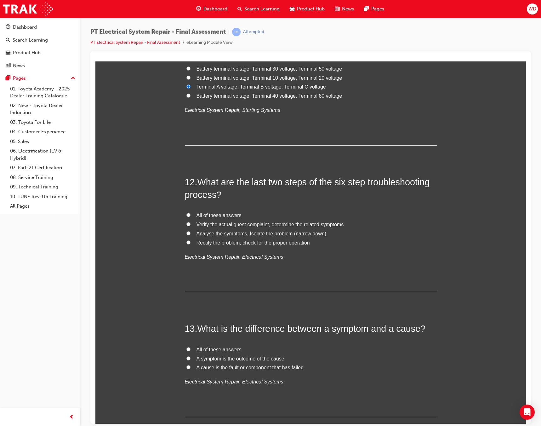
click at [223, 242] on span "Rectify the problem, check for the proper operation" at bounding box center [253, 242] width 113 height 5
click at [191, 242] on input "Rectify the problem, check for the proper operation" at bounding box center [188, 242] width 4 height 4
radio input "true"
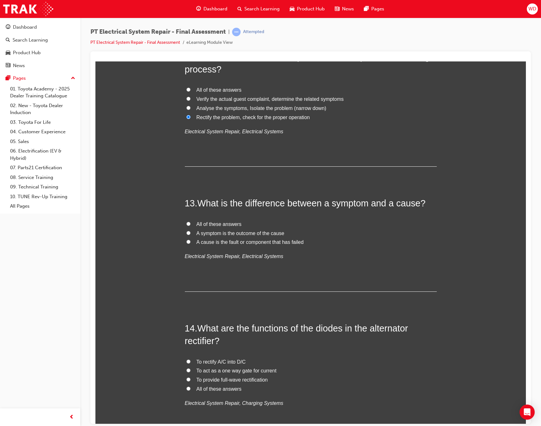
scroll to position [1701, 0]
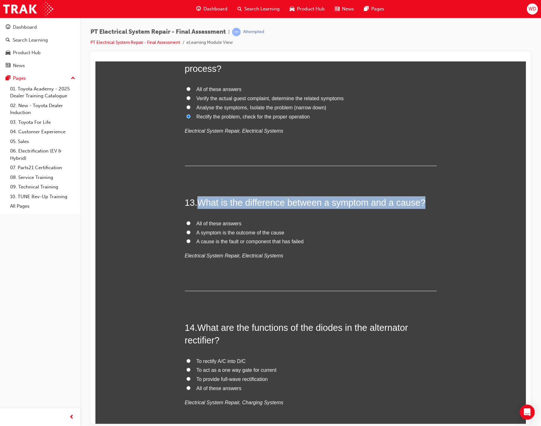
drag, startPoint x: 426, startPoint y: 201, endPoint x: 194, endPoint y: 199, distance: 231.9
click at [194, 199] on h2 "13 . What is the difference between a symptom and a cause?" at bounding box center [311, 202] width 252 height 13
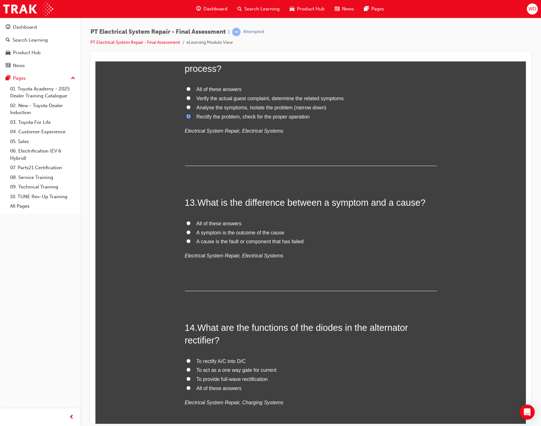
click at [229, 222] on span "All of these answers" at bounding box center [219, 223] width 45 height 5
click at [191, 222] on input "All of these answers" at bounding box center [188, 223] width 4 height 4
radio input "true"
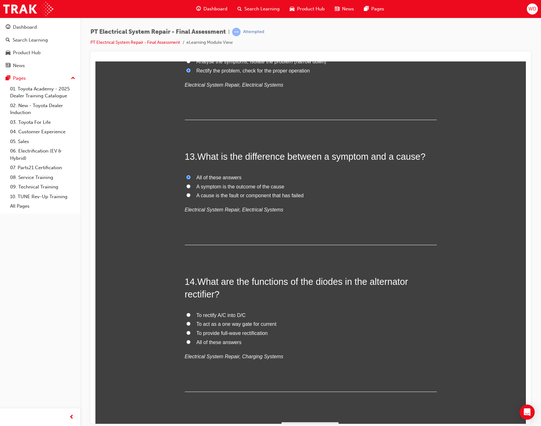
scroll to position [1763, 0]
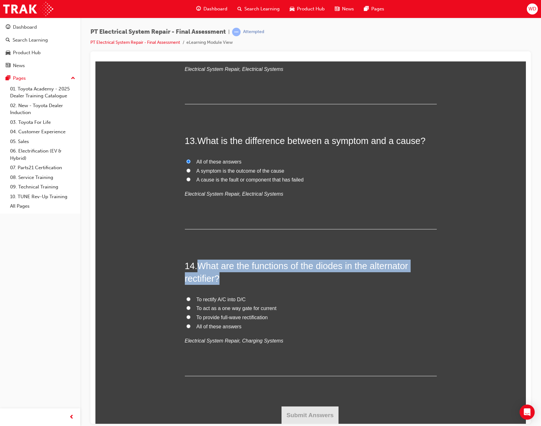
drag, startPoint x: 222, startPoint y: 278, endPoint x: 201, endPoint y: 264, distance: 25.7
click at [201, 264] on h2 "14 . What are the functions of the diodes in the alternator rectifier?" at bounding box center [311, 272] width 252 height 26
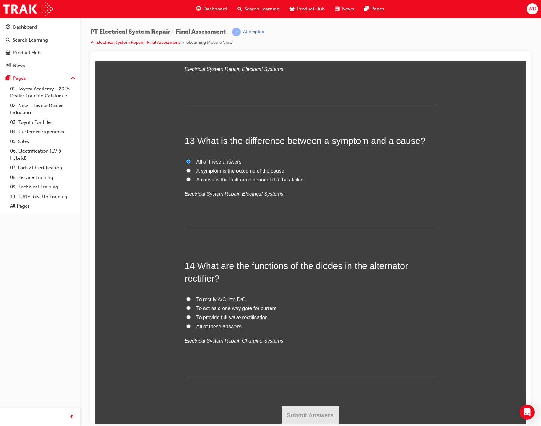
click at [217, 327] on span "All of these answers" at bounding box center [219, 326] width 45 height 5
click at [191, 327] on input "All of these answers" at bounding box center [188, 326] width 4 height 4
radio input "true"
drag, startPoint x: 300, startPoint y: 410, endPoint x: 320, endPoint y: 369, distance: 44.7
click at [300, 409] on button "Submit Answers" at bounding box center [310, 415] width 57 height 18
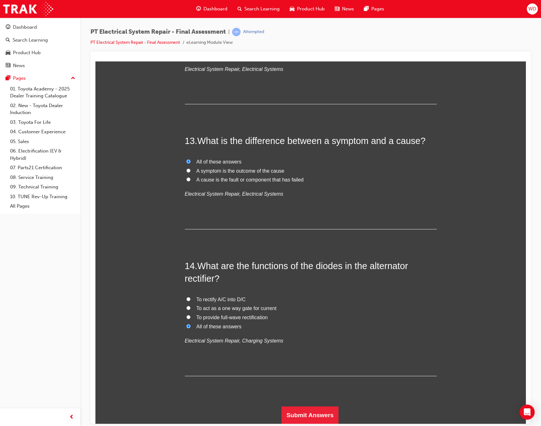
scroll to position [0, 0]
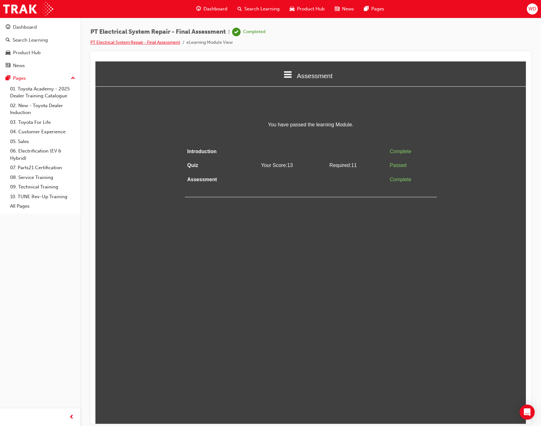
click at [133, 42] on link "PT Electrical System Repair - Final Assessment" at bounding box center [135, 42] width 90 height 5
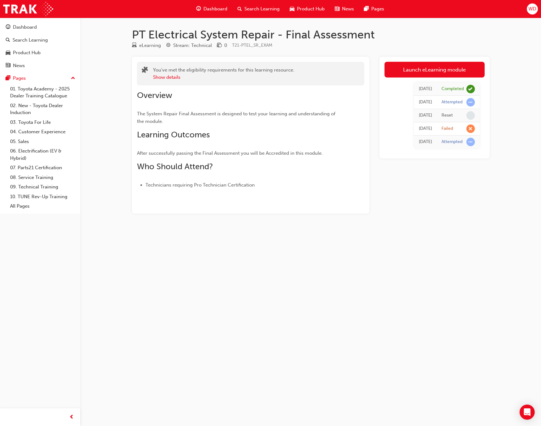
click at [437, 69] on link "Launch eLearning module" at bounding box center [435, 70] width 100 height 16
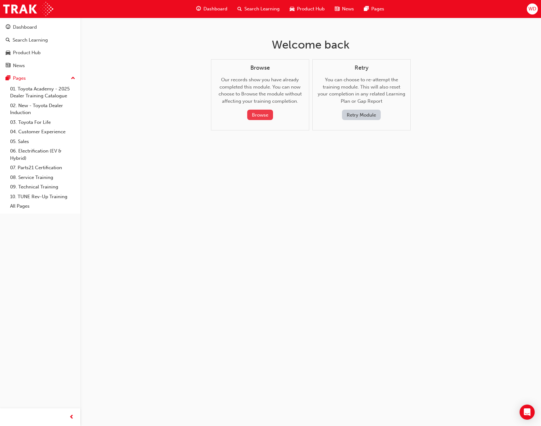
click at [255, 113] on button "Browse" at bounding box center [260, 115] width 26 height 10
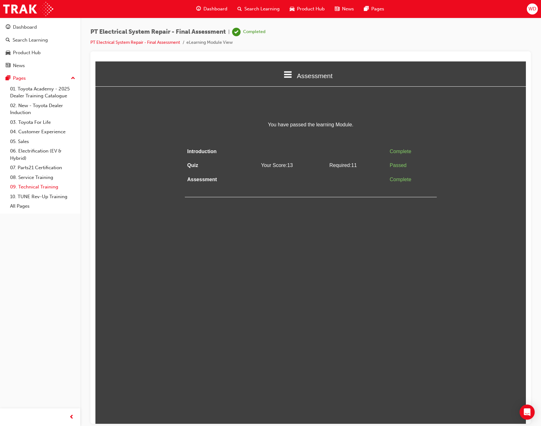
click at [28, 185] on link "09. Technical Training" at bounding box center [43, 187] width 70 height 10
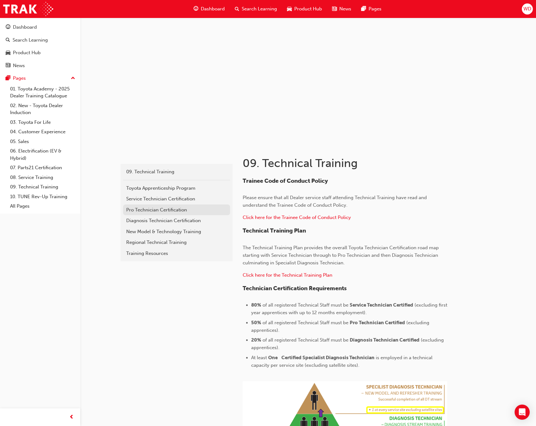
click at [150, 210] on div "Pro Technician Certification" at bounding box center [176, 209] width 101 height 7
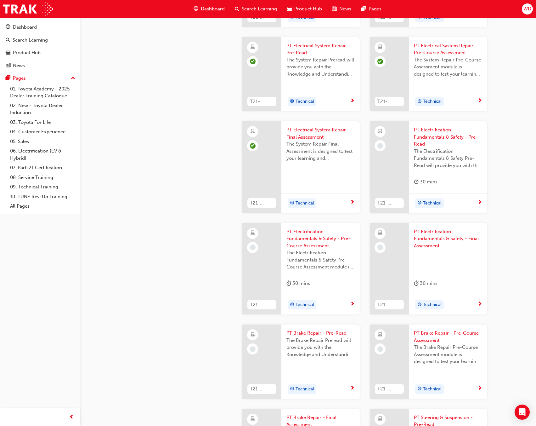
scroll to position [531, 0]
